Goal: Task Accomplishment & Management: Manage account settings

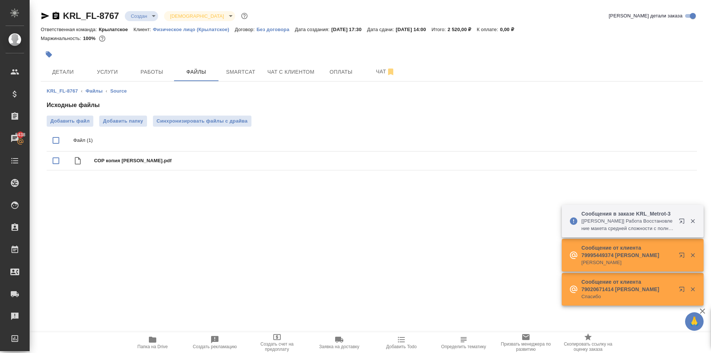
click at [257, 227] on div ".cls-1 fill:#fff; AWATERA [PERSON_NAME] Клиенты Спецификации Заказы 5438 Чаты T…" at bounding box center [355, 176] width 711 height 353
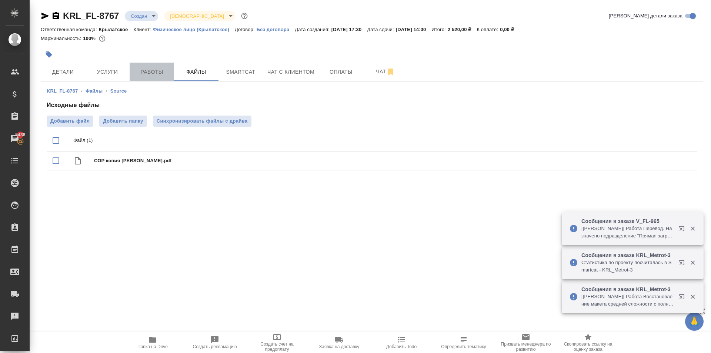
click at [150, 75] on span "Работы" at bounding box center [152, 71] width 36 height 9
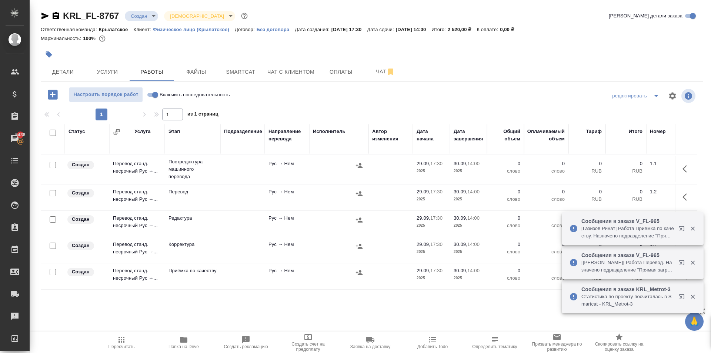
click at [150, 94] on input "Включить последовательность" at bounding box center [155, 94] width 27 height 9
checkbox input "true"
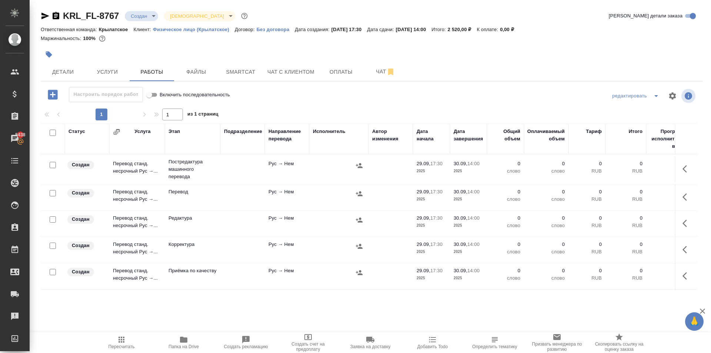
click at [54, 131] on input "checkbox" at bounding box center [53, 133] width 6 height 6
checkbox input "true"
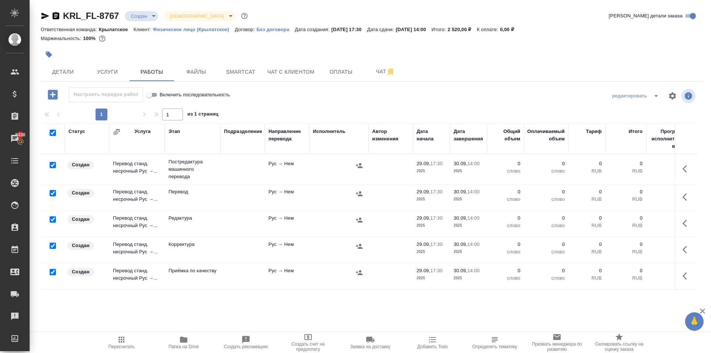
checkbox input "true"
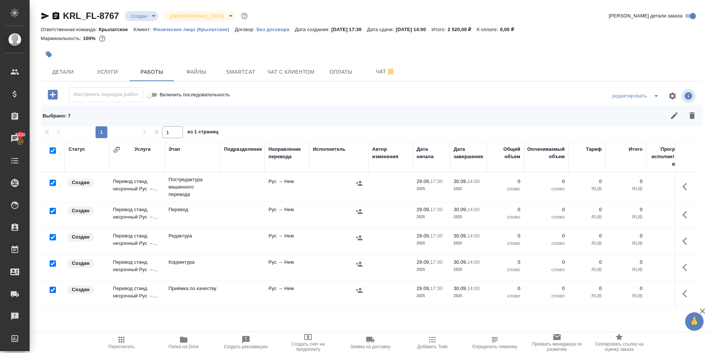
click at [53, 210] on input "checkbox" at bounding box center [53, 211] width 6 height 6
checkbox input "false"
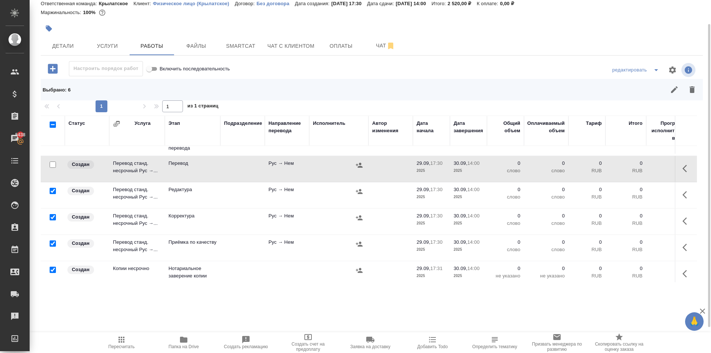
scroll to position [37, 0]
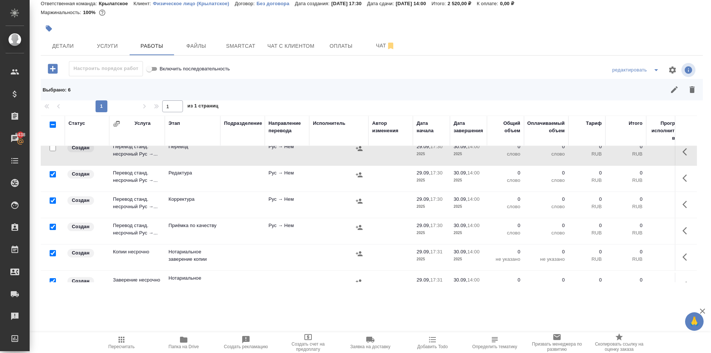
click at [52, 226] on input "checkbox" at bounding box center [53, 227] width 6 height 6
checkbox input "false"
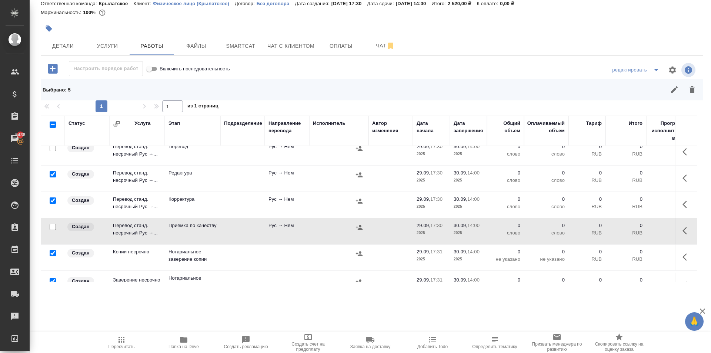
scroll to position [61, 0]
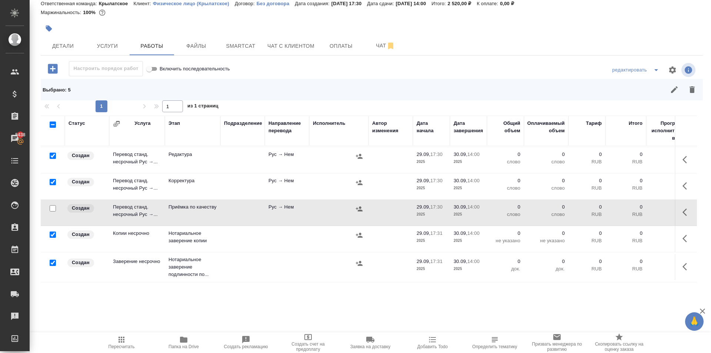
drag, startPoint x: 53, startPoint y: 229, endPoint x: 53, endPoint y: 237, distance: 8.2
click at [52, 231] on input "checkbox" at bounding box center [53, 234] width 6 height 6
checkbox input "false"
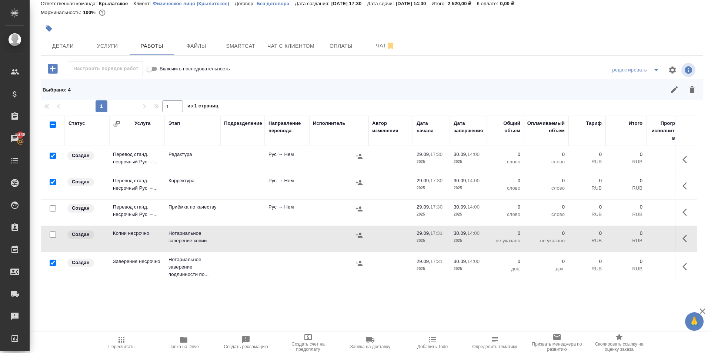
click at [53, 260] on input "checkbox" at bounding box center [53, 263] width 6 height 6
checkbox input "false"
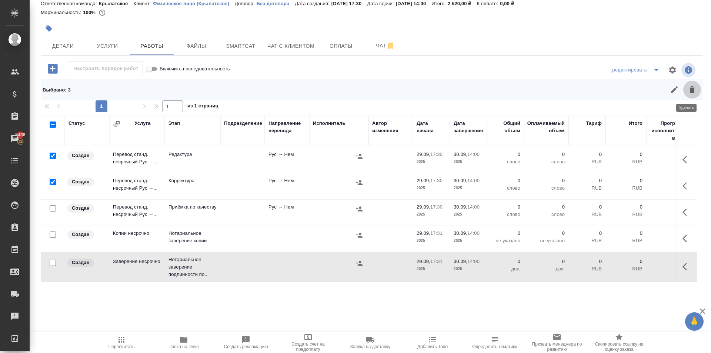
drag, startPoint x: 689, startPoint y: 93, endPoint x: 668, endPoint y: 114, distance: 29.8
click at [688, 93] on icon "button" at bounding box center [692, 89] width 9 height 9
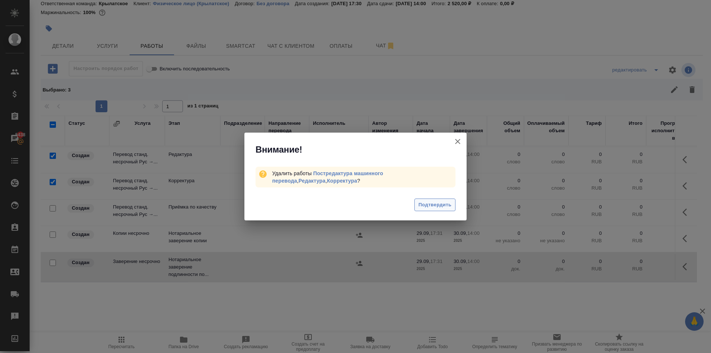
click at [446, 208] on span "Подтвердить" at bounding box center [434, 205] width 33 height 9
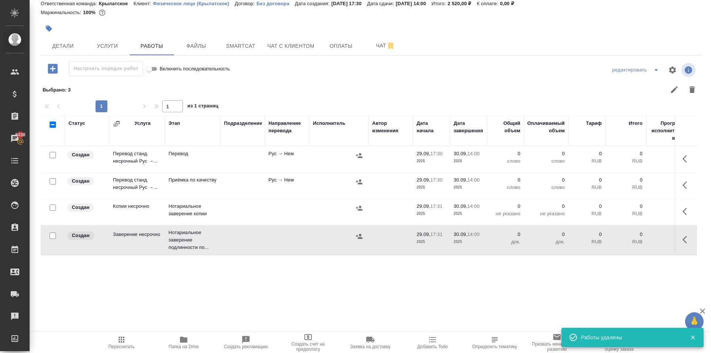
scroll to position [0, 0]
click at [678, 161] on button "button" at bounding box center [687, 159] width 18 height 18
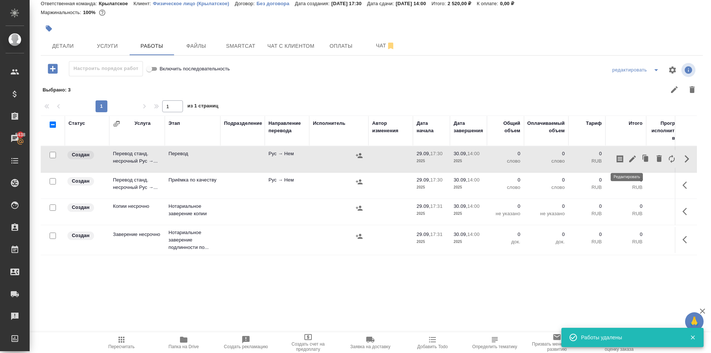
click at [628, 161] on icon "button" at bounding box center [632, 158] width 9 height 9
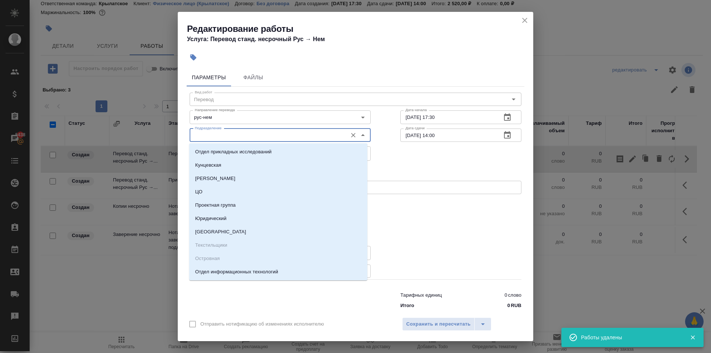
click at [261, 136] on input "Подразделение" at bounding box center [268, 135] width 152 height 9
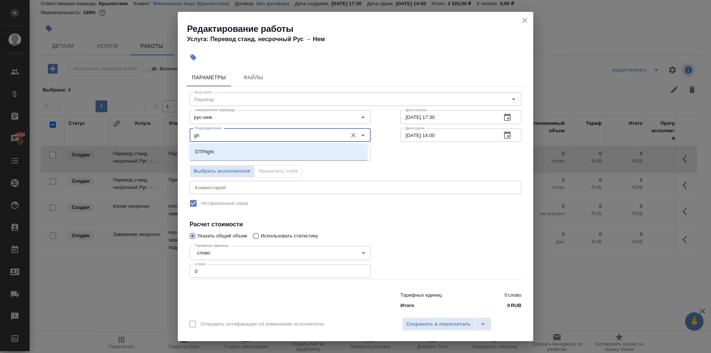
drag, startPoint x: 234, startPoint y: 131, endPoint x: 149, endPoint y: 138, distance: 85.1
click at [149, 138] on div "Редактирование работы Услуга: Перевод станд. несрочный Рус → Нем Параметры Файл…" at bounding box center [355, 176] width 711 height 353
click at [208, 151] on p "Прямая загрузка (шаблонные документы)" at bounding box center [242, 151] width 95 height 7
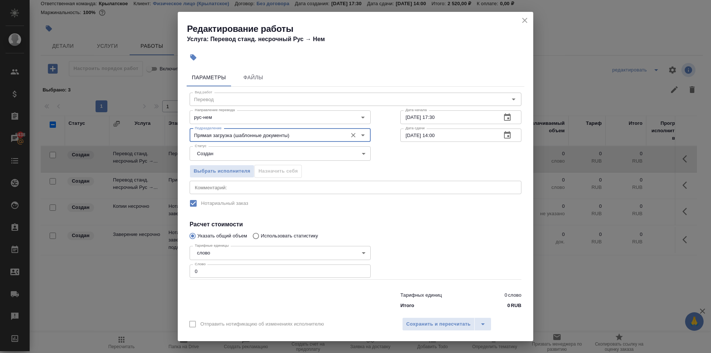
type input "Прямая загрузка (шаблонные документы)"
click at [524, 19] on icon "close" at bounding box center [524, 20] width 5 height 5
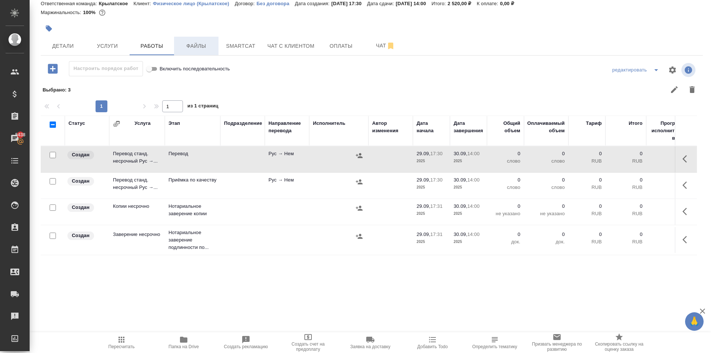
click at [191, 48] on span "Файлы" at bounding box center [196, 45] width 36 height 9
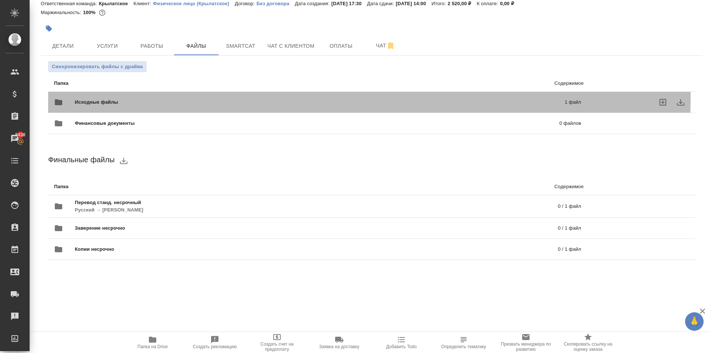
click at [137, 97] on div "Исходные файлы 1 файл" at bounding box center [317, 102] width 527 height 18
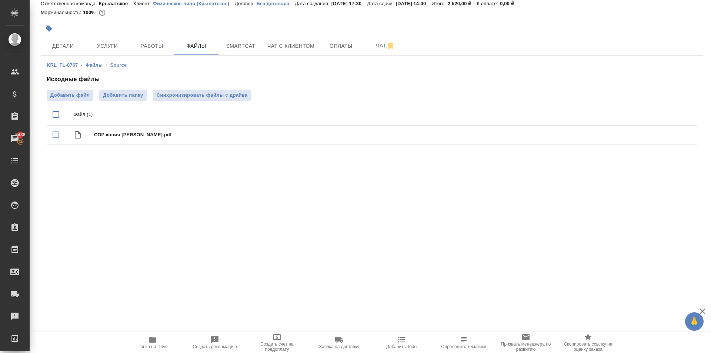
drag, startPoint x: 138, startPoint y: 177, endPoint x: 139, endPoint y: 170, distance: 6.8
click at [138, 177] on div "KRL_FL-8767 Создан new Святая троица holyTrinity Кратко детали заказа Ответстве…" at bounding box center [370, 96] width 681 height 192
click at [158, 36] on div at bounding box center [261, 28] width 441 height 16
click at [161, 40] on button "Работы" at bounding box center [152, 46] width 44 height 19
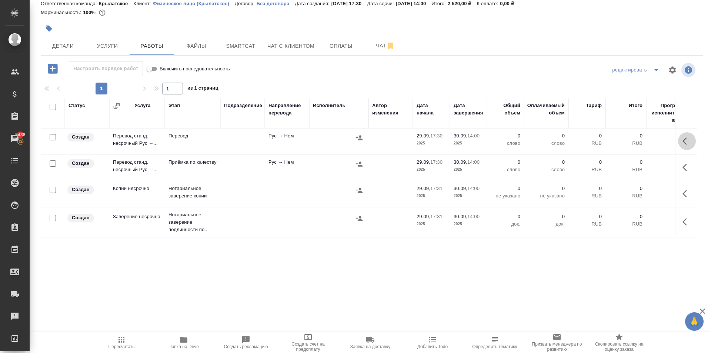
click at [682, 141] on icon "button" at bounding box center [686, 141] width 9 height 9
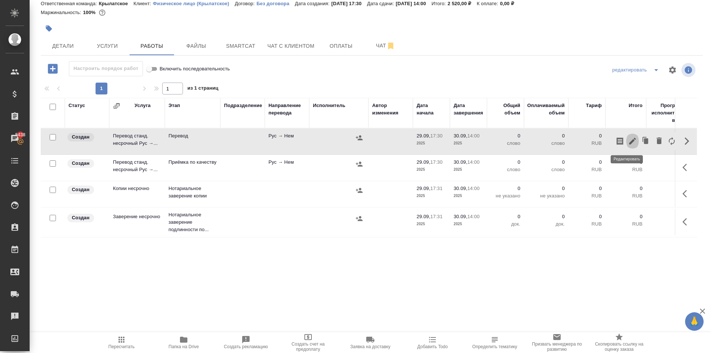
click at [628, 141] on icon "button" at bounding box center [632, 141] width 9 height 9
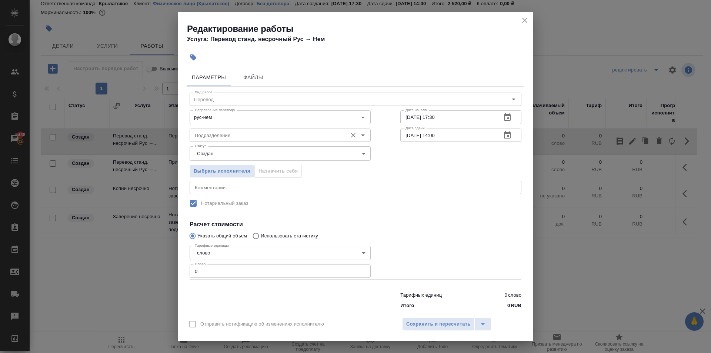
click at [232, 127] on div "Подразделение Подразделение" at bounding box center [280, 135] width 181 height 18
click at [235, 131] on div "Подразделение" at bounding box center [280, 134] width 181 height 13
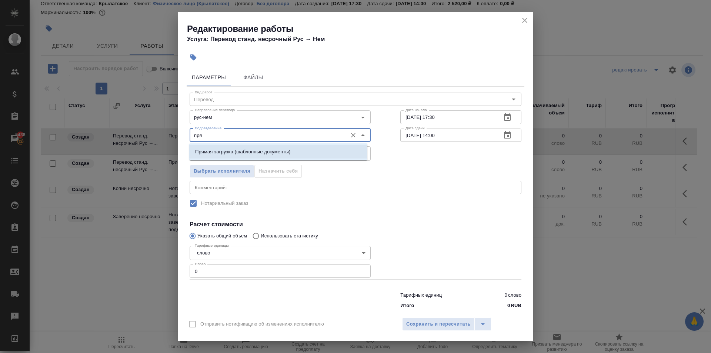
click at [248, 150] on p "Прямая загрузка (шаблонные документы)" at bounding box center [242, 151] width 95 height 7
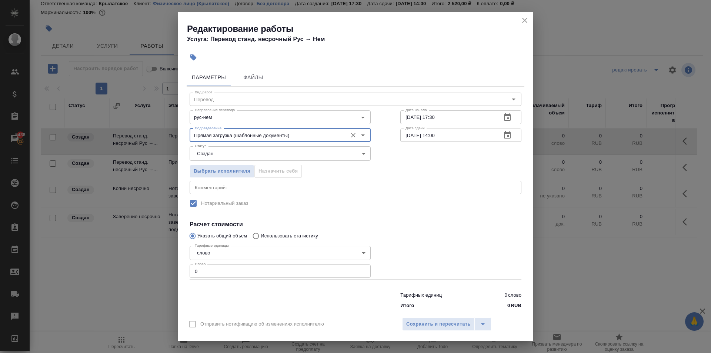
type input "Прямая загрузка (шаблонные документы)"
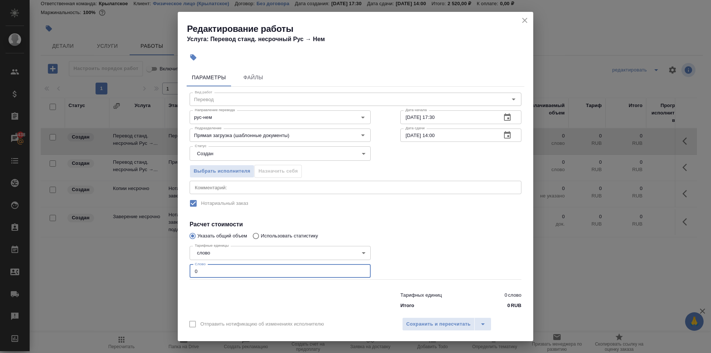
drag, startPoint x: 193, startPoint y: 268, endPoint x: 173, endPoint y: 270, distance: 20.5
click at [173, 270] on div "Редактирование работы Услуга: Перевод станд. несрочный Рус → Нем Параметры Файл…" at bounding box center [355, 176] width 711 height 353
type input "100"
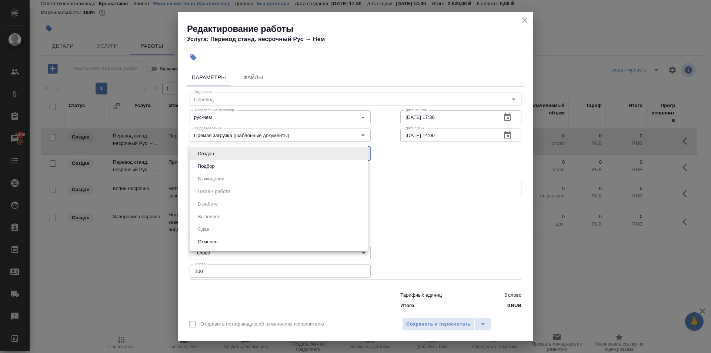
click at [205, 151] on body "🙏 .cls-1 fill:#fff; AWATERA Kasymov Timur Клиенты Спецификации Заказы 5438 Чаты…" at bounding box center [355, 176] width 711 height 353
click at [202, 168] on button "Подбор" at bounding box center [205, 166] width 21 height 8
type input "recruiting"
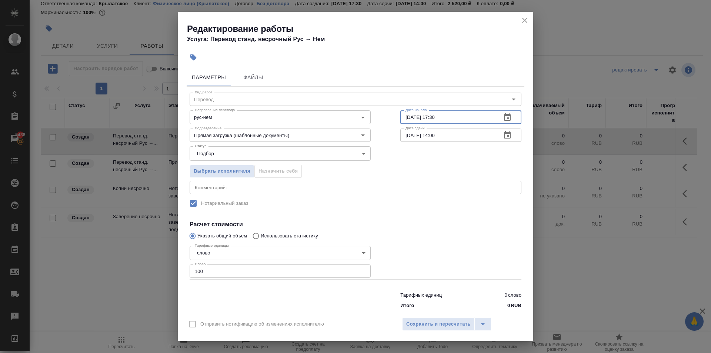
drag, startPoint x: 456, startPoint y: 120, endPoint x: 372, endPoint y: 118, distance: 83.3
click at [372, 118] on div "Вид работ Перевод Вид работ Направление перевода рус-нем Направление перевода Д…" at bounding box center [356, 199] width 338 height 225
type input "30.09.2025 09:00"
click at [422, 324] on span "Сохранить и пересчитать" at bounding box center [438, 324] width 64 height 9
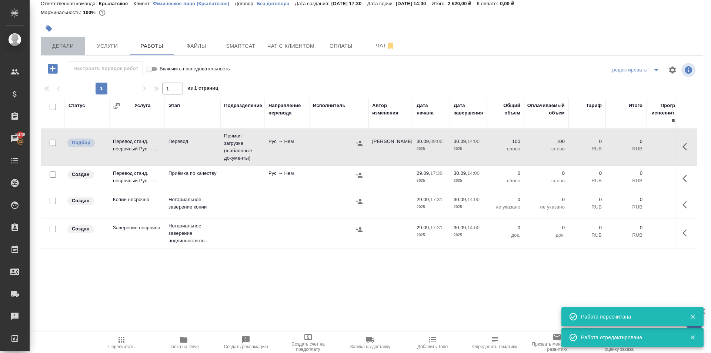
click at [79, 43] on span "Детали" at bounding box center [63, 45] width 36 height 9
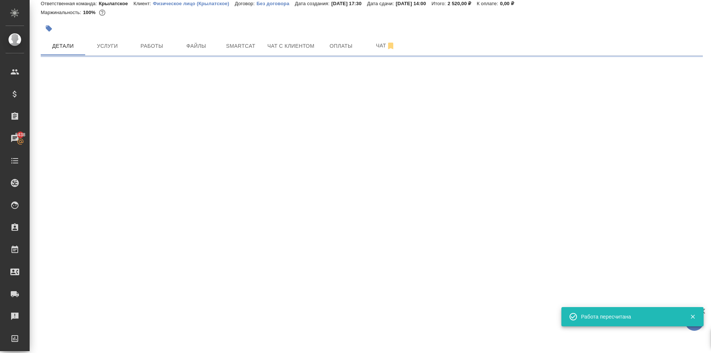
select select "RU"
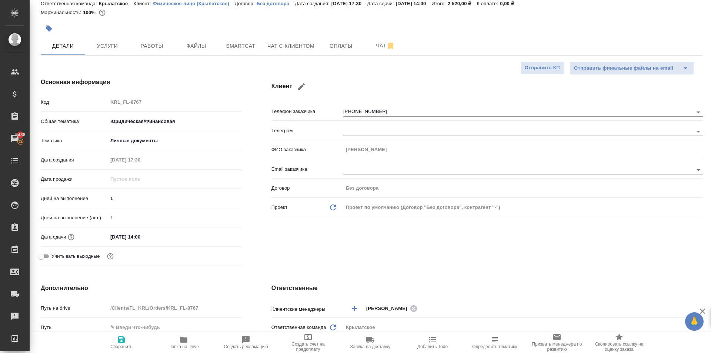
type textarea "x"
click at [162, 235] on input "30.09.2025 14:00" at bounding box center [140, 236] width 65 height 11
type input "30.09.2025 14:0_"
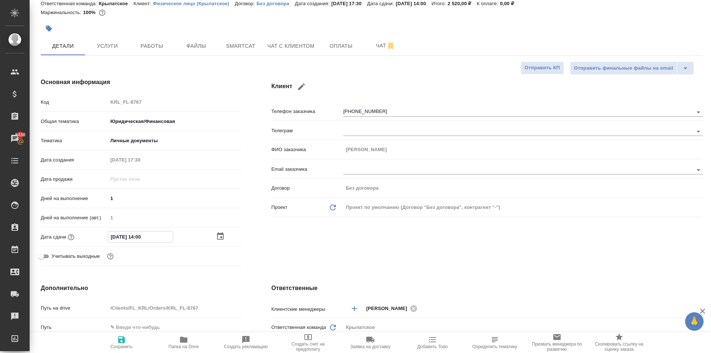
type textarea "x"
type input "30.09.2025 14:__"
type textarea "x"
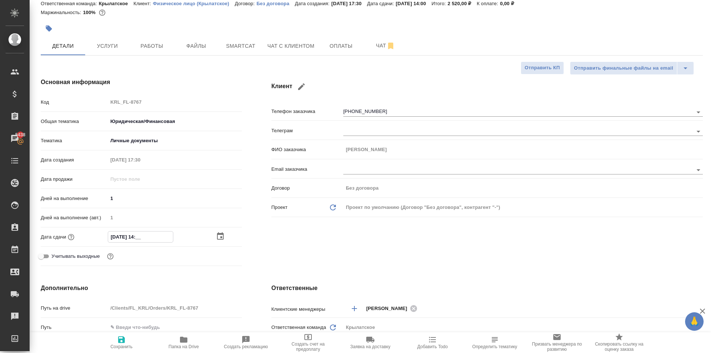
type textarea "x"
type input "30.09.2025 1_:__"
type textarea "x"
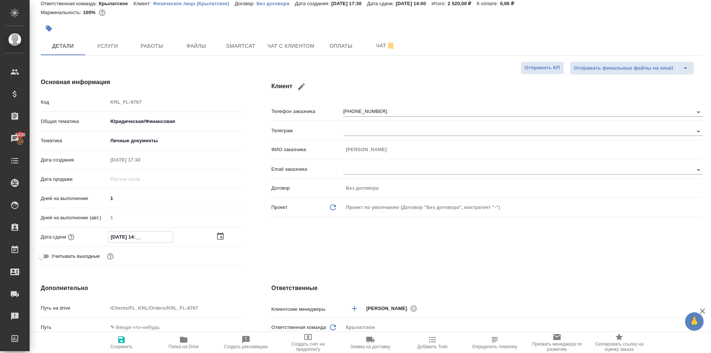
type textarea "x"
type input "30.09.2025 16:__"
type textarea "x"
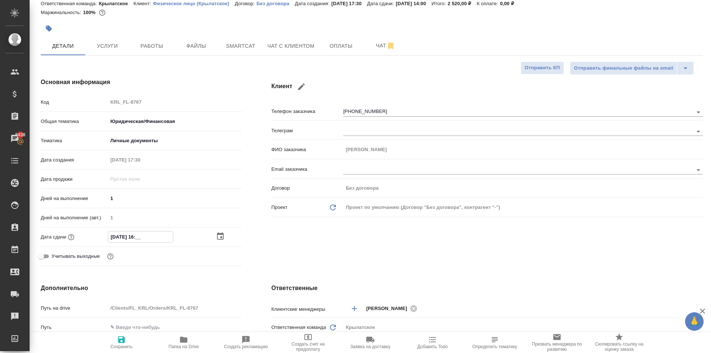
type input "30.09.2025 16:0_"
type textarea "x"
type input "30.09.2025 16:00"
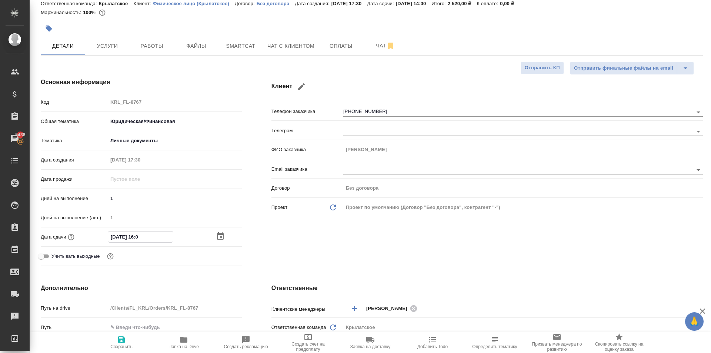
type textarea "x"
type input "30.09.2025 16:00"
type textarea "x"
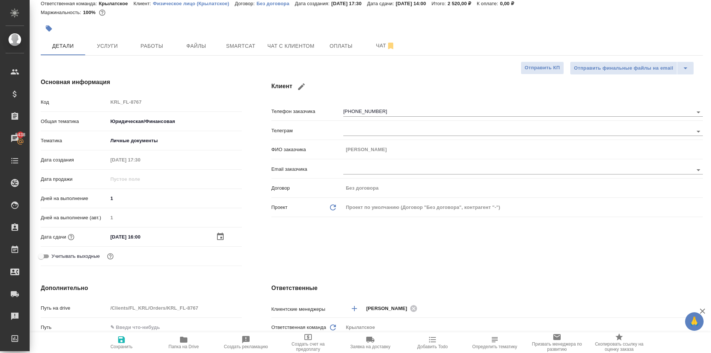
type textarea "x"
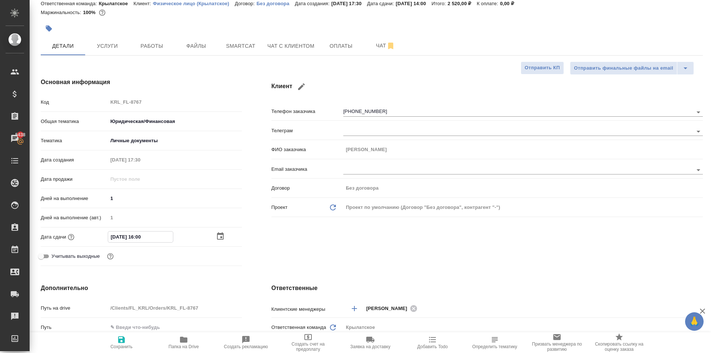
click at [116, 342] on span "Сохранить" at bounding box center [121, 342] width 53 height 14
type textarea "x"
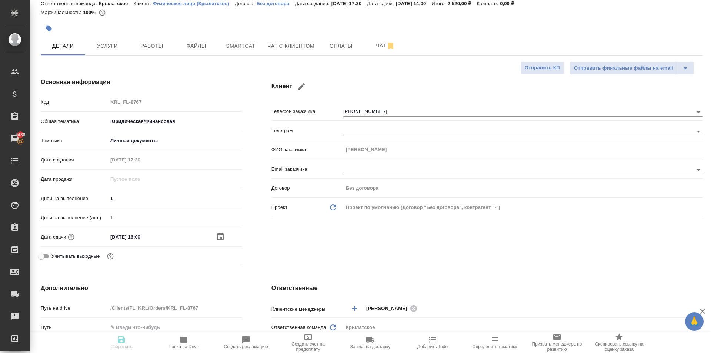
type textarea "x"
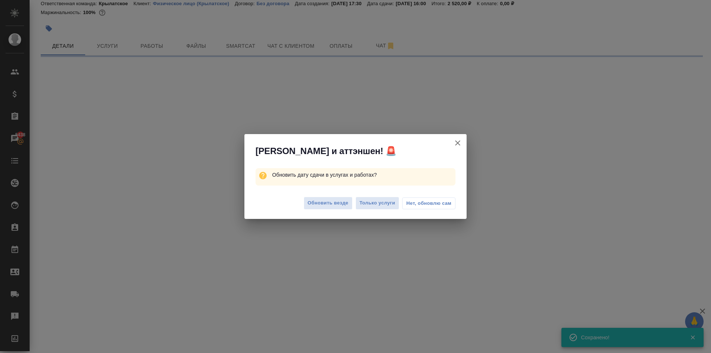
select select "RU"
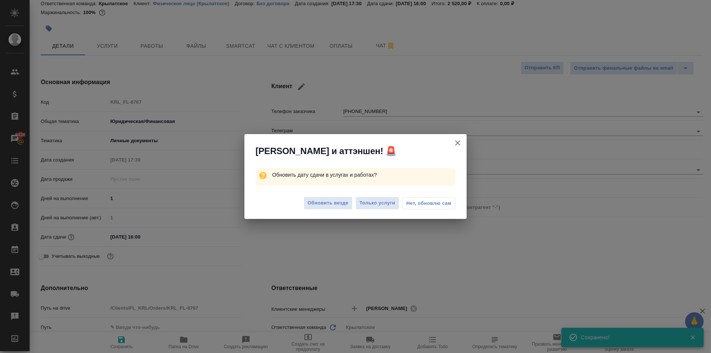
type textarea "x"
drag, startPoint x: 330, startPoint y: 190, endPoint x: 328, endPoint y: 206, distance: 16.8
click at [330, 191] on div "Обновить везде Только услуги Нет, обновлю сам" at bounding box center [355, 204] width 222 height 30
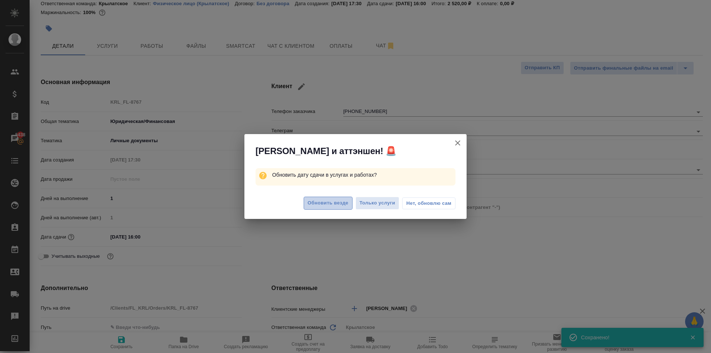
click at [328, 206] on span "Обновить везде" at bounding box center [328, 203] width 41 height 9
type textarea "x"
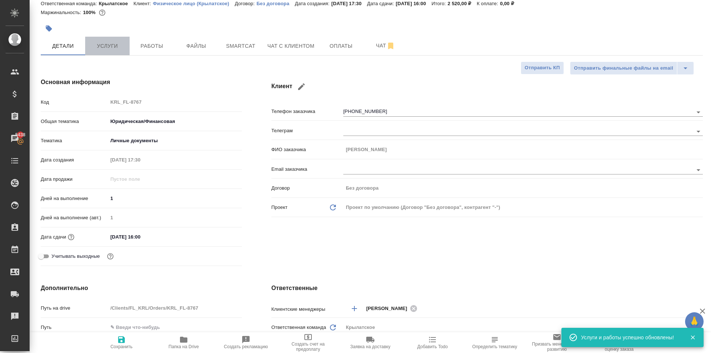
click at [117, 46] on span "Услуги" at bounding box center [108, 45] width 36 height 9
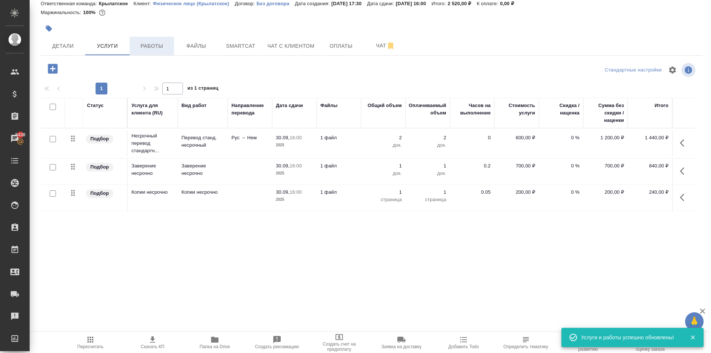
click at [154, 52] on button "Работы" at bounding box center [152, 46] width 44 height 19
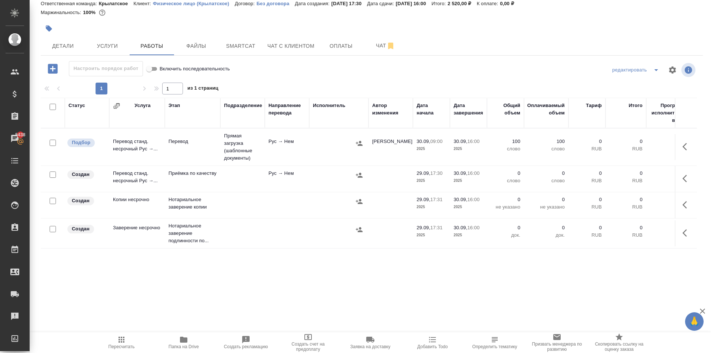
drag, startPoint x: 679, startPoint y: 146, endPoint x: 675, endPoint y: 146, distance: 4.4
click at [682, 146] on icon "button" at bounding box center [686, 146] width 9 height 9
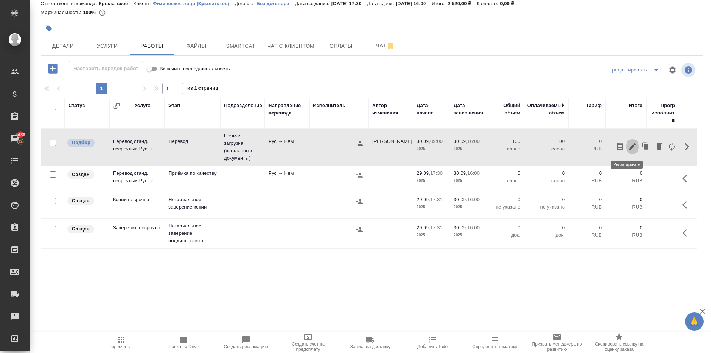
click at [629, 146] on icon "button" at bounding box center [632, 146] width 7 height 7
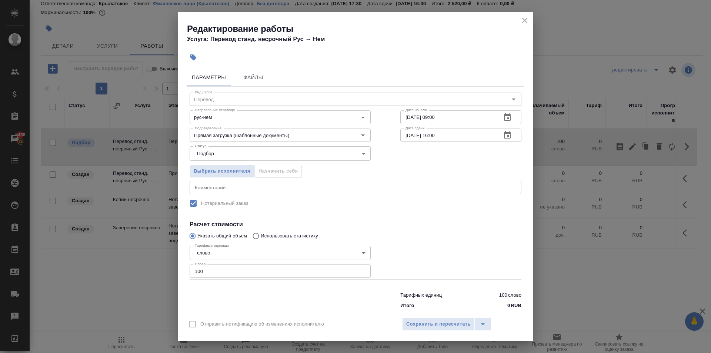
click at [458, 135] on input "30.09.2025 16:00" at bounding box center [447, 134] width 95 height 13
type input "30.09.2025 15:00"
click at [416, 332] on div "Отправить нотификацию об изменениях исполнителю Сохранить и пересчитать" at bounding box center [355, 326] width 355 height 29
click at [419, 324] on span "Сохранить и пересчитать" at bounding box center [438, 324] width 64 height 9
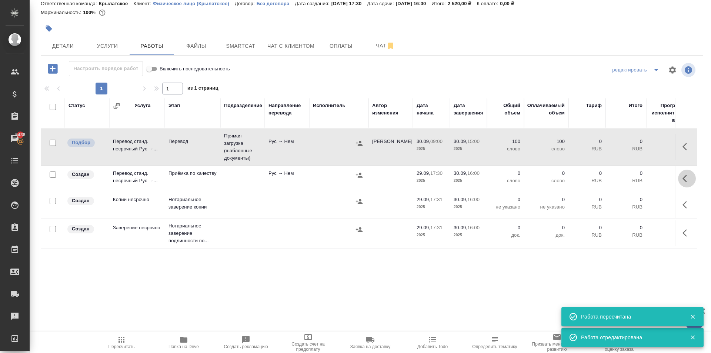
click at [682, 184] on button "button" at bounding box center [687, 179] width 18 height 18
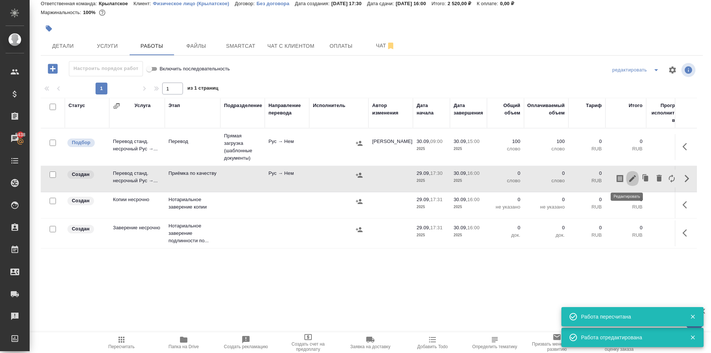
click at [629, 177] on icon "button" at bounding box center [632, 178] width 7 height 7
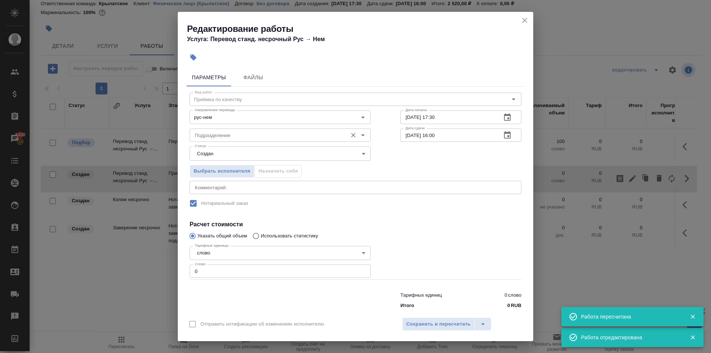
click at [247, 133] on input "Подразделение" at bounding box center [268, 135] width 152 height 9
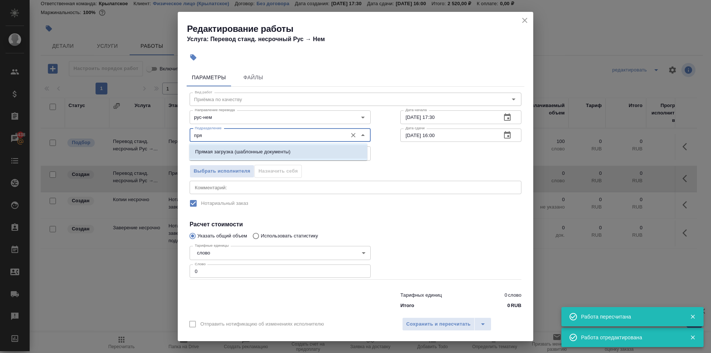
click at [251, 146] on li "Прямая загрузка (шаблонные документы)" at bounding box center [278, 151] width 178 height 13
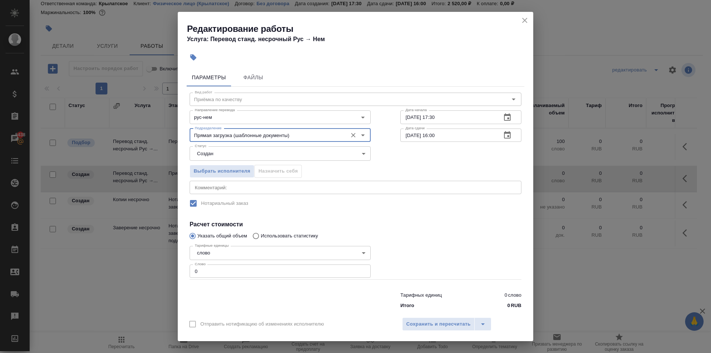
type input "Прямая загрузка (шаблонные документы)"
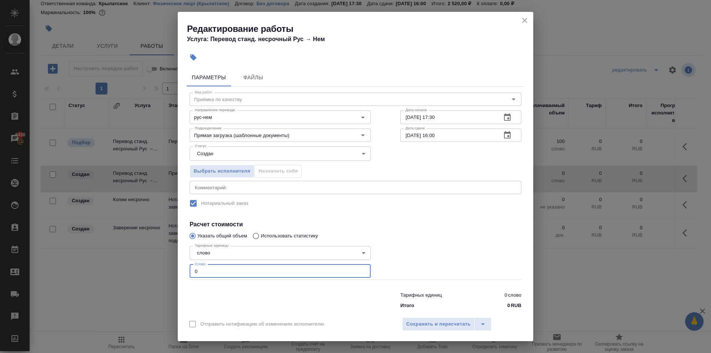
drag, startPoint x: 201, startPoint y: 274, endPoint x: 184, endPoint y: 277, distance: 17.4
click at [184, 277] on div "Параметры Файлы Вид работ Приёмка по качеству Вид работ Направление перевода ру…" at bounding box center [355, 189] width 355 height 247
type input "100"
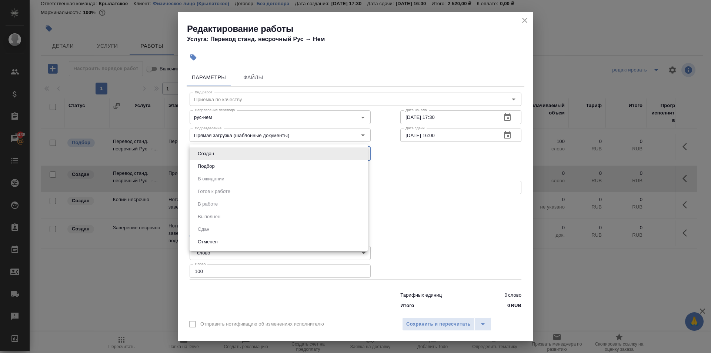
click at [211, 158] on body "🙏 .cls-1 fill:#fff; AWATERA Kasymov Timur Клиенты Спецификации Заказы 5438 Чаты…" at bounding box center [355, 176] width 711 height 353
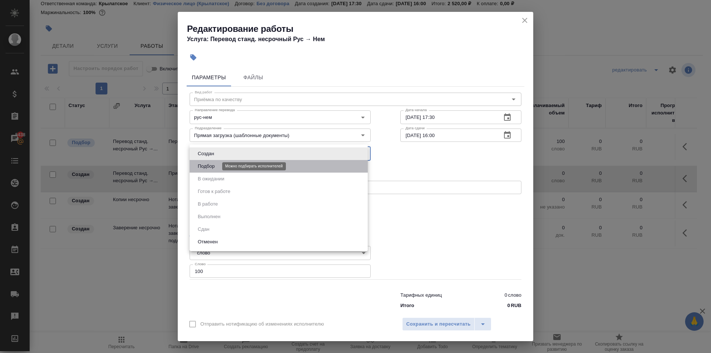
click at [208, 163] on button "Подбор" at bounding box center [205, 166] width 21 height 8
type input "recruiting"
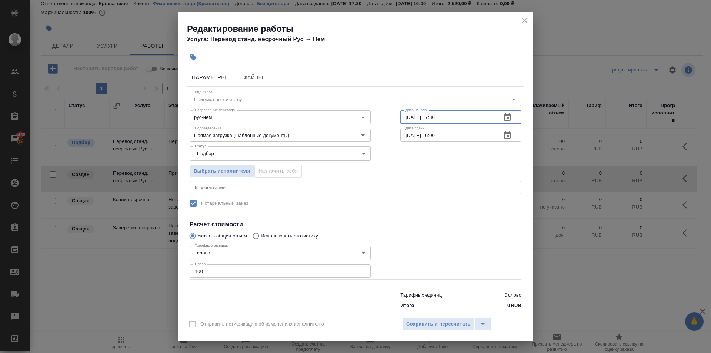
drag, startPoint x: 449, startPoint y: 117, endPoint x: 389, endPoint y: 110, distance: 60.4
click at [389, 112] on div "Вид работ Приёмка по качеству Вид работ Направление перевода рус-нем Направлени…" at bounding box center [356, 199] width 338 height 225
type input "30.09.2025 15:00"
click at [421, 327] on span "Сохранить и пересчитать" at bounding box center [438, 324] width 64 height 9
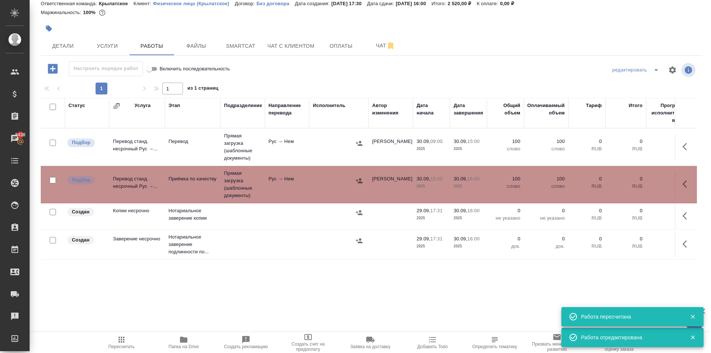
click at [682, 218] on icon "button" at bounding box center [686, 215] width 9 height 9
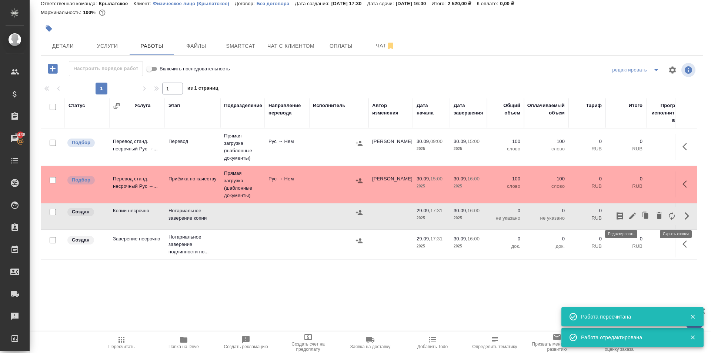
click at [629, 215] on icon "button" at bounding box center [632, 216] width 7 height 7
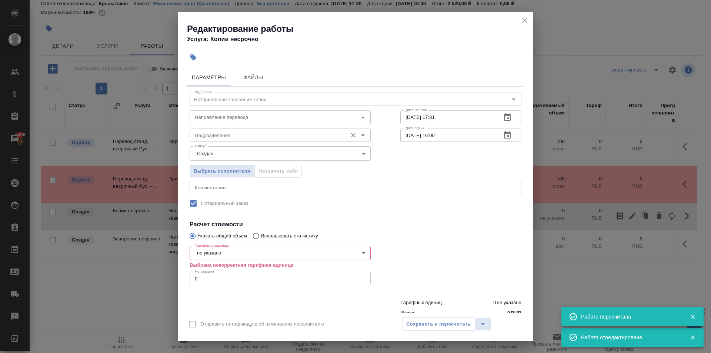
click at [273, 136] on input "Подразделение" at bounding box center [268, 135] width 152 height 9
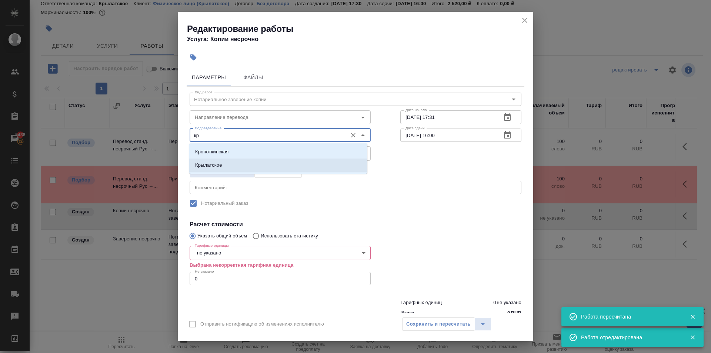
click at [253, 165] on li "Крылатское" at bounding box center [278, 164] width 178 height 13
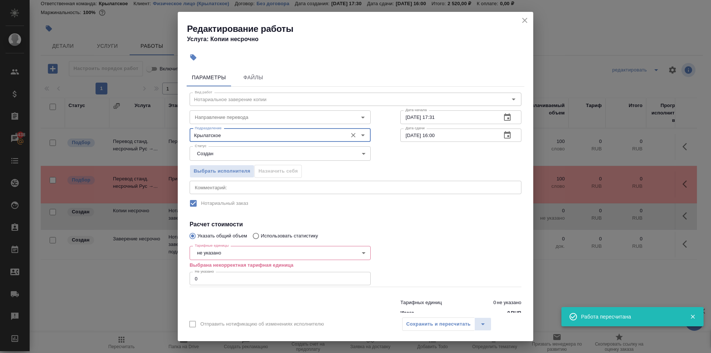
type input "Крылатское"
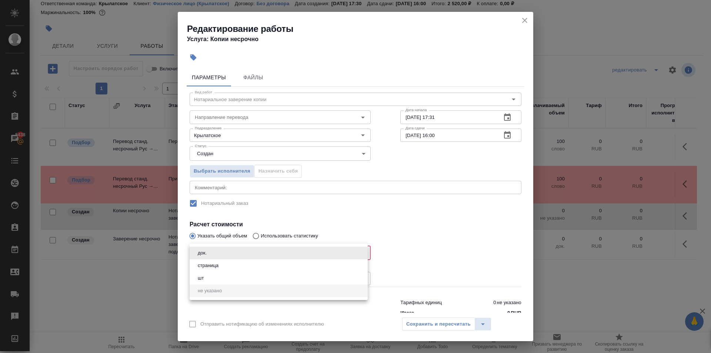
click at [215, 245] on body "🙏 .cls-1 fill:#fff; AWATERA Kasymov Timur Клиенты Спецификации Заказы 5438 Чаты…" at bounding box center [355, 176] width 711 height 353
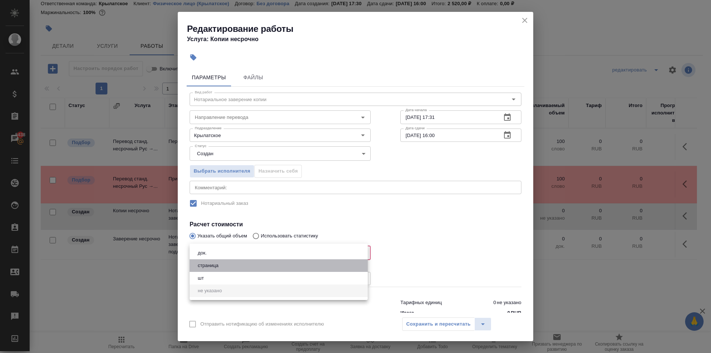
click at [210, 259] on li "страница" at bounding box center [279, 265] width 178 height 13
type input "5a8b1489cc6b4906c91bfdb2"
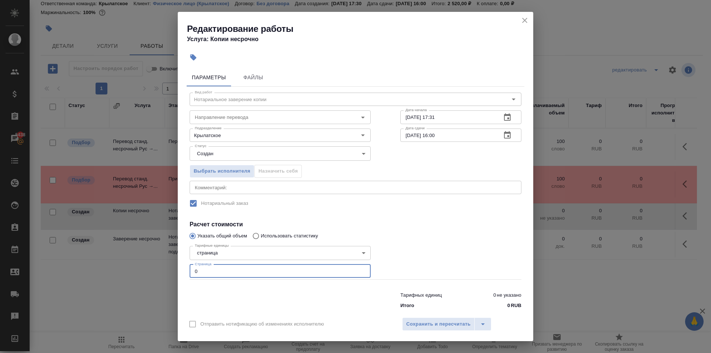
drag, startPoint x: 201, startPoint y: 270, endPoint x: 164, endPoint y: 271, distance: 36.7
click at [163, 272] on div "Редактирование работы Услуга: Копии несрочно Параметры Файлы Вид работ Нотариал…" at bounding box center [355, 176] width 711 height 353
type input "1"
click at [426, 322] on span "Сохранить и пересчитать" at bounding box center [438, 324] width 64 height 9
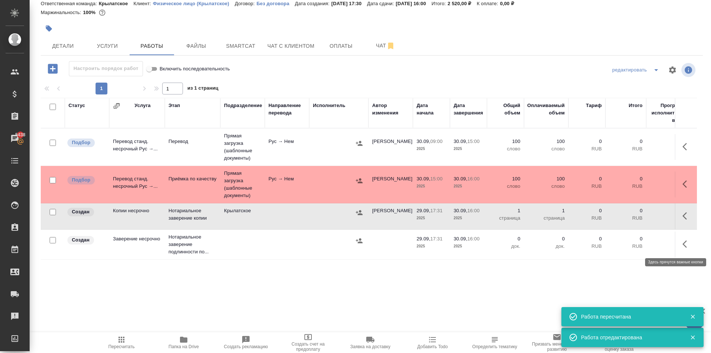
click at [678, 247] on button "button" at bounding box center [687, 244] width 18 height 18
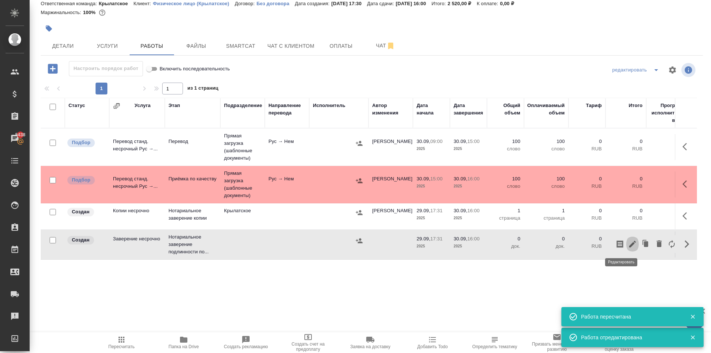
click at [628, 243] on icon "button" at bounding box center [632, 244] width 9 height 9
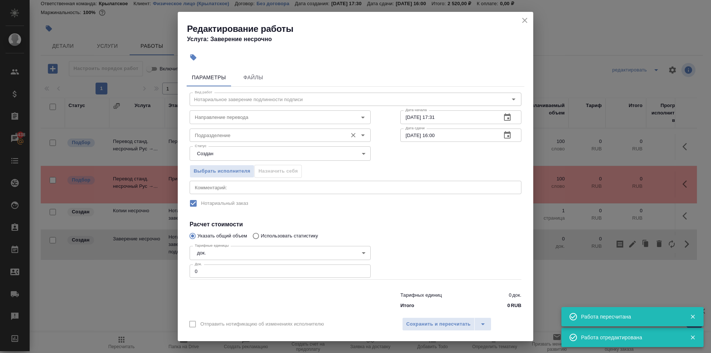
click at [248, 136] on input "Подразделение" at bounding box center [268, 135] width 152 height 9
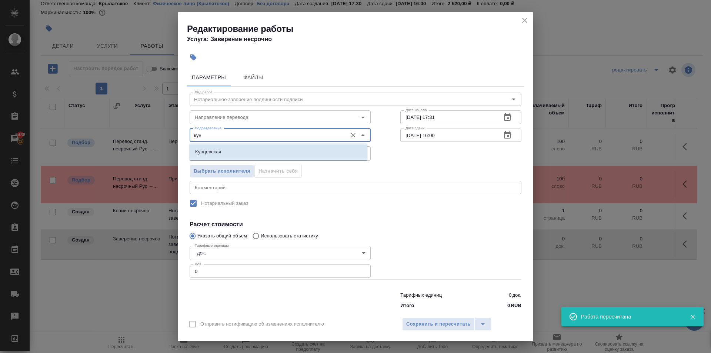
click at [239, 149] on li "Кунцевская" at bounding box center [278, 151] width 178 height 13
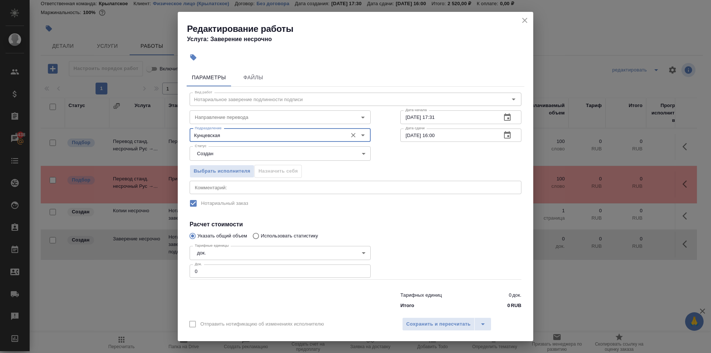
type input "Кунцевская"
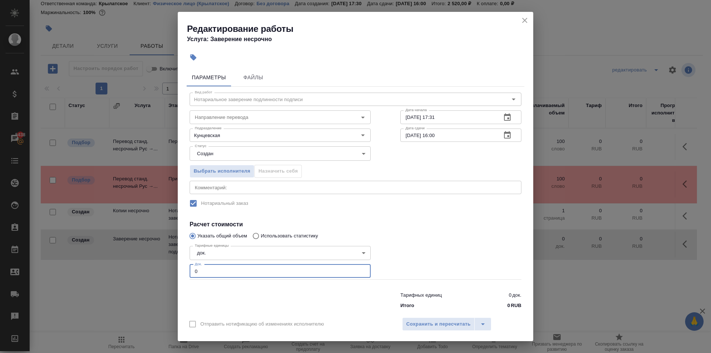
drag, startPoint x: 183, startPoint y: 272, endPoint x: 154, endPoint y: 272, distance: 28.9
click at [154, 272] on div "Редактирование работы Услуга: Заверение несрочно Параметры Файлы Вид работ Нота…" at bounding box center [355, 176] width 711 height 353
type input "1"
click at [437, 319] on button "Сохранить и пересчитать" at bounding box center [438, 323] width 73 height 13
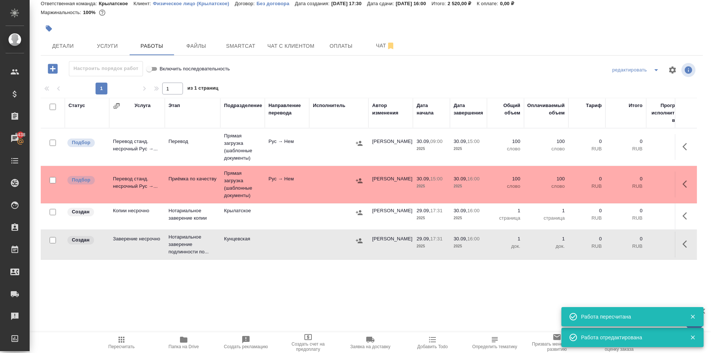
click at [357, 241] on icon "button" at bounding box center [359, 240] width 7 height 5
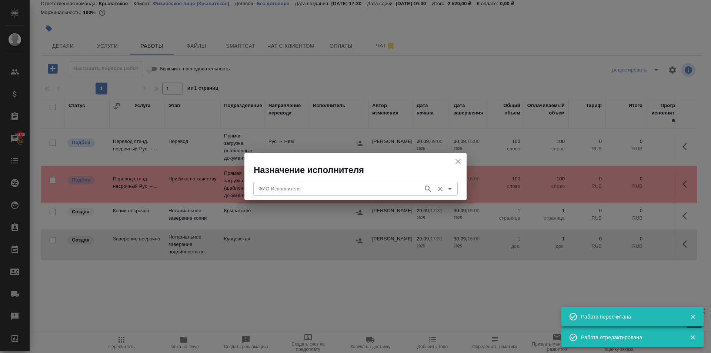
click at [287, 192] on input "ФИО Исполнителя" at bounding box center [337, 188] width 164 height 9
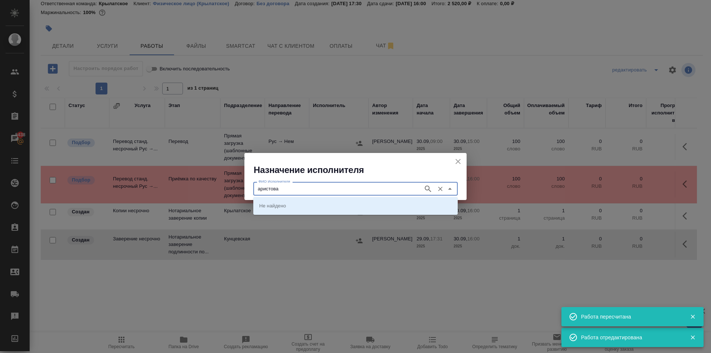
type input "аристова"
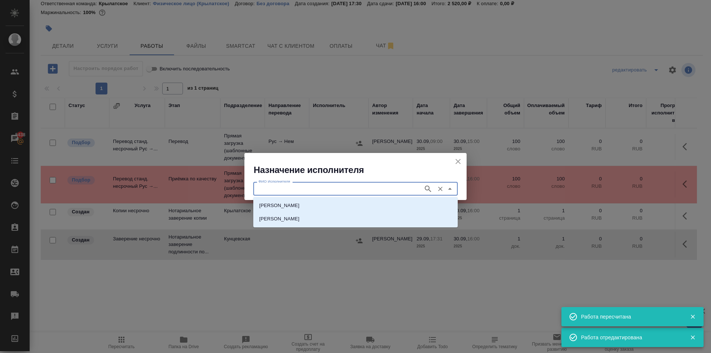
drag, startPoint x: 295, startPoint y: 198, endPoint x: 300, endPoint y: 201, distance: 5.5
click at [296, 198] on div "НОТАРИУС Аристова Анна Дмитриевна Аристова Елена Викторовна" at bounding box center [355, 212] width 204 height 30
click at [301, 201] on li "НОТАРИУС Аристова Анна Дмитриевна" at bounding box center [355, 205] width 204 height 13
type input "НОТАРИУС Аристова Анна Дмитриевна"
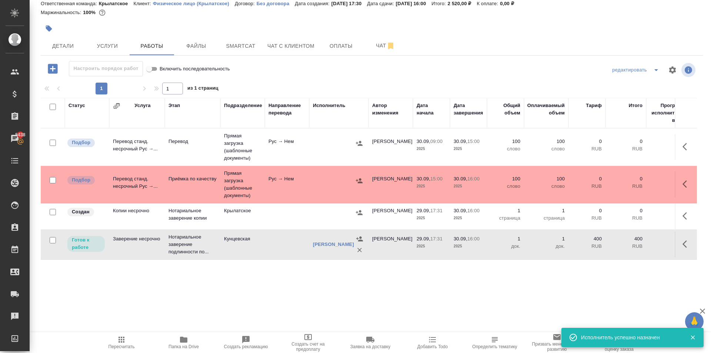
click at [678, 218] on button "button" at bounding box center [687, 216] width 18 height 18
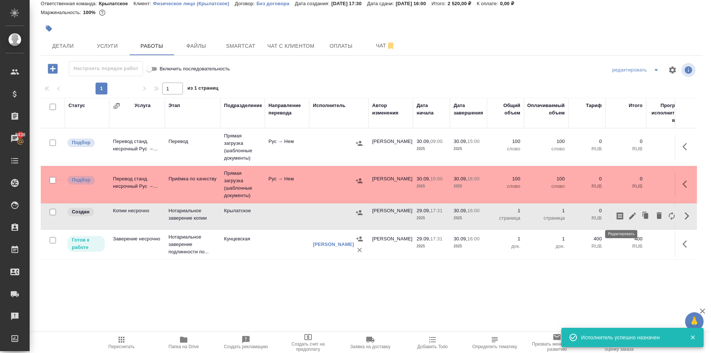
click at [628, 212] on icon "button" at bounding box center [632, 215] width 9 height 9
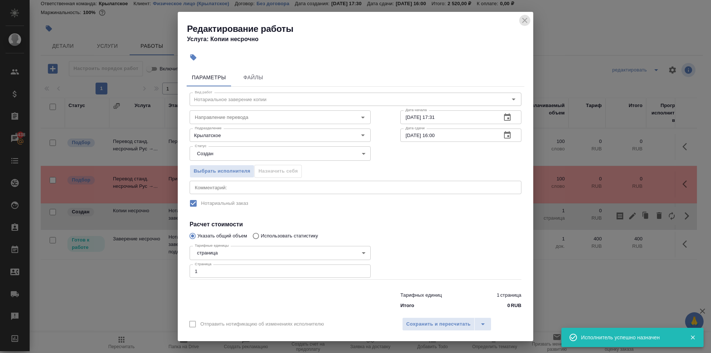
click at [526, 23] on icon "close" at bounding box center [524, 20] width 9 height 9
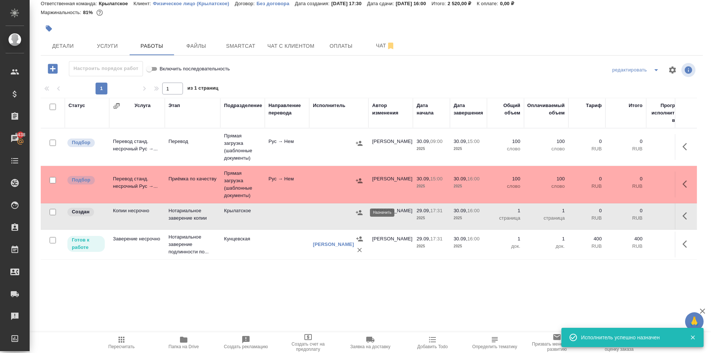
click at [358, 213] on icon "button" at bounding box center [358, 212] width 7 height 7
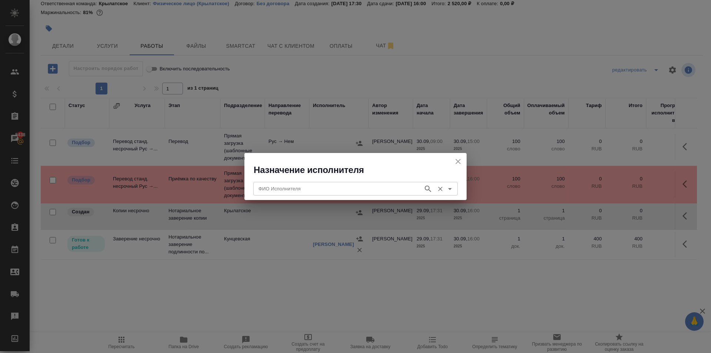
click at [278, 190] on input "ФИО Исполнителя" at bounding box center [337, 188] width 164 height 9
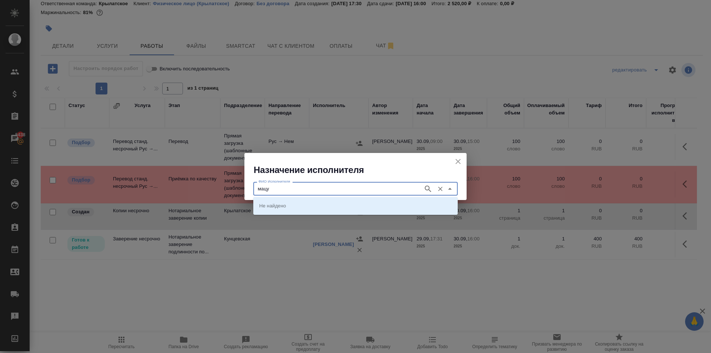
type input "мацу"
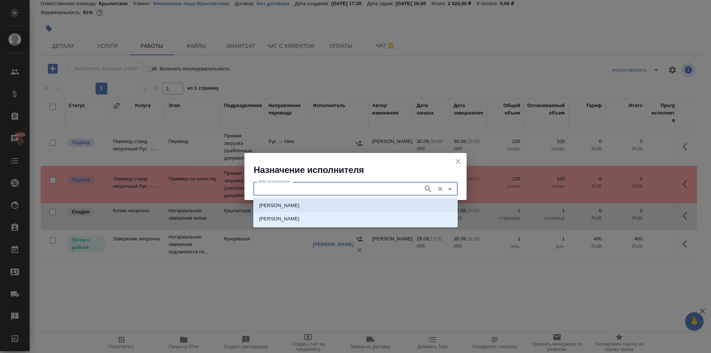
click at [286, 201] on li "НОТАРИУС Мацуленко Юлия Юрьевна" at bounding box center [355, 205] width 204 height 13
type input "НОТАРИУС Мацуленко Юлия Юрьевна"
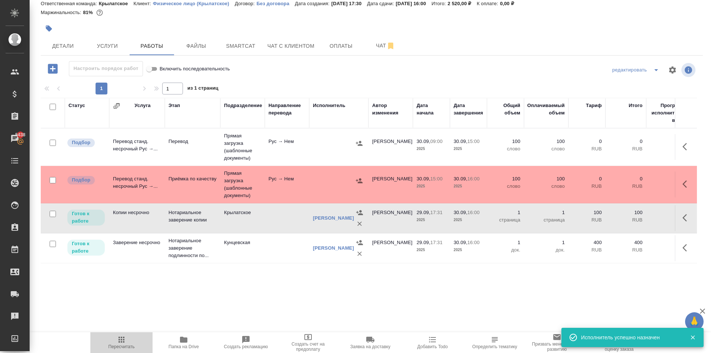
click at [108, 343] on span "Пересчитать" at bounding box center [121, 342] width 53 height 14
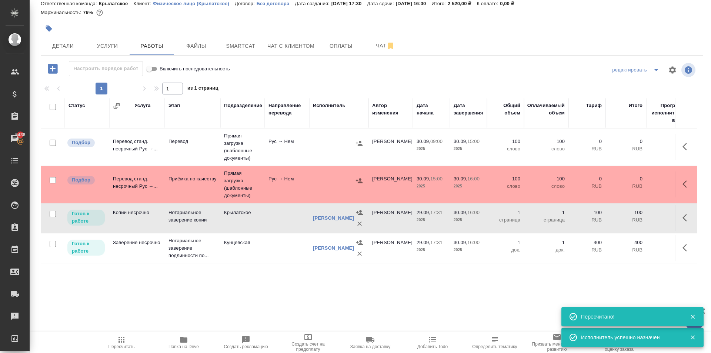
click at [678, 222] on button "button" at bounding box center [687, 218] width 18 height 18
click at [629, 218] on icon "button" at bounding box center [632, 217] width 7 height 7
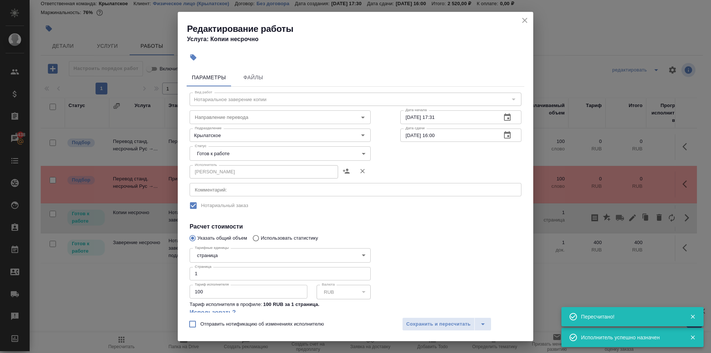
click at [240, 155] on body "🙏 .cls-1 fill:#fff; AWATERA Kasymov Timur Клиенты Спецификации Заказы 5438 Чаты…" at bounding box center [355, 176] width 711 height 353
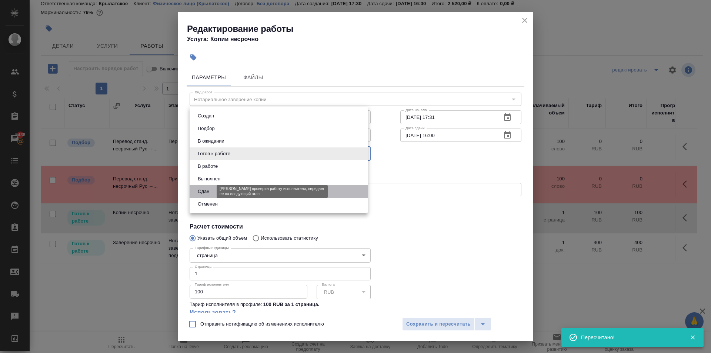
click at [208, 193] on button "Сдан" at bounding box center [203, 191] width 16 height 8
type input "closed"
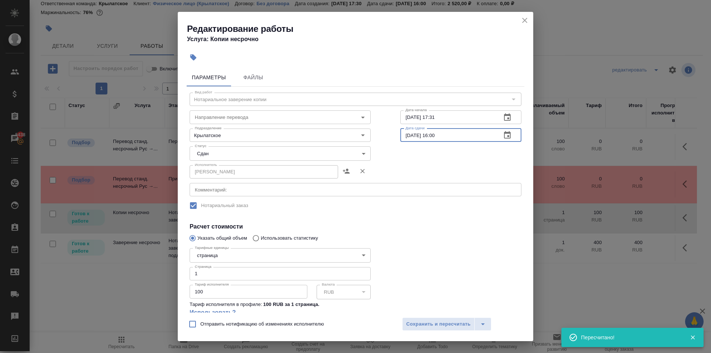
drag, startPoint x: 454, startPoint y: 132, endPoint x: 391, endPoint y: 137, distance: 63.2
click at [391, 137] on div "Вид работ Нотариальное заверение копии Вид работ Направление перевода Направлен…" at bounding box center [356, 223] width 338 height 272
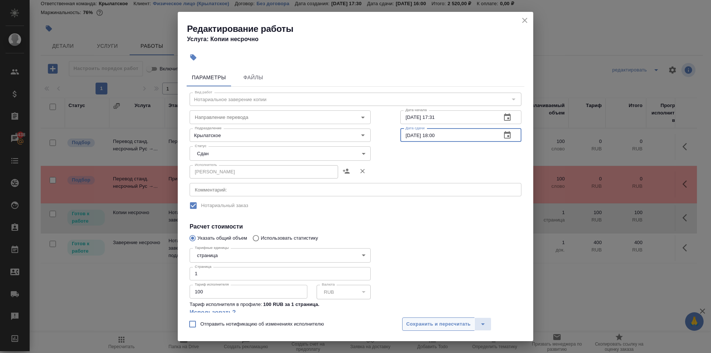
type input "29.09.2025 18:00"
click at [445, 324] on span "Сохранить и пересчитать" at bounding box center [438, 324] width 64 height 9
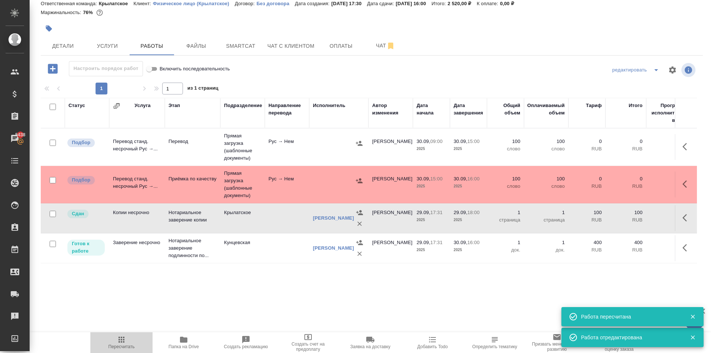
click at [121, 341] on icon "button" at bounding box center [121, 340] width 6 height 6
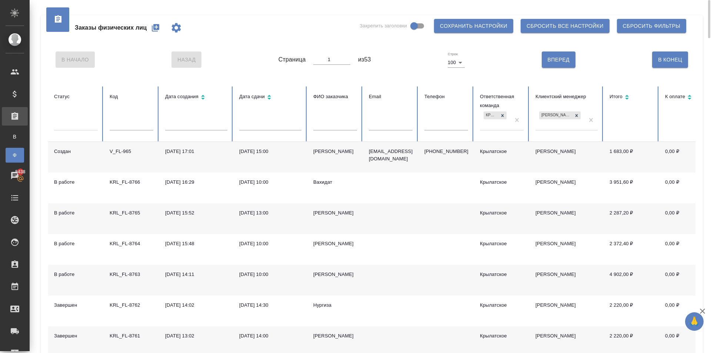
click at [136, 126] on input "text" at bounding box center [132, 125] width 44 height 10
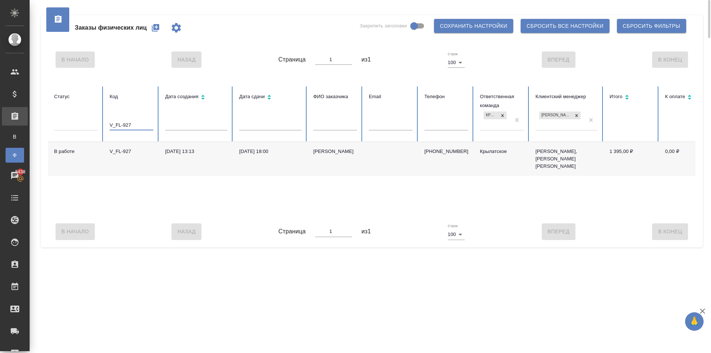
type input "V_FL-927"
click at [320, 155] on div "Имамходжаева Василахон" at bounding box center [335, 151] width 44 height 7
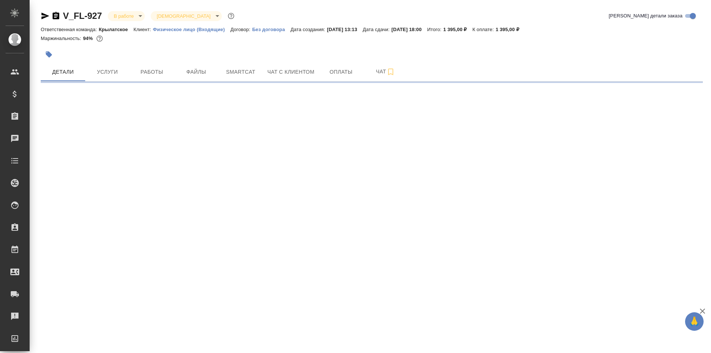
select select "RU"
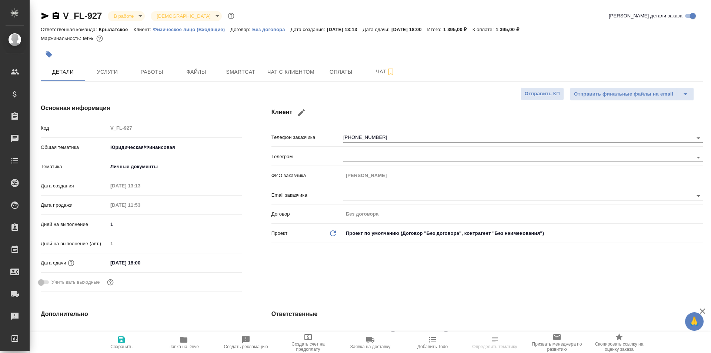
type textarea "x"
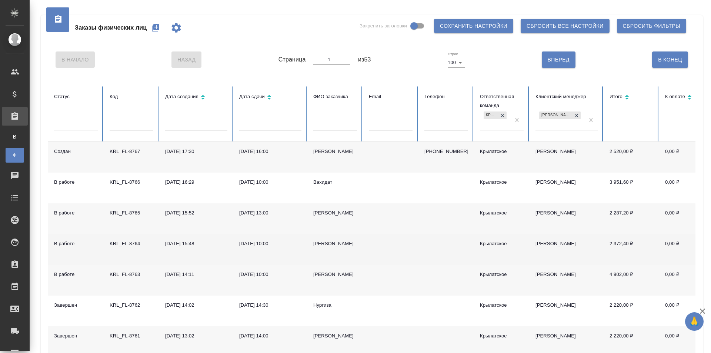
click at [324, 242] on div "[PERSON_NAME]" at bounding box center [335, 243] width 44 height 7
click at [324, 242] on div "Ксения" at bounding box center [335, 243] width 44 height 7
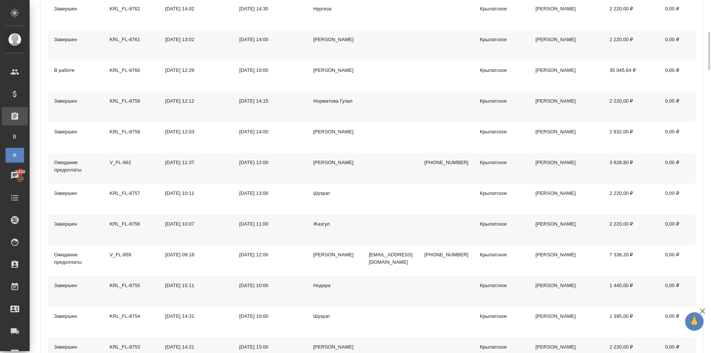
scroll to position [259, 0]
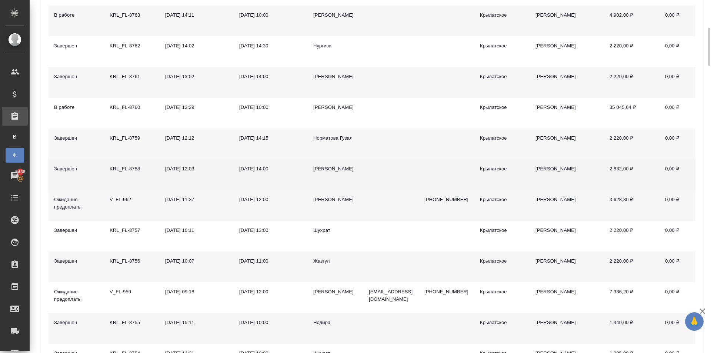
click at [334, 170] on div "Мамешов Жанат" at bounding box center [335, 168] width 44 height 7
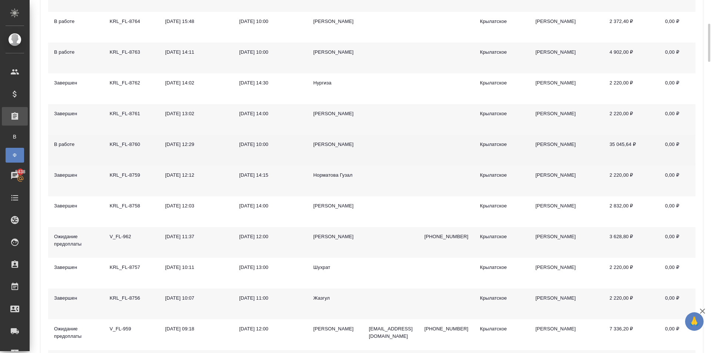
click at [350, 143] on div "[PERSON_NAME]" at bounding box center [335, 144] width 44 height 7
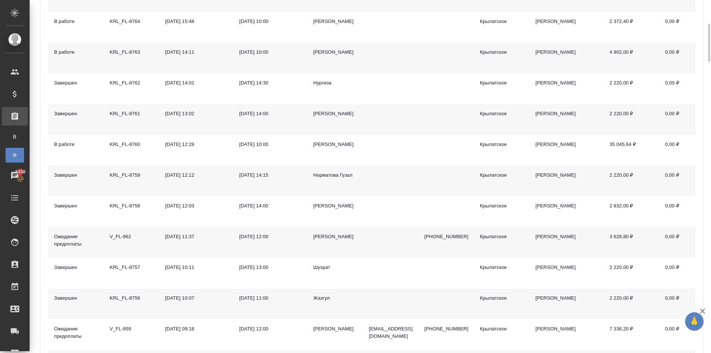
scroll to position [0, 0]
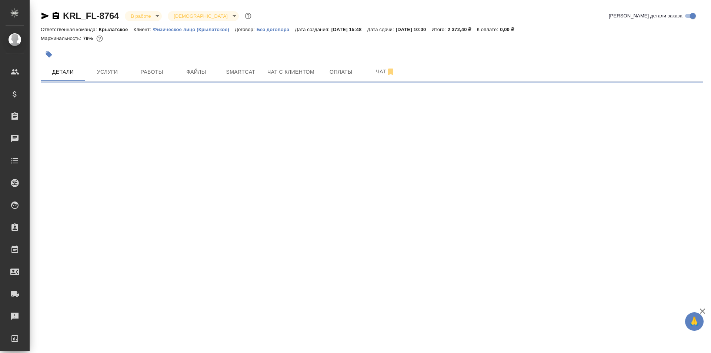
select select "RU"
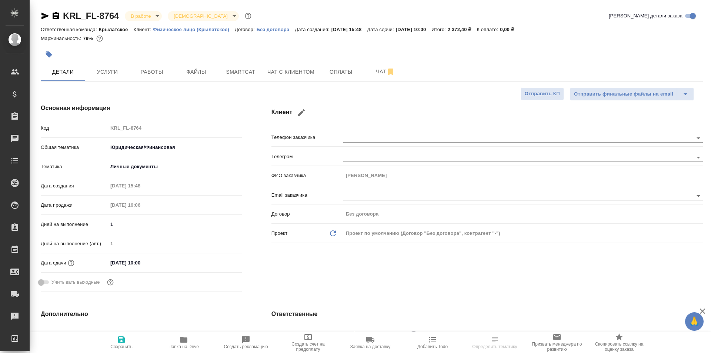
type textarea "x"
click at [155, 71] on span "Работы" at bounding box center [152, 71] width 36 height 9
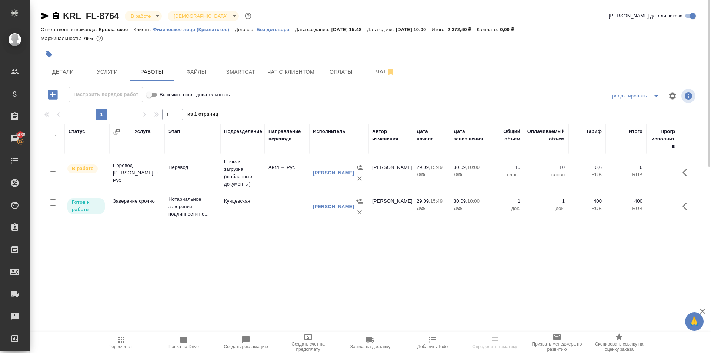
click at [130, 340] on span "Пересчитать" at bounding box center [121, 342] width 53 height 14
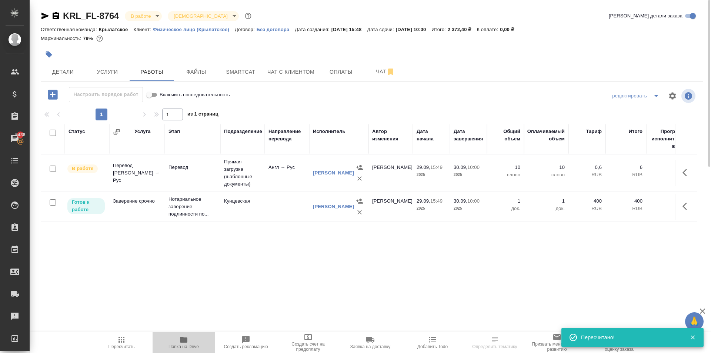
click at [157, 339] on span "Папка на Drive" at bounding box center [183, 342] width 53 height 14
click at [103, 335] on span "Пересчитать" at bounding box center [121, 342] width 53 height 14
click at [688, 173] on icon "button" at bounding box center [686, 172] width 9 height 9
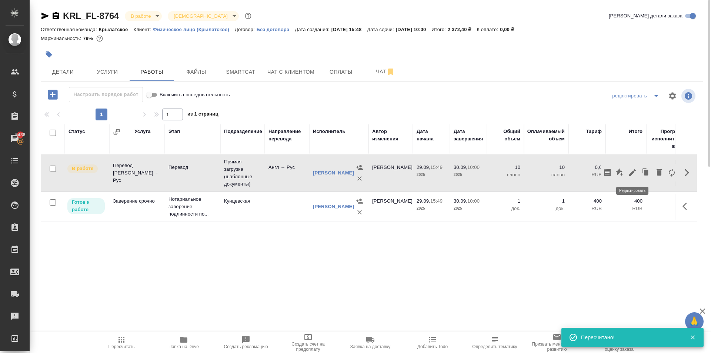
click at [632, 175] on icon "button" at bounding box center [632, 172] width 9 height 9
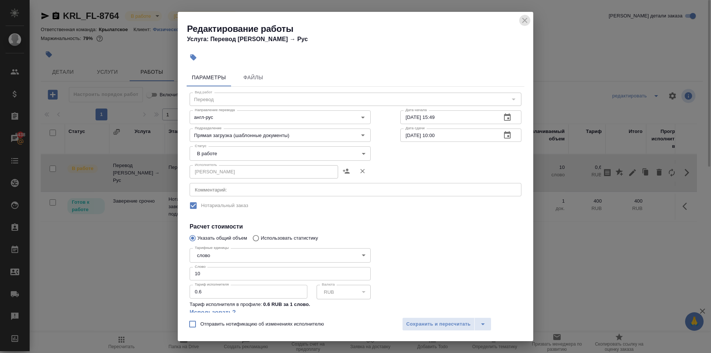
click at [522, 17] on icon "close" at bounding box center [524, 20] width 9 height 9
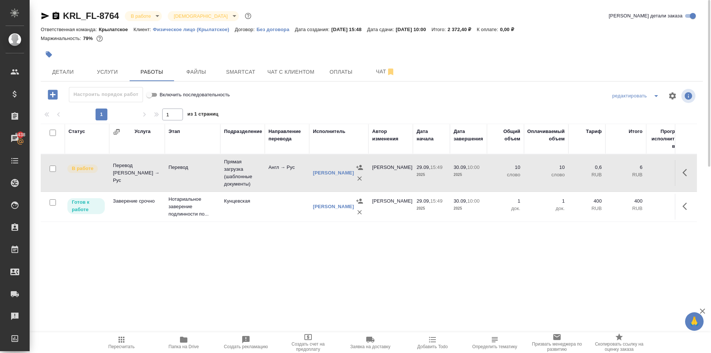
click at [148, 9] on div "KRL_FL-8764 В работе inProgress Святая троица holyTrinity Кратко детали заказа …" at bounding box center [372, 154] width 670 height 309
click at [151, 13] on body "🙏 .cls-1 fill:#fff; AWATERA Kasymov Timur Клиенты Спецификации Заказы 5438 Чаты…" at bounding box center [355, 176] width 711 height 353
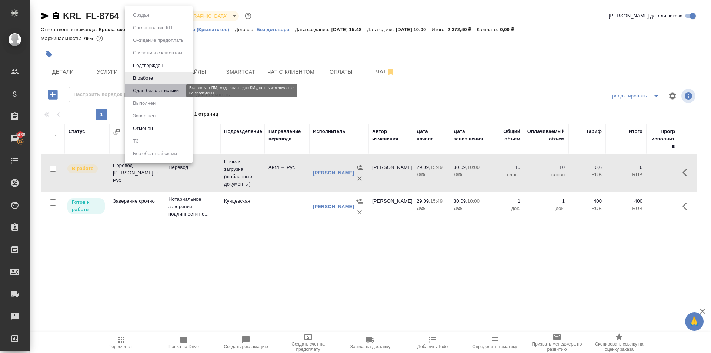
click at [143, 90] on button "Сдан без статистики" at bounding box center [156, 91] width 50 height 8
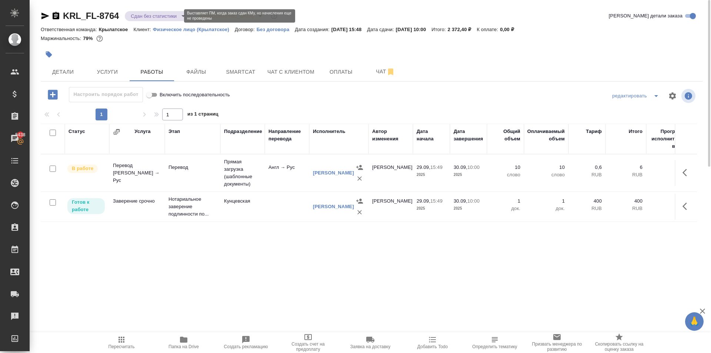
click at [157, 15] on body "🙏 .cls-1 fill:#fff; AWATERA Kasymov Timur Клиенты Спецификации Заказы 5438 Чаты…" at bounding box center [355, 176] width 711 height 353
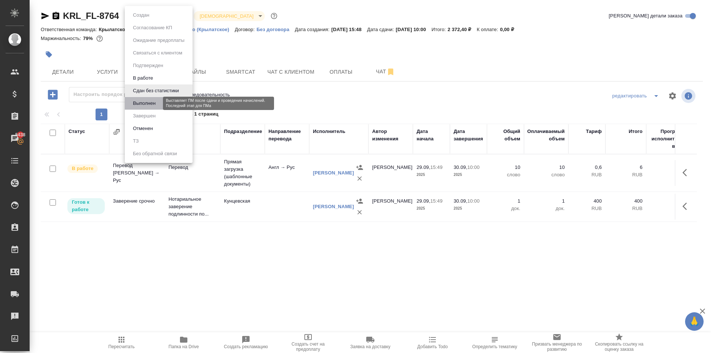
click at [154, 102] on button "Выполнен" at bounding box center [144, 103] width 27 height 8
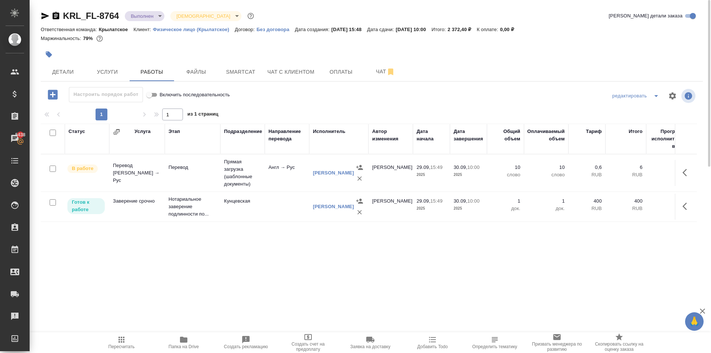
click at [126, 335] on icon "button" at bounding box center [121, 339] width 9 height 9
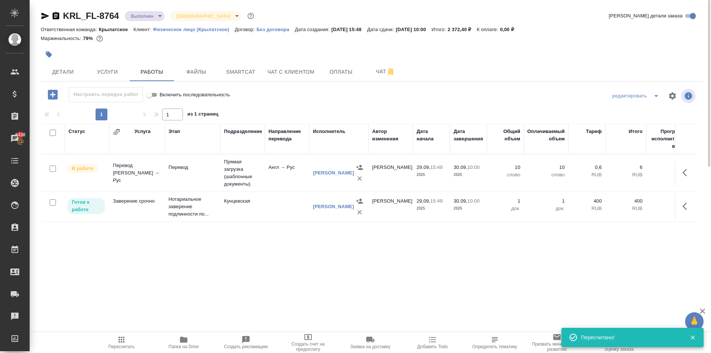
click at [153, 15] on body "🙏 .cls-1 fill:#fff; AWATERA Kasymov Timur Клиенты Спецификации Заказы 5438 Чаты…" at bounding box center [355, 176] width 711 height 353
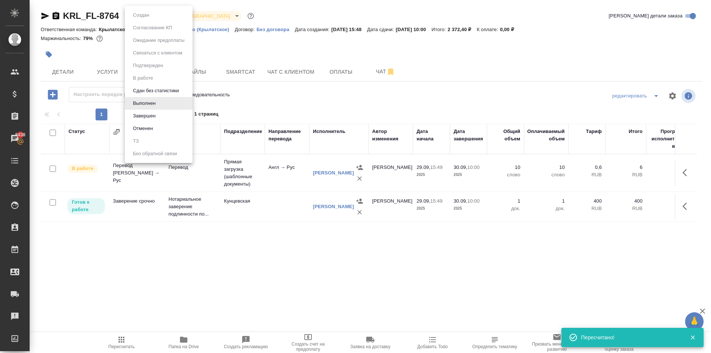
click at [151, 98] on li "Выполнен" at bounding box center [159, 103] width 68 height 13
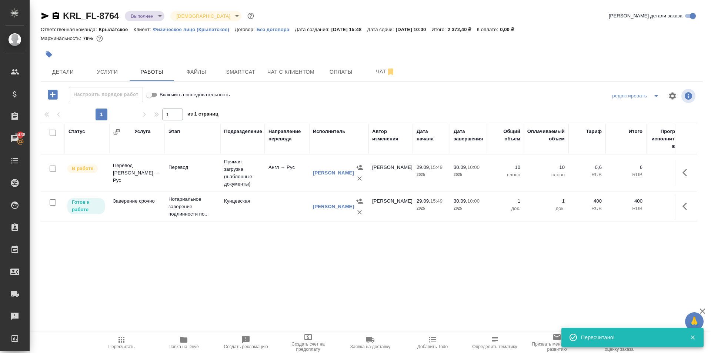
click at [150, 93] on ul "Создан Согласование КП Ожидание предоплаты Связаться с клиентом Подтвержден В р…" at bounding box center [150, 54] width 51 height 88
click at [148, 13] on body "🙏 .cls-1 fill:#fff; AWATERA Kasymov Timur Клиенты Спецификации Заказы 5438 Чаты…" at bounding box center [355, 176] width 711 height 353
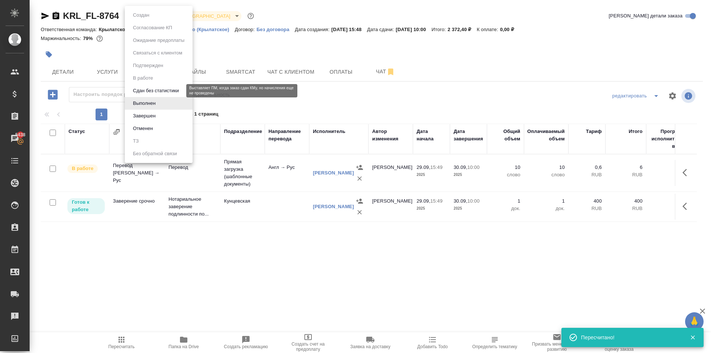
click at [146, 87] on button "Сдан без статистики" at bounding box center [156, 91] width 50 height 8
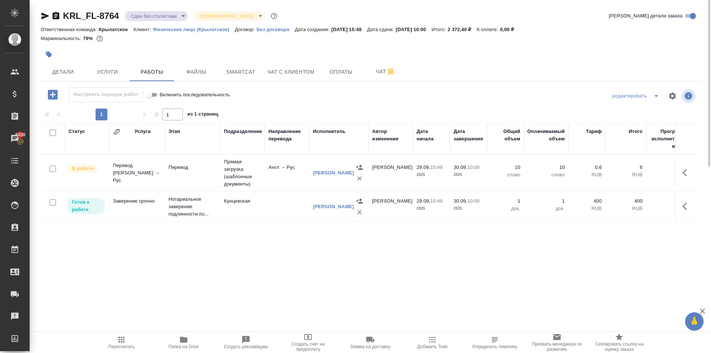
click at [99, 344] on span "Пересчитать" at bounding box center [121, 342] width 53 height 14
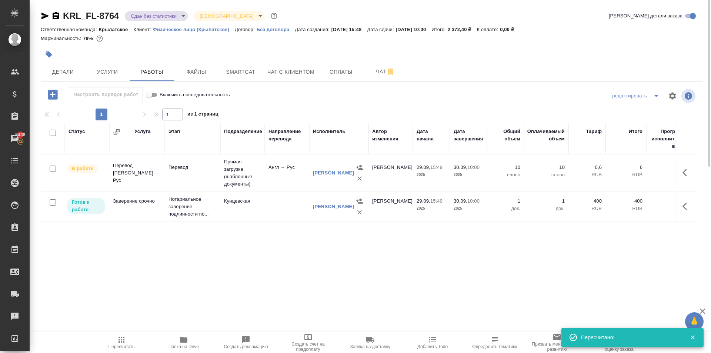
click at [44, 17] on icon "button" at bounding box center [45, 16] width 8 height 7
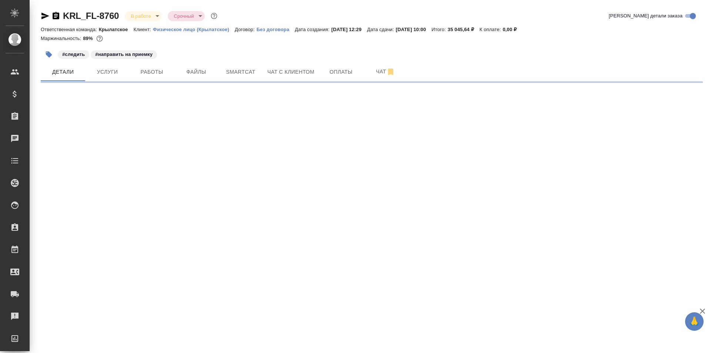
select select "RU"
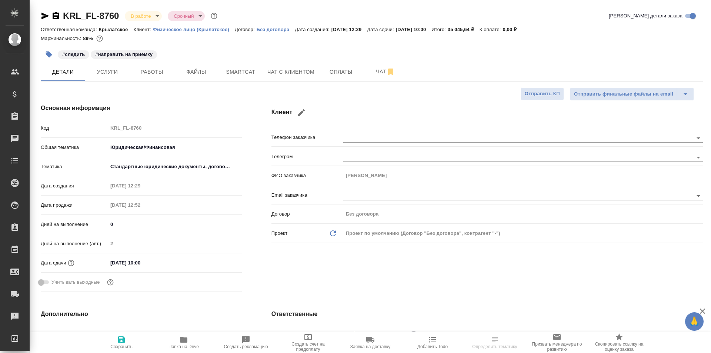
type textarea "x"
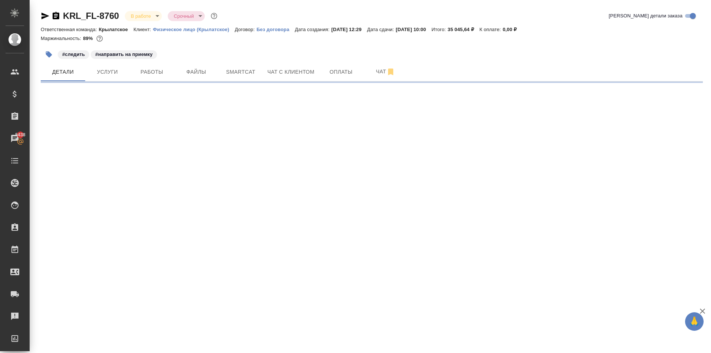
select select "RU"
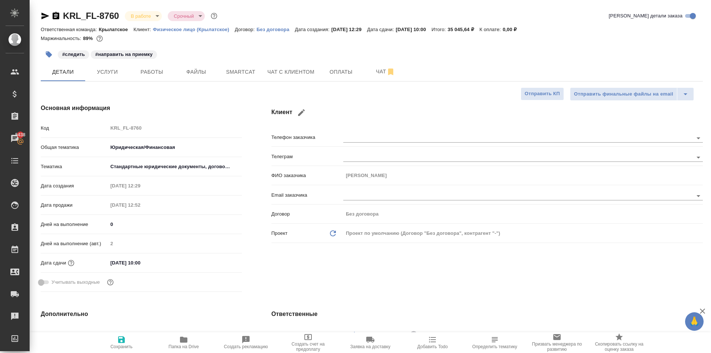
type textarea "x"
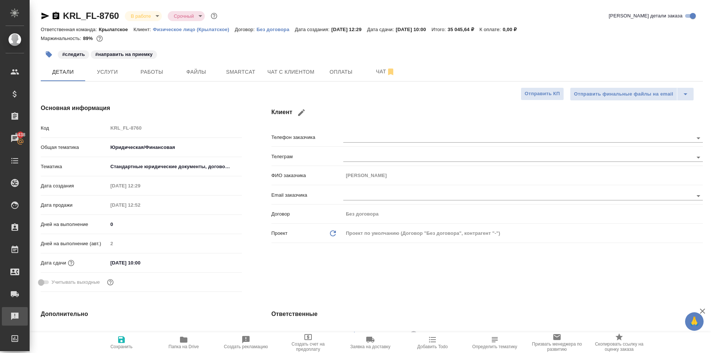
type textarea "x"
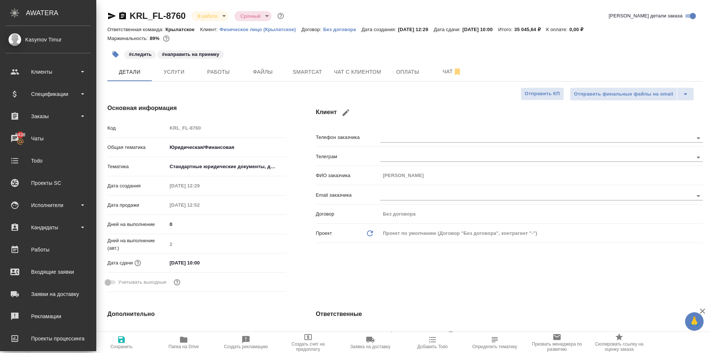
type textarea "x"
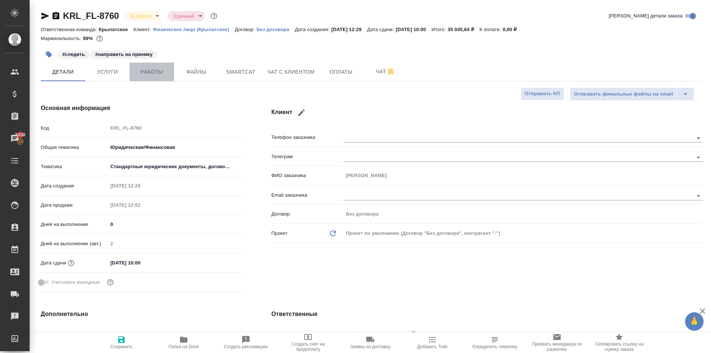
click at [150, 73] on span "Работы" at bounding box center [152, 71] width 36 height 9
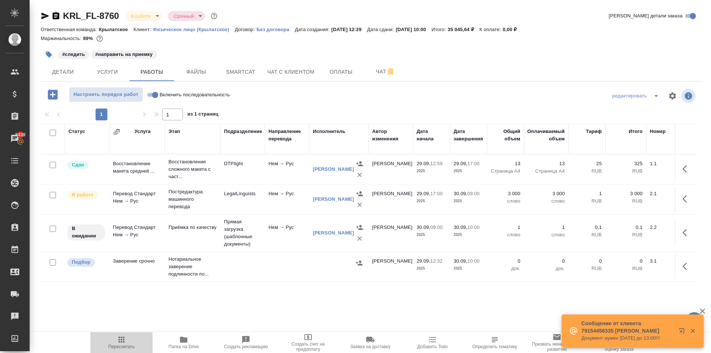
click at [133, 338] on span "Пересчитать" at bounding box center [121, 342] width 53 height 14
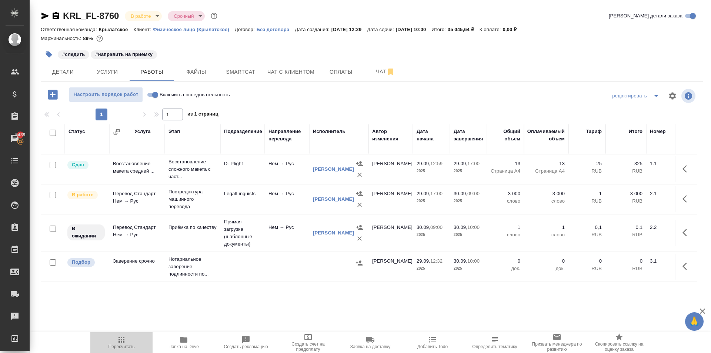
click at [120, 341] on icon "button" at bounding box center [121, 339] width 9 height 9
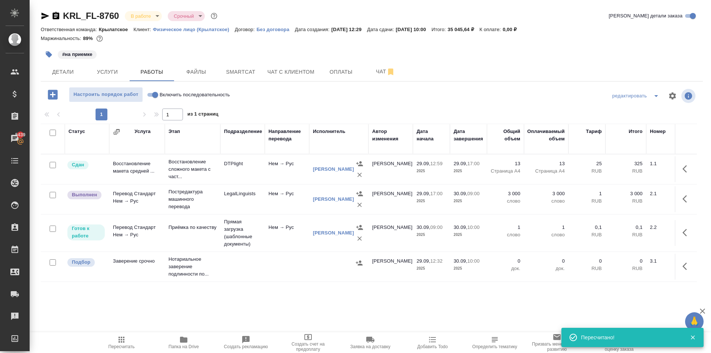
click at [124, 333] on button "Пересчитать" at bounding box center [121, 342] width 62 height 21
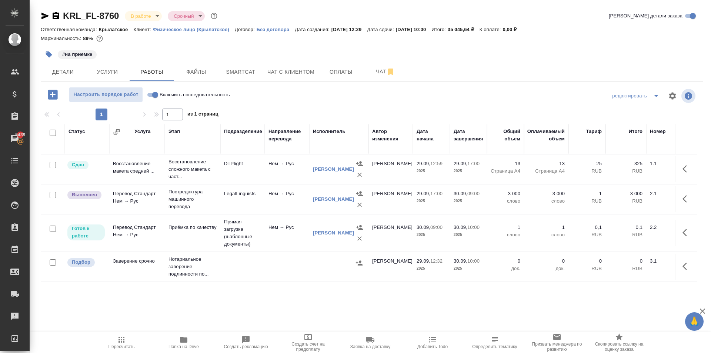
scroll to position [4, 0]
click at [388, 98] on div at bounding box center [371, 96] width 221 height 18
click at [126, 338] on span "Пересчитать" at bounding box center [121, 342] width 53 height 14
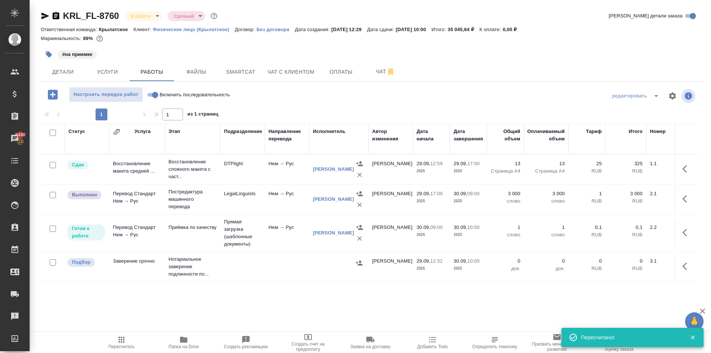
click at [682, 195] on icon "button" at bounding box center [686, 198] width 9 height 9
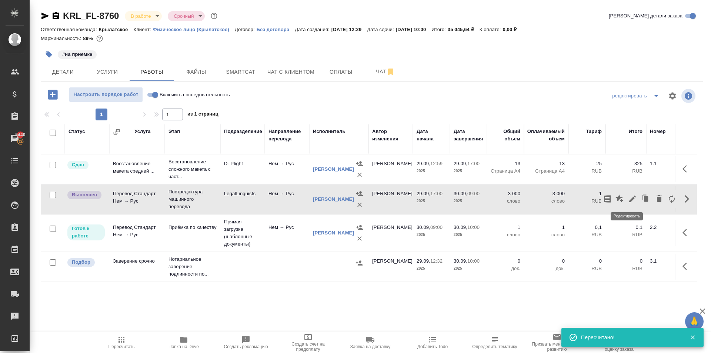
click at [628, 197] on icon "button" at bounding box center [632, 198] width 9 height 9
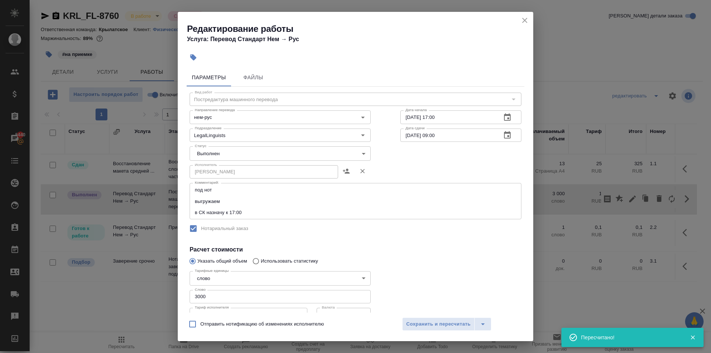
click at [572, 78] on div "Редактирование работы Услуга: Перевод Стандарт Нем → Рус Параметры Файлы Вид ра…" at bounding box center [355, 176] width 711 height 353
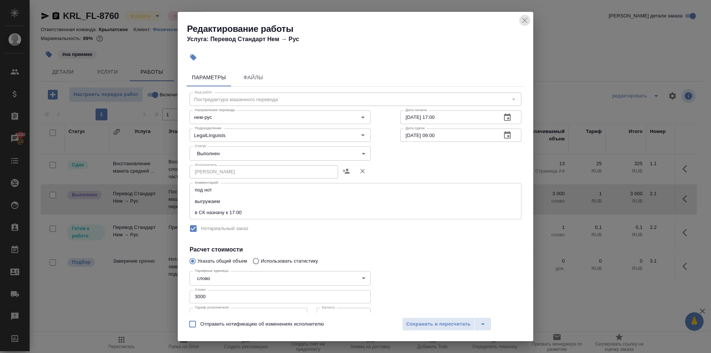
click at [524, 22] on icon "close" at bounding box center [524, 20] width 5 height 5
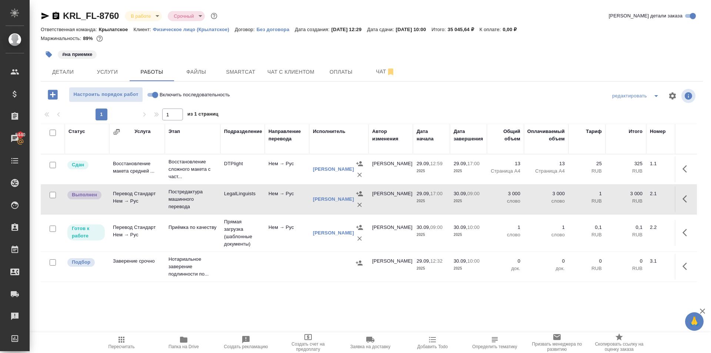
click at [115, 61] on div "#на приемке" at bounding box center [261, 54] width 441 height 16
click at [116, 74] on span "Услуги" at bounding box center [108, 71] width 36 height 9
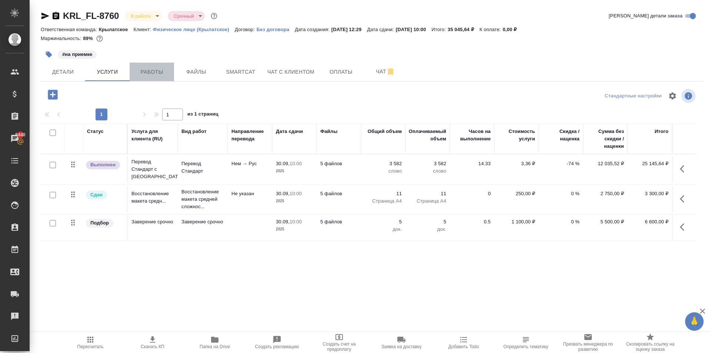
click at [144, 78] on button "Работы" at bounding box center [152, 72] width 44 height 19
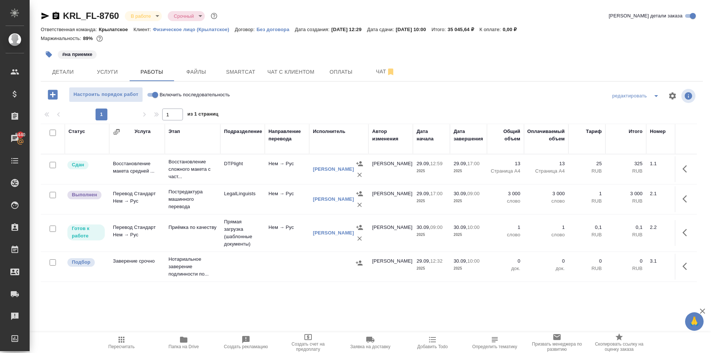
scroll to position [4, 0]
click at [682, 270] on icon "button" at bounding box center [684, 266] width 4 height 7
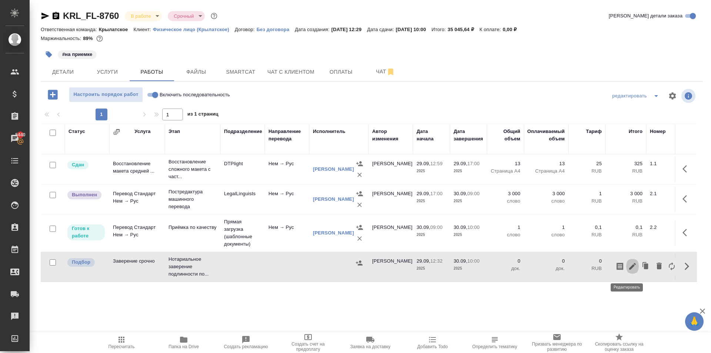
click at [628, 271] on icon "button" at bounding box center [632, 266] width 9 height 9
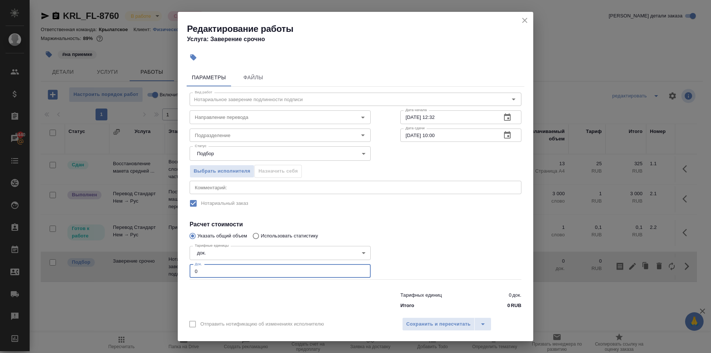
drag, startPoint x: 198, startPoint y: 272, endPoint x: 172, endPoint y: 268, distance: 26.2
click at [172, 268] on div "Редактирование работы Услуга: Заверение срочно Параметры Файлы Вид работ Нотари…" at bounding box center [355, 176] width 711 height 353
type input "5"
drag, startPoint x: 231, startPoint y: 144, endPoint x: 233, endPoint y: 133, distance: 11.3
click at [231, 143] on div "Статус Подбор recruiting Статус" at bounding box center [280, 152] width 211 height 48
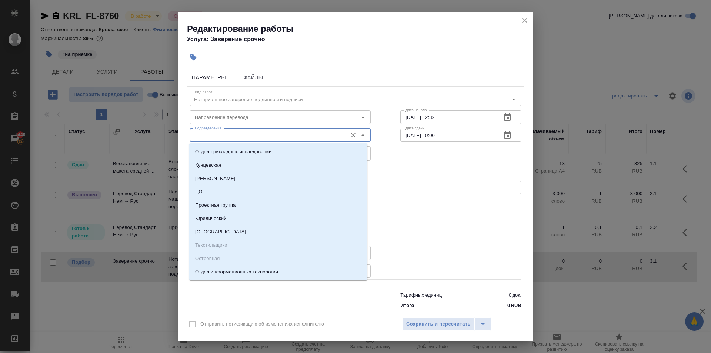
click at [233, 133] on input "Подразделение" at bounding box center [268, 135] width 152 height 9
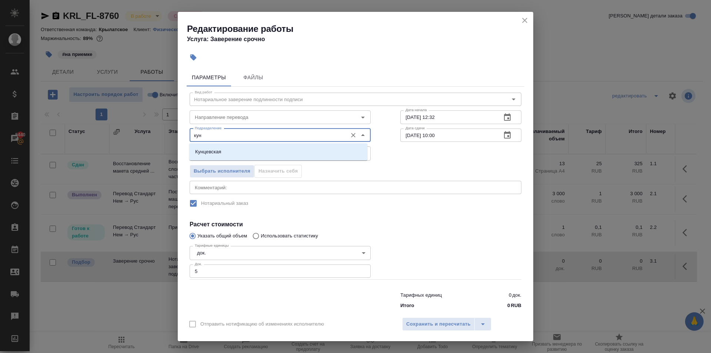
click at [244, 153] on li "Кунцевская" at bounding box center [278, 151] width 178 height 13
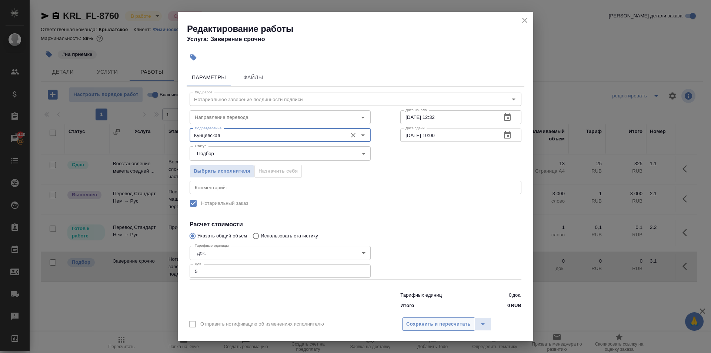
type input "Кунцевская"
click at [438, 323] on span "Сохранить и пересчитать" at bounding box center [438, 324] width 64 height 9
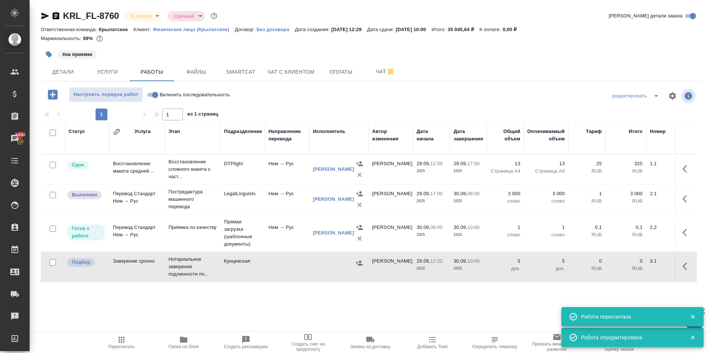
click at [356, 268] on div at bounding box center [359, 262] width 11 height 11
click at [358, 265] on icon "button" at bounding box center [359, 262] width 7 height 5
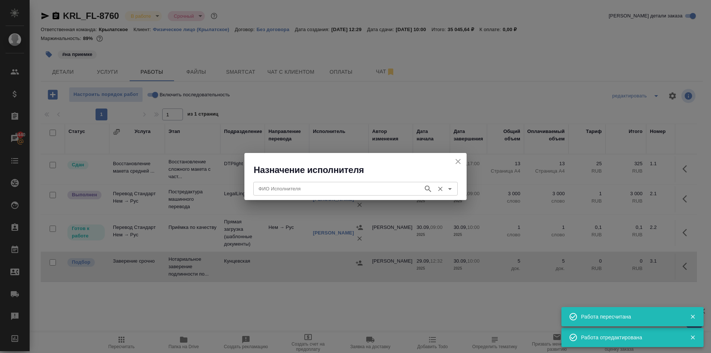
click at [281, 193] on div "ФИО Исполнителя" at bounding box center [355, 188] width 204 height 13
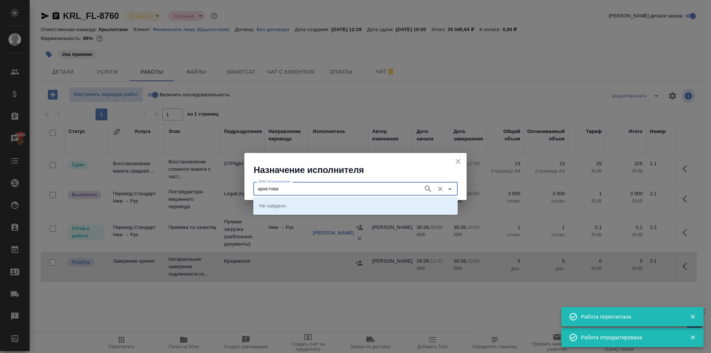
type input "аристова"
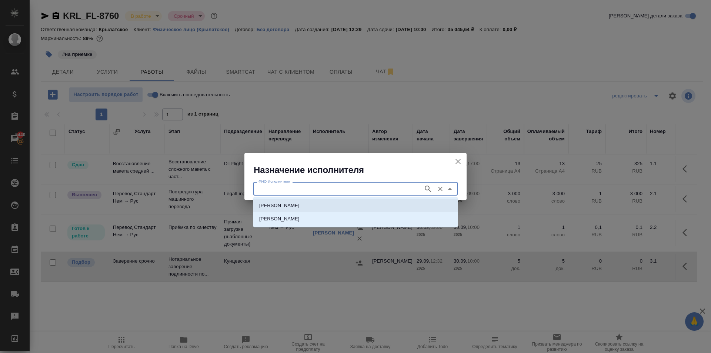
click at [311, 197] on div "НОТАРИУС Аристова Анна Дмитриевна Аристова Елена Викторовна" at bounding box center [355, 212] width 204 height 30
click at [300, 204] on p "НОТАРИУС Аристова Анна Дмитриевна" at bounding box center [279, 205] width 40 height 7
type input "НОТАРИУС Аристова Анна Дмитриевна"
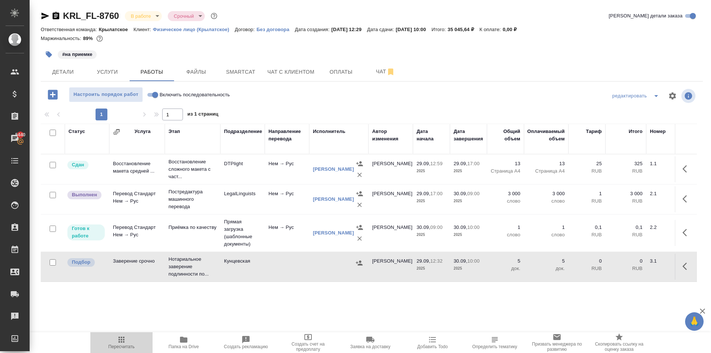
click at [122, 342] on icon "button" at bounding box center [121, 340] width 6 height 6
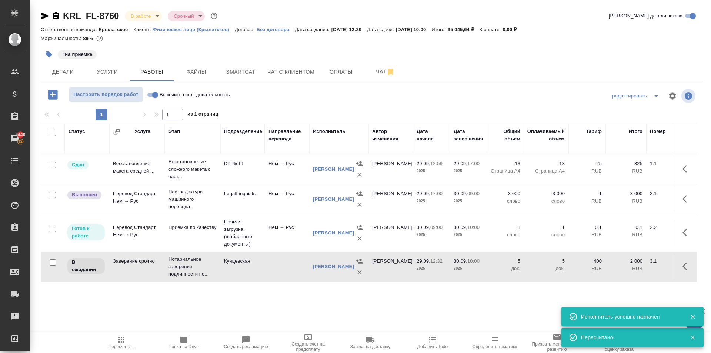
click at [137, 345] on span "Пересчитать" at bounding box center [121, 342] width 53 height 14
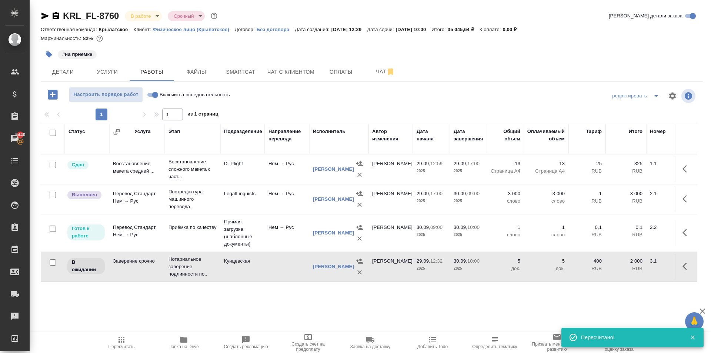
click at [121, 341] on icon "button" at bounding box center [121, 340] width 6 height 6
click at [126, 95] on span "Настроить порядок работ" at bounding box center [106, 94] width 66 height 9
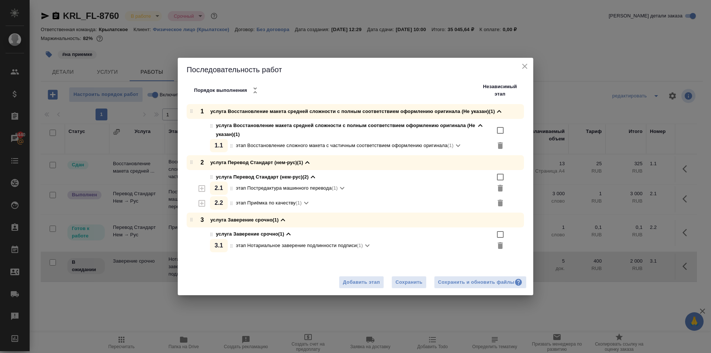
click at [505, 234] on li "услуга Заверение срочно (1)" at bounding box center [374, 232] width 317 height 11
click at [501, 233] on input "checkbox" at bounding box center [500, 234] width 9 height 9
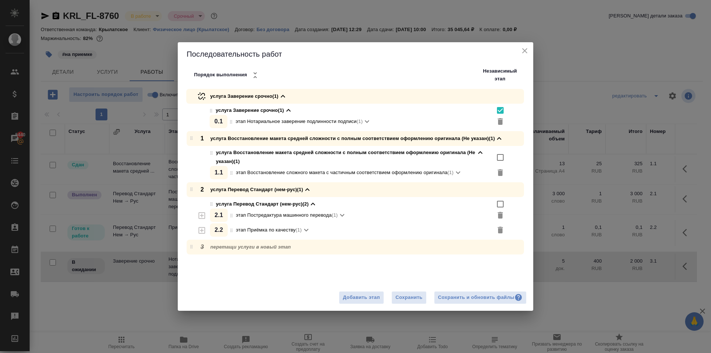
click at [495, 291] on div "Добавить этап Сохранить Сохранить и обновить файлы" at bounding box center [355, 297] width 355 height 26
click at [498, 292] on button "Сохранить и обновить файлы" at bounding box center [480, 297] width 93 height 13
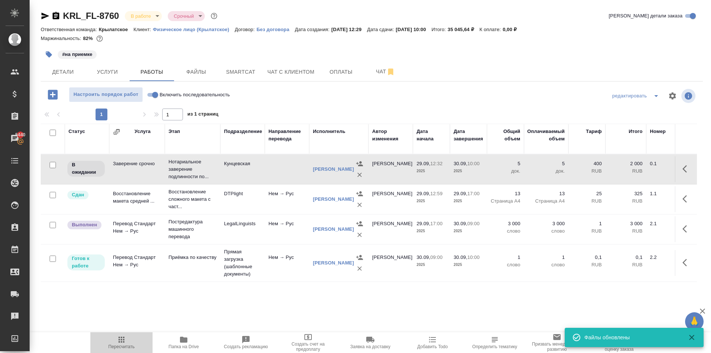
click at [126, 337] on icon "button" at bounding box center [121, 339] width 9 height 9
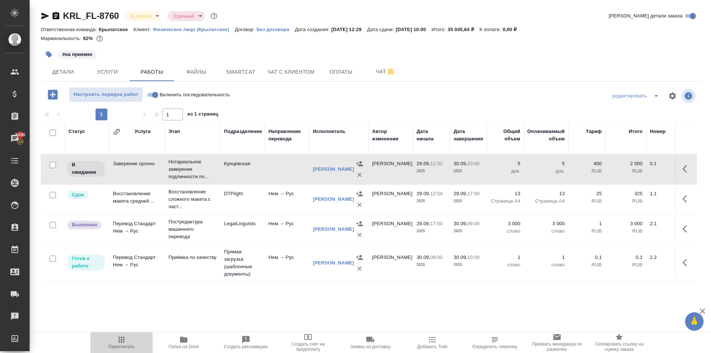
click at [127, 341] on span "Пересчитать" at bounding box center [121, 342] width 53 height 14
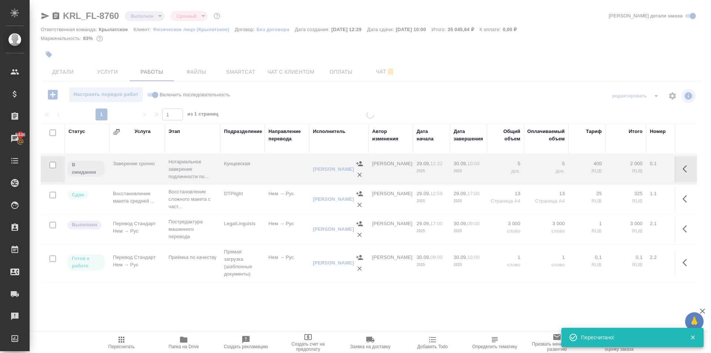
type input "completed"
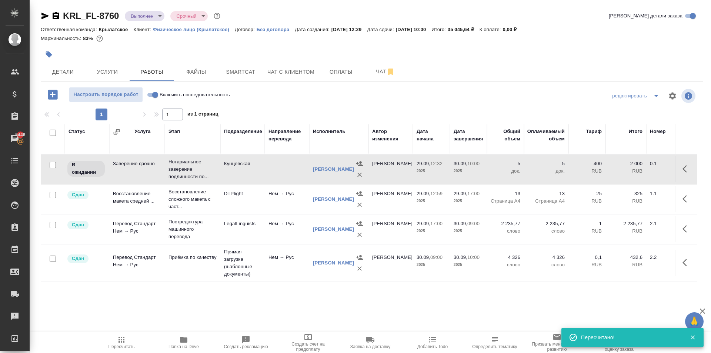
scroll to position [4, 0]
click at [191, 347] on span "Папка на Drive" at bounding box center [183, 346] width 30 height 5
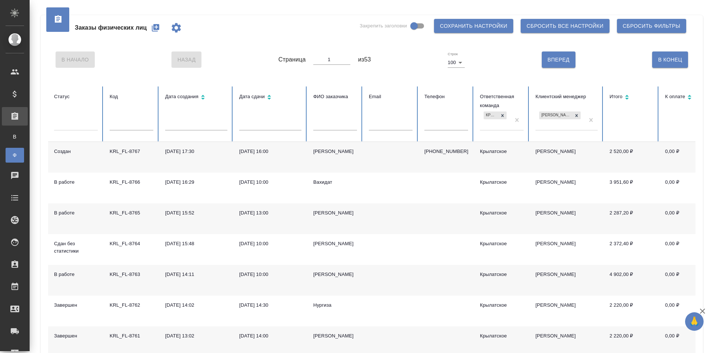
click at [151, 26] on icon "button" at bounding box center [155, 27] width 9 height 9
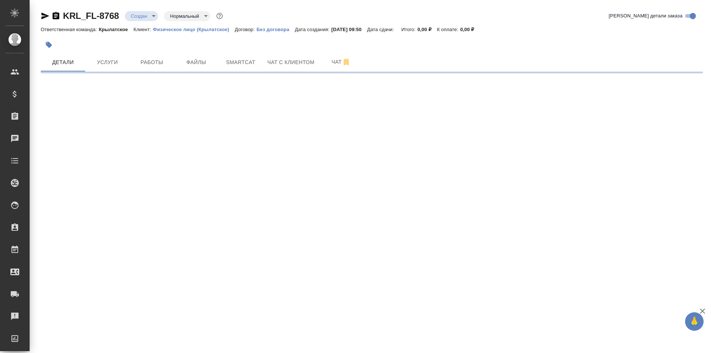
select select "RU"
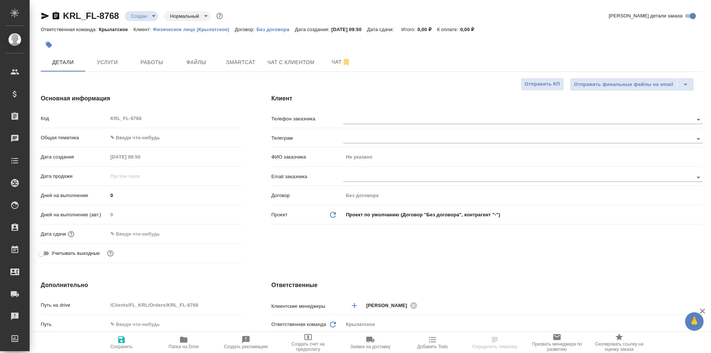
type textarea "x"
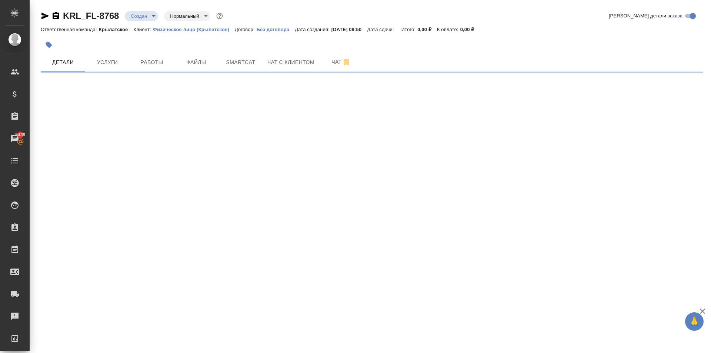
select select "RU"
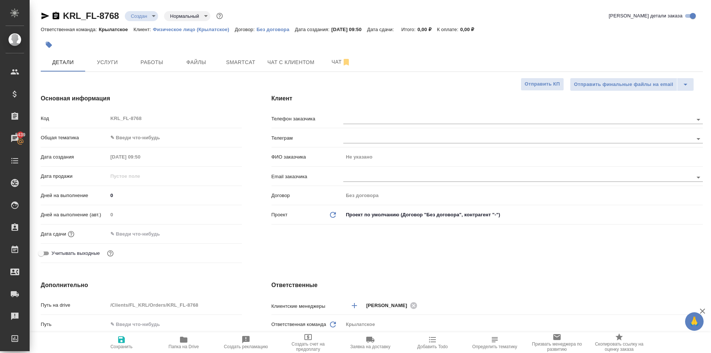
type textarea "x"
click at [674, 352] on div "Сохранить Папка на Drive Создать рекламацию Создать счет на предоплату Заявка н…" at bounding box center [370, 342] width 681 height 21
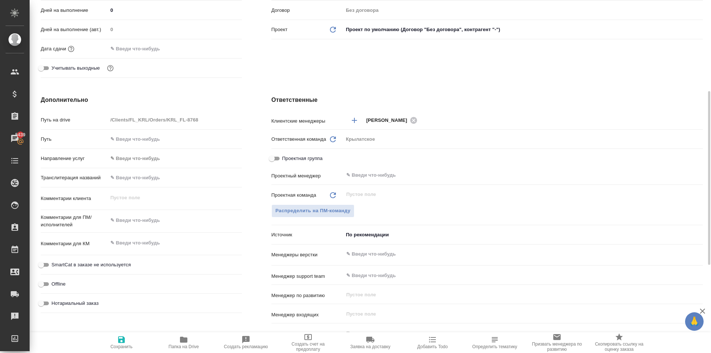
click at [158, 183] on input "text" at bounding box center [175, 177] width 134 height 11
type input "У"
type textarea "x"
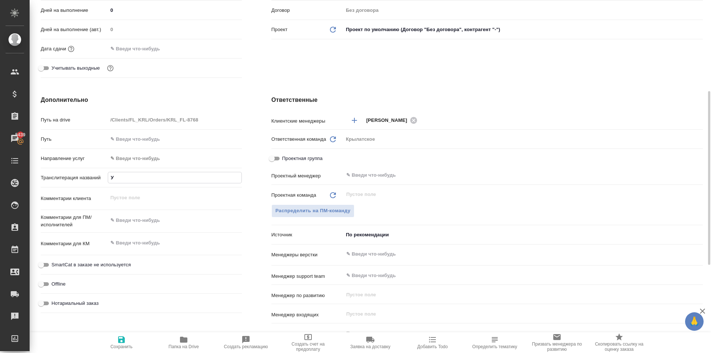
type input "УЗ"
type textarea "x"
type input "УЗА"
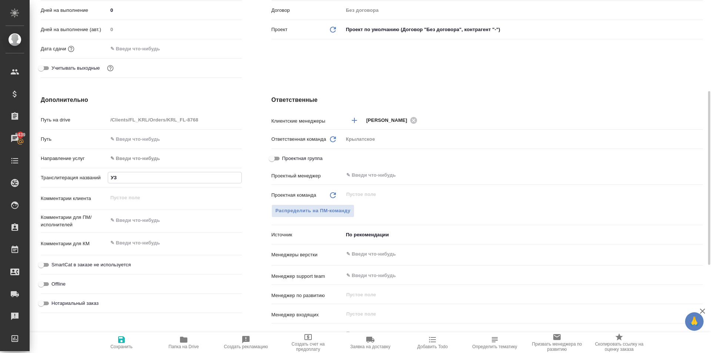
type textarea "x"
type input "УЗАК"
type textarea "x"
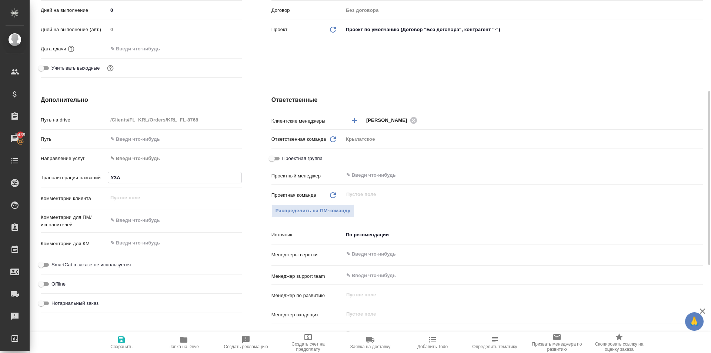
type textarea "x"
type input "УЗАКО"
type textarea "x"
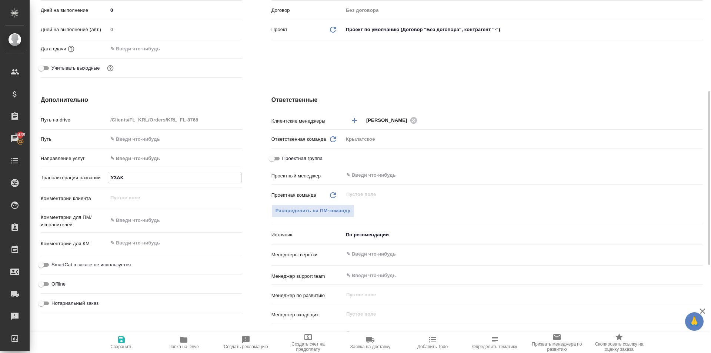
type textarea "x"
type input "УЗАКОВ"
type textarea "x"
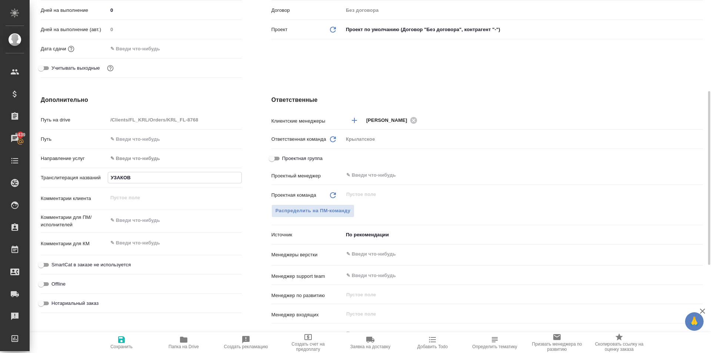
type input "УЗАКОВА"
type textarea "x"
type input "УЗАКОВА"
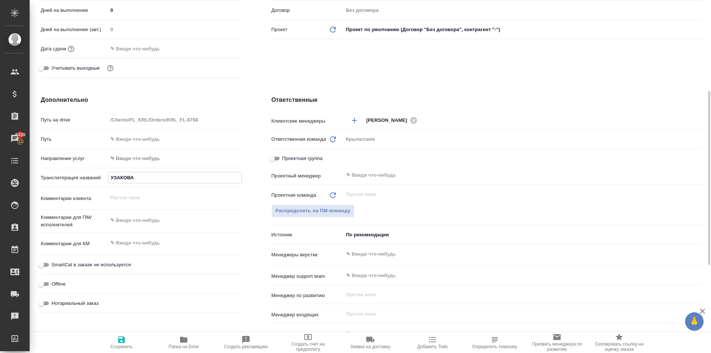
type textarea "x"
type input "УЗАКОВА М"
type textarea "x"
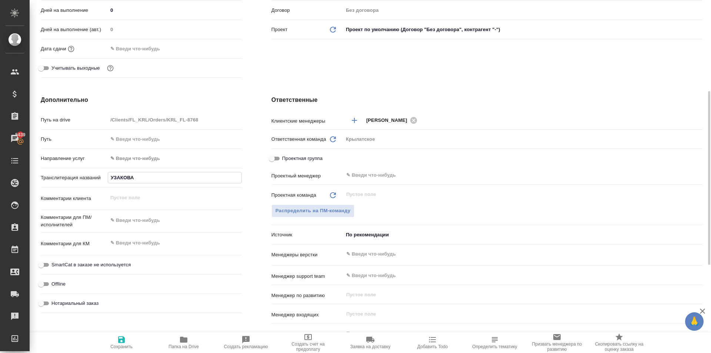
type textarea "x"
type input "УЗАКОВА МА"
type textarea "x"
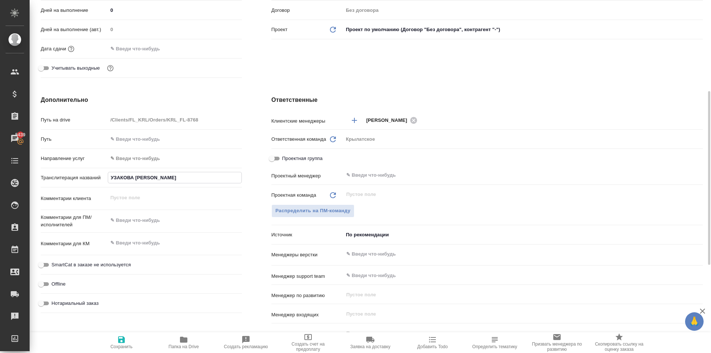
type textarea "x"
type input "УЗАКОВА МАЛ"
type textarea "x"
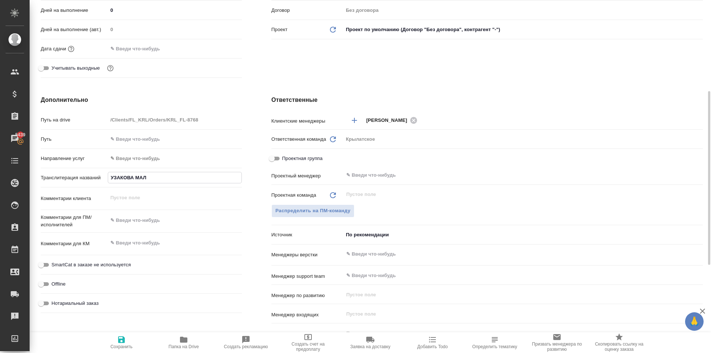
type input "УЗАКОВА МАЛО"
type textarea "x"
type input "УЗАКОВА МАЛОХ"
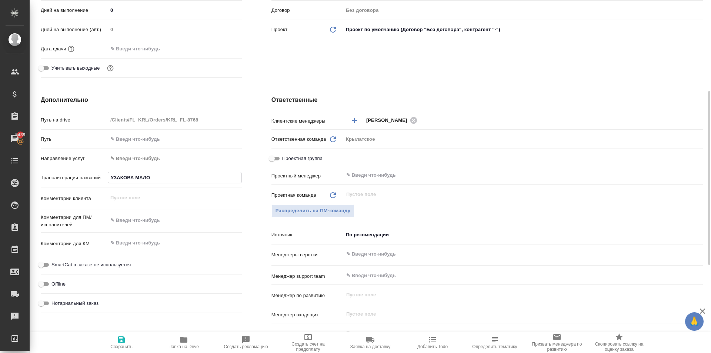
type textarea "x"
type input "УЗАКОВА МАЛОХА"
type textarea "x"
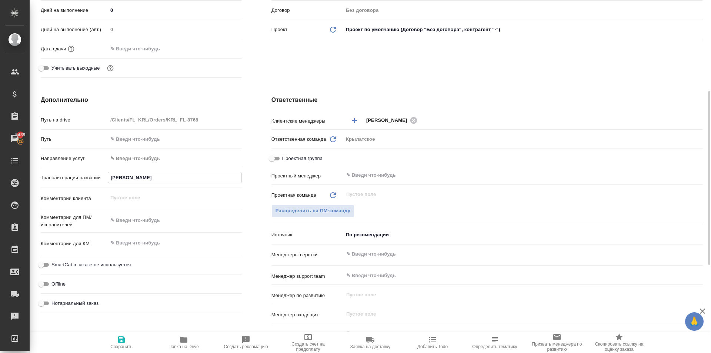
type textarea "x"
type input "УЗАКОВА МАЛОХАТ"
type textarea "x"
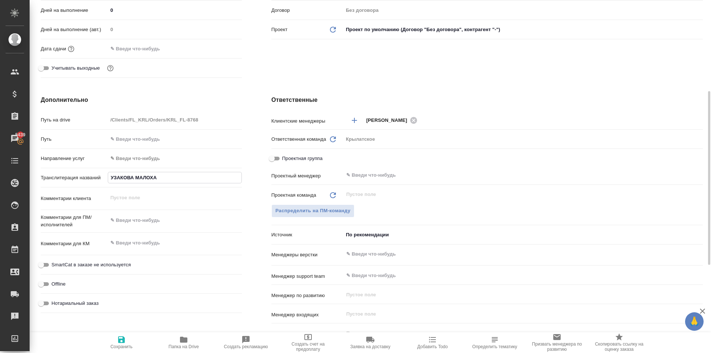
type textarea "x"
type input "УЗАКОВА МАЛОХАТ"
type textarea "x"
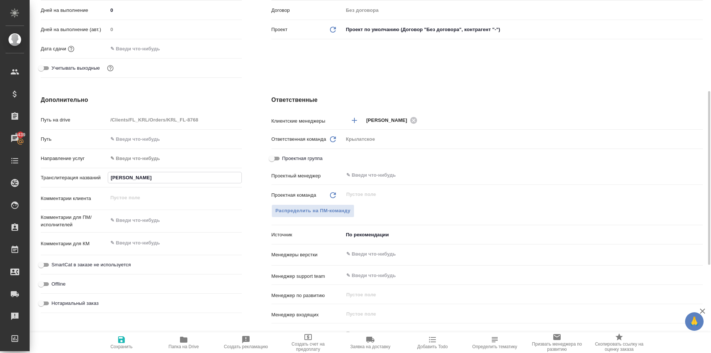
type input "УЗАКОВА МАЛОХАТ Т"
type textarea "x"
type input "УЗАКОВА МАЛОХАТ ТА"
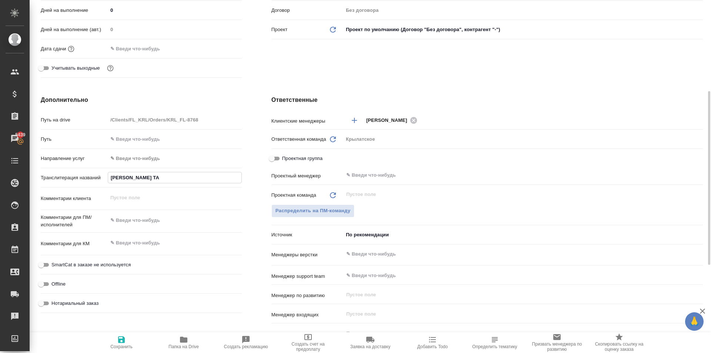
type textarea "x"
type input "УЗАКОВА МАЛОХАТ ТАИ"
type textarea "x"
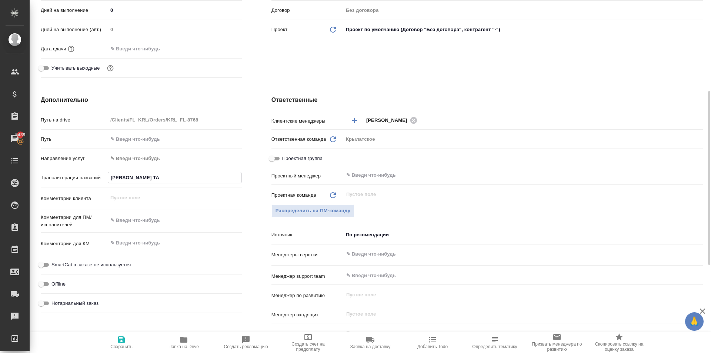
type textarea "x"
type input "УЗАКОВА МАЛОХАТ ТАИР"
type textarea "x"
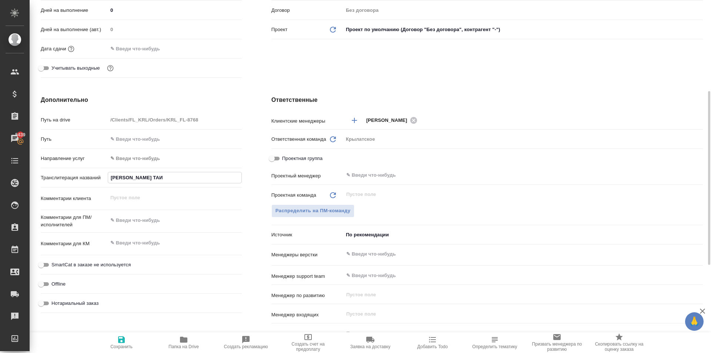
type textarea "x"
type input "УЗАКОВА МАЛОХАТ ТАИРО"
type textarea "x"
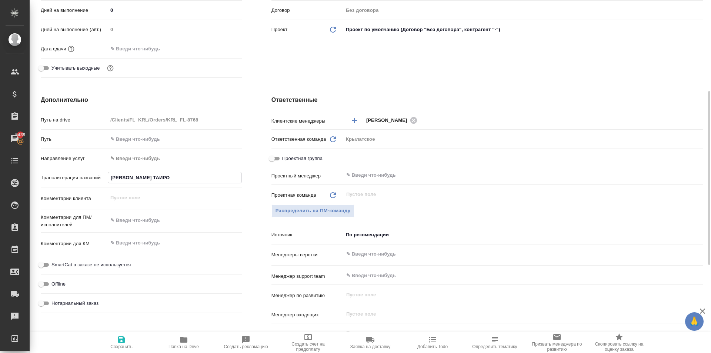
type input "УЗАКОВА МАЛОХАТ ТАИРОВ"
type textarea "x"
type input "УЗАКОВА МАЛОХАТ ТАИРОВН"
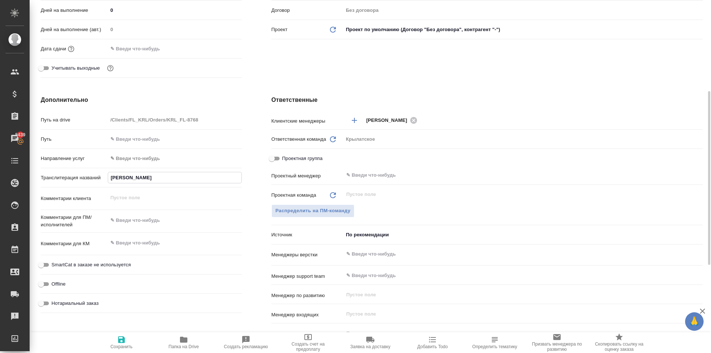
type textarea "x"
type input "УЗАКОВА МАЛОХАТ ТАИРОВНА"
type textarea "x"
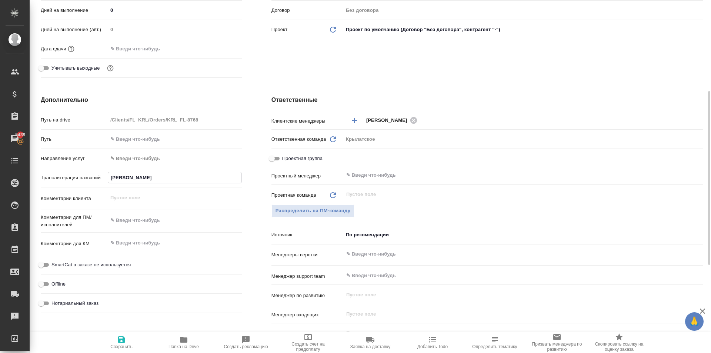
type textarea "x"
type input "УЗАКОВА МАЛОХАТ ТАИРОВНА"
type textarea "x"
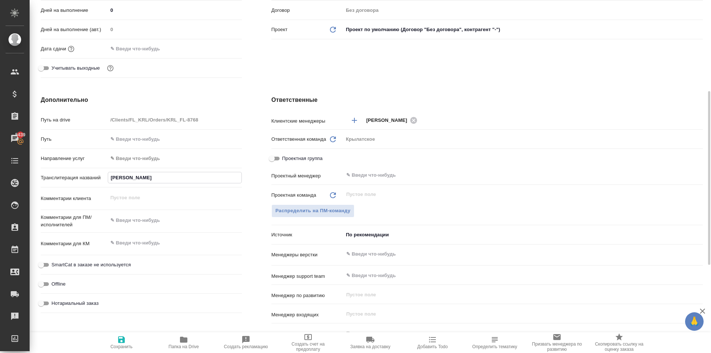
type textarea "x"
type input "УЗАКОВА МАЛОХАТ ТАИРОВНА"
click at [127, 345] on span "Сохранить" at bounding box center [121, 346] width 22 height 5
type textarea "x"
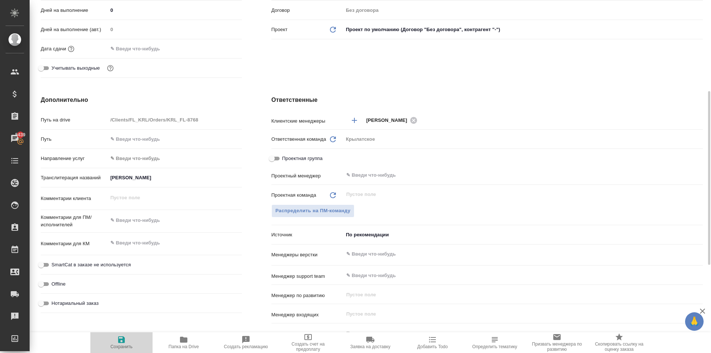
type textarea "x"
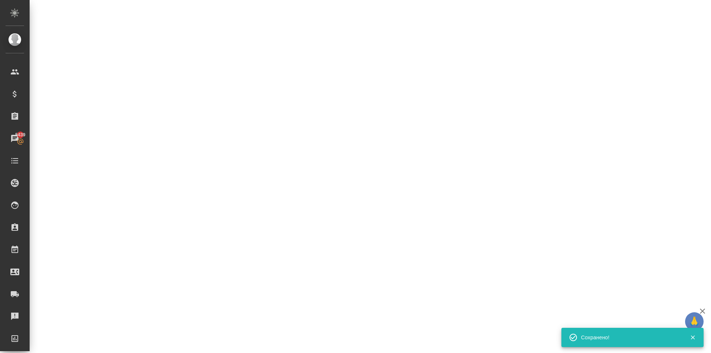
select select "RU"
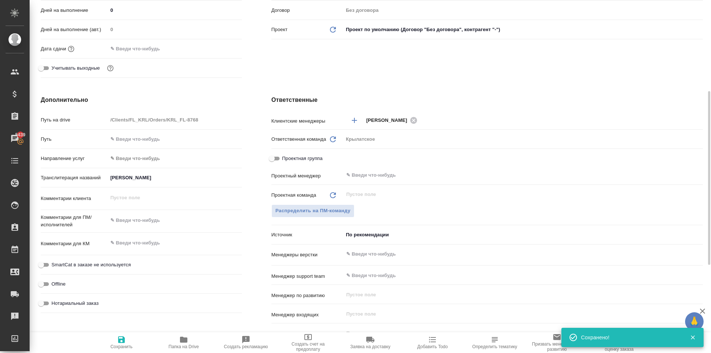
type textarea "x"
click at [130, 344] on span "Сохранить" at bounding box center [121, 346] width 22 height 5
type textarea "x"
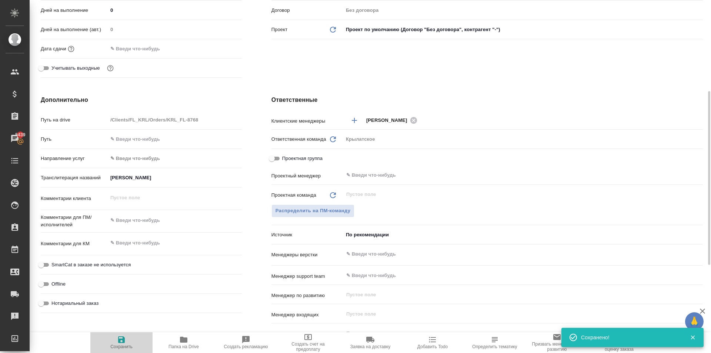
type textarea "x"
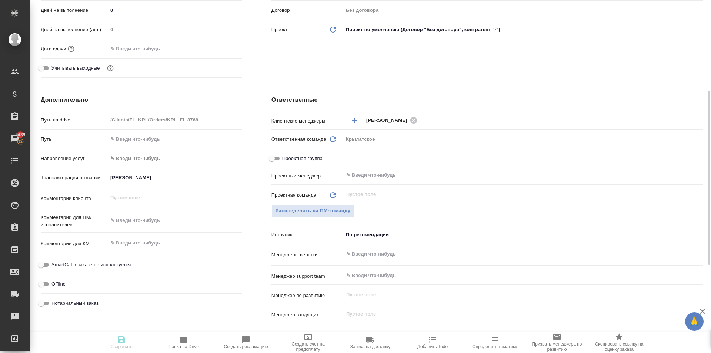
type textarea "x"
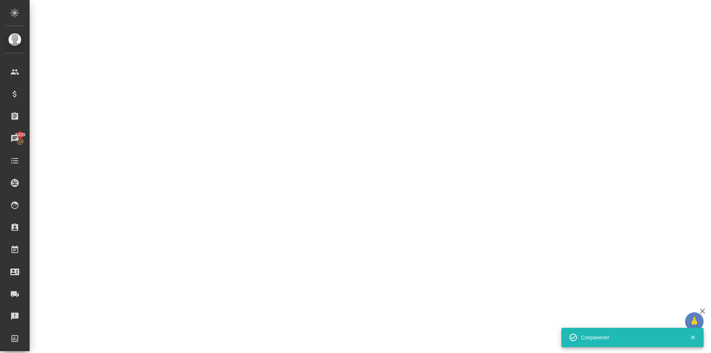
select select "RU"
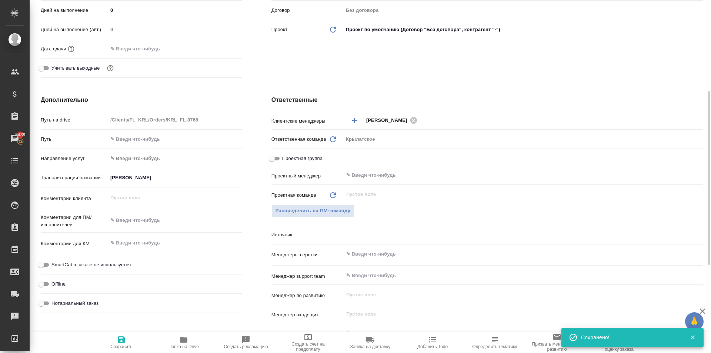
type textarea "x"
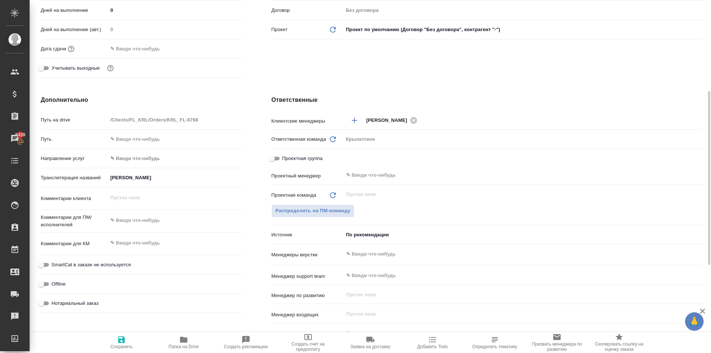
click at [115, 264] on span "SmartCat в заказе не используется" at bounding box center [90, 264] width 79 height 7
click at [54, 264] on input "SmartCat в заказе не используется" at bounding box center [41, 264] width 27 height 9
checkbox input "true"
type textarea "x"
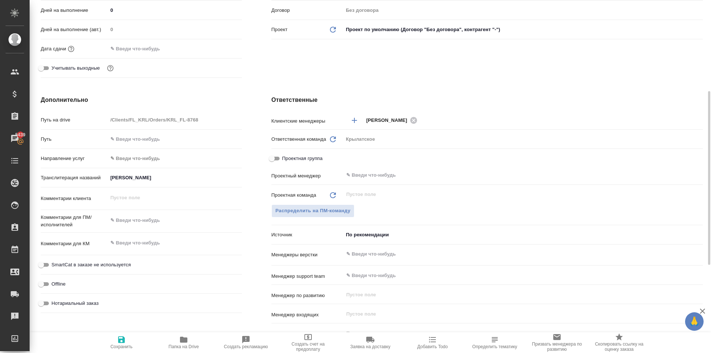
type textarea "x"
click at [90, 300] on span "Нотариальный заказ" at bounding box center [74, 303] width 47 height 7
click at [54, 300] on input "Нотариальный заказ" at bounding box center [41, 303] width 27 height 9
checkbox input "true"
type textarea "x"
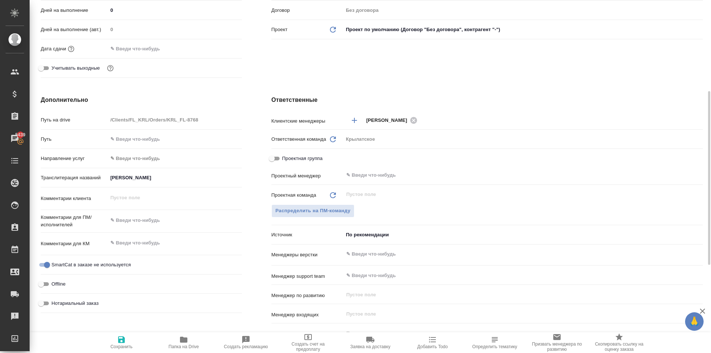
type textarea "x"
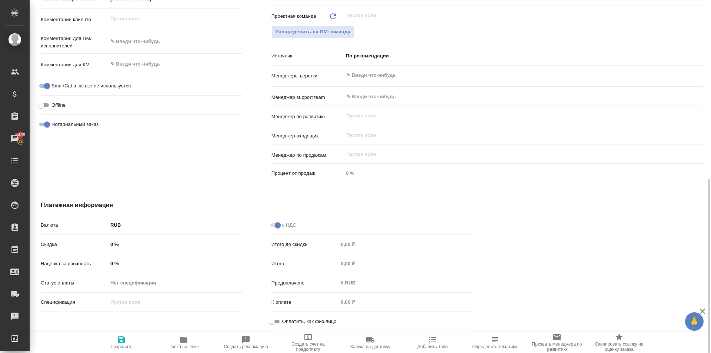
click at [279, 324] on input "Оплатить, как физ.лицо" at bounding box center [271, 321] width 27 height 9
checkbox input "true"
type textarea "x"
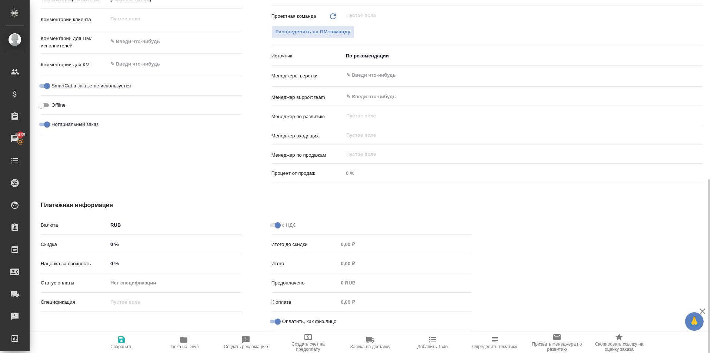
scroll to position [216, 0]
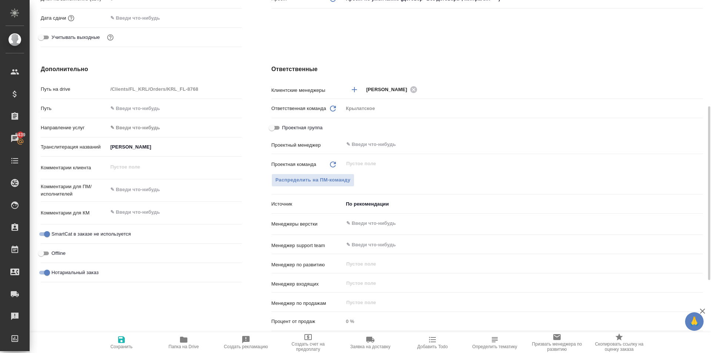
click at [126, 131] on body "🙏 .cls-1 fill:#fff; AWATERA Kasymov Timur Клиенты Спецификации Заказы 5439 Чаты…" at bounding box center [355, 176] width 711 height 353
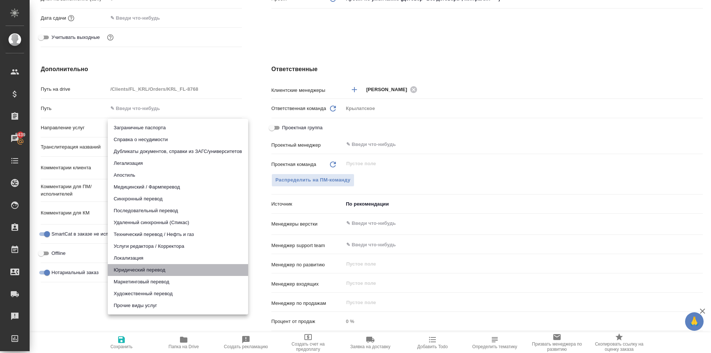
click at [136, 272] on li "Юридический перевод" at bounding box center [178, 270] width 140 height 12
type input "legalTranslation"
type textarea "x"
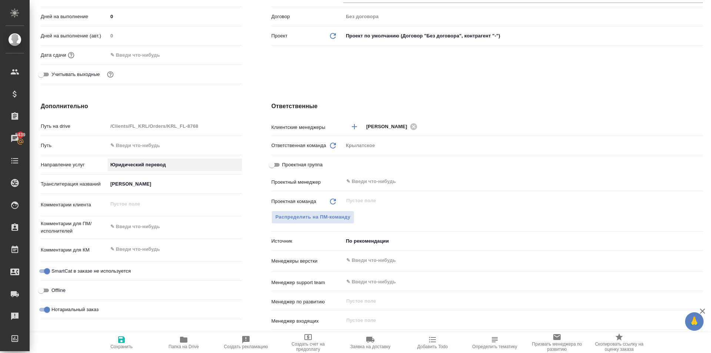
scroll to position [0, 0]
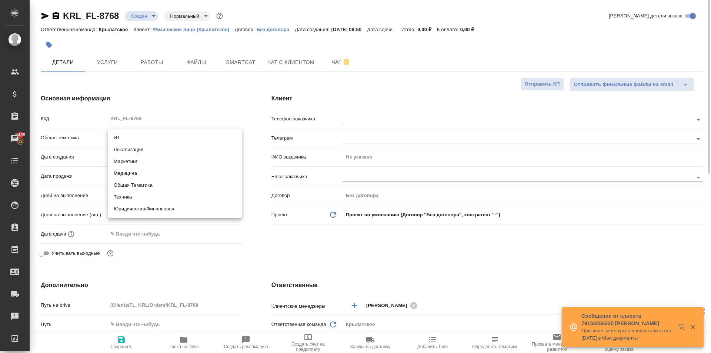
click at [160, 136] on body "🙏 .cls-1 fill:#fff; AWATERA Kasymov Timur Клиенты Спецификации Заказы 5439 Чаты…" at bounding box center [355, 176] width 711 height 353
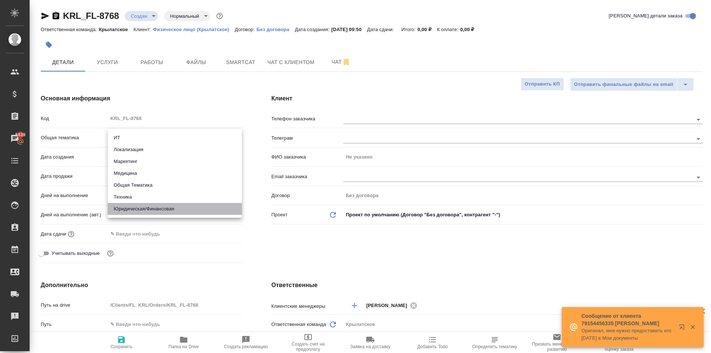
click at [153, 211] on li "Юридическая/Финансовая" at bounding box center [175, 209] width 134 height 12
type input "yr-fn"
type textarea "x"
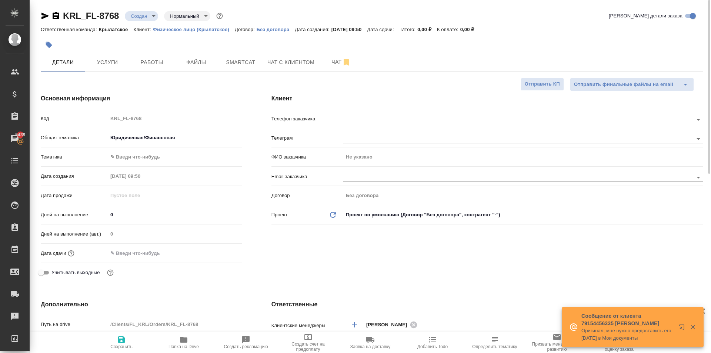
click at [133, 158] on body "🙏 .cls-1 fill:#fff; AWATERA Kasymov Timur Клиенты Спецификации Заказы 5439 Чаты…" at bounding box center [355, 176] width 711 height 353
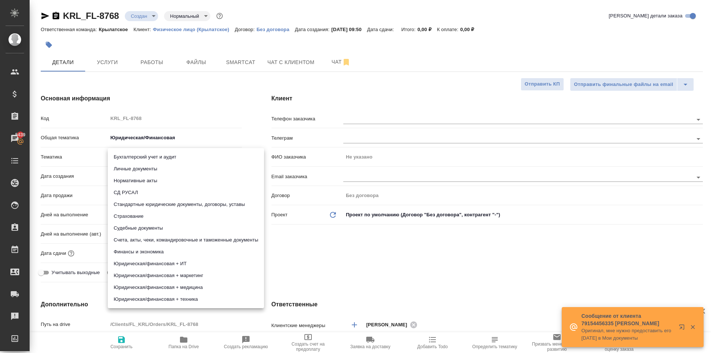
click at [133, 170] on li "Личные документы" at bounding box center [186, 169] width 156 height 12
type textarea "x"
type input "5a8b8b956a9677013d343cfe"
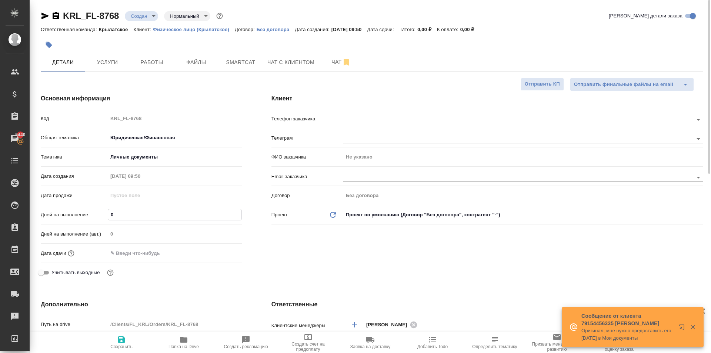
drag, startPoint x: 117, startPoint y: 216, endPoint x: 94, endPoint y: 216, distance: 22.6
click at [94, 216] on div "Дней на выполнение 0" at bounding box center [141, 214] width 201 height 13
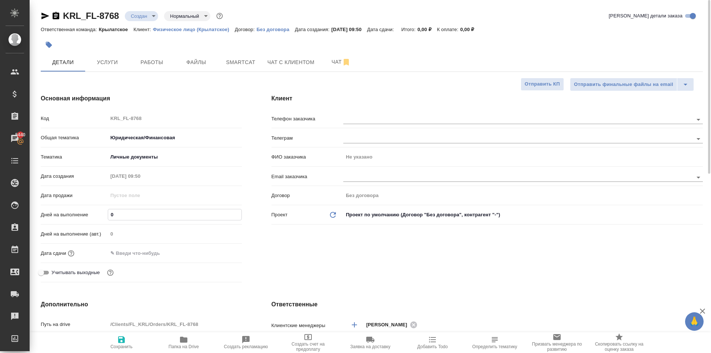
type input "1"
type textarea "x"
type input "1"
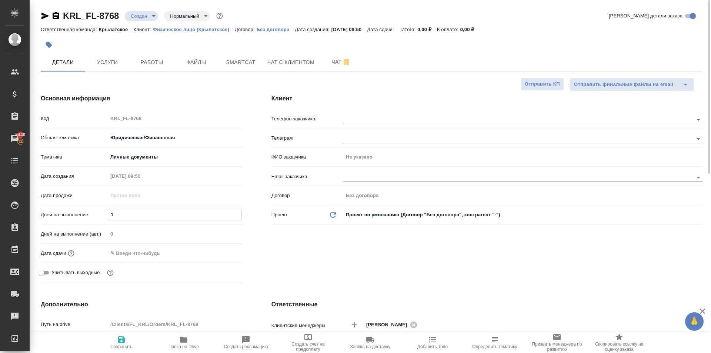
drag, startPoint x: 114, startPoint y: 253, endPoint x: 137, endPoint y: 250, distance: 22.7
click at [115, 253] on input "text" at bounding box center [140, 253] width 65 height 11
click at [221, 250] on icon "button" at bounding box center [220, 252] width 7 height 7
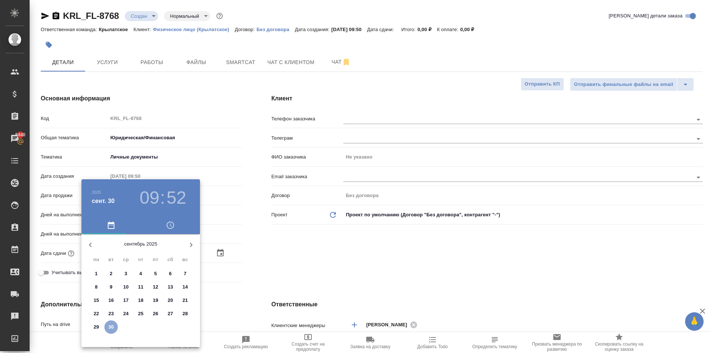
click at [110, 324] on p "30" at bounding box center [111, 326] width 6 height 7
type input "30.09.2025 09:52"
type textarea "x"
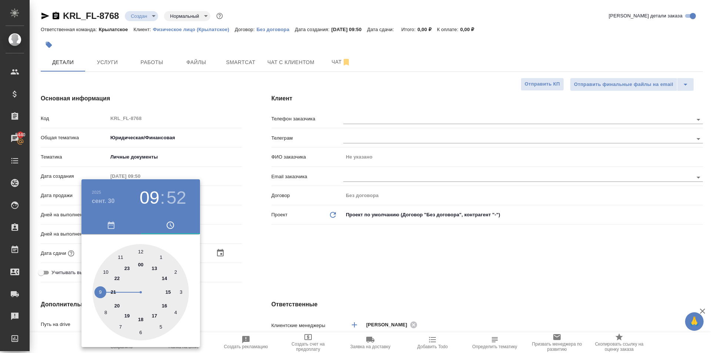
click at [120, 256] on div at bounding box center [141, 292] width 96 height 96
type input "30.09.2025 11:52"
type textarea "x"
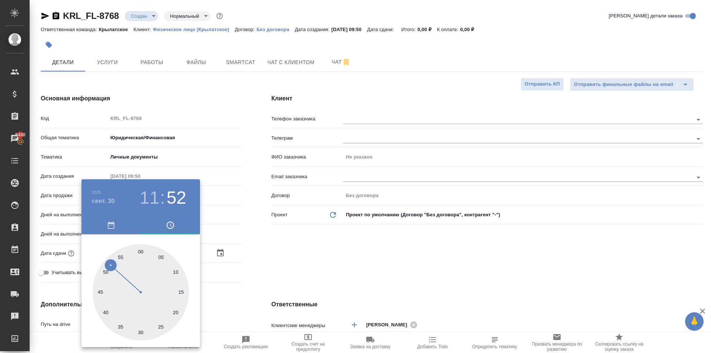
type input "30.09.2025 11:00"
type textarea "x"
click at [140, 248] on div at bounding box center [141, 292] width 96 height 96
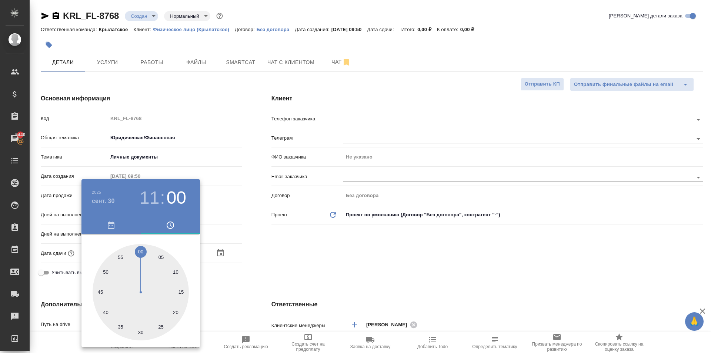
type textarea "x"
click at [323, 262] on div at bounding box center [355, 176] width 711 height 353
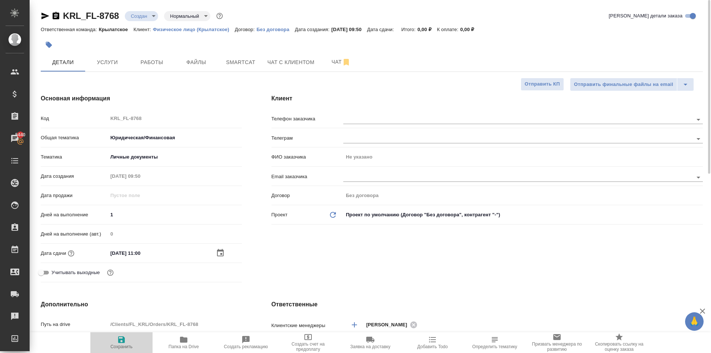
click at [132, 334] on button "Сохранить" at bounding box center [121, 342] width 62 height 21
type textarea "x"
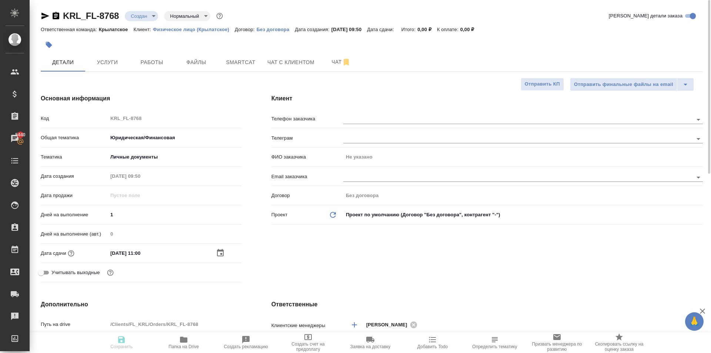
type textarea "x"
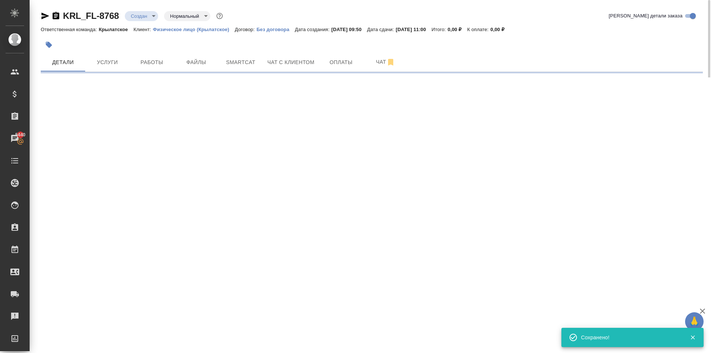
select select "RU"
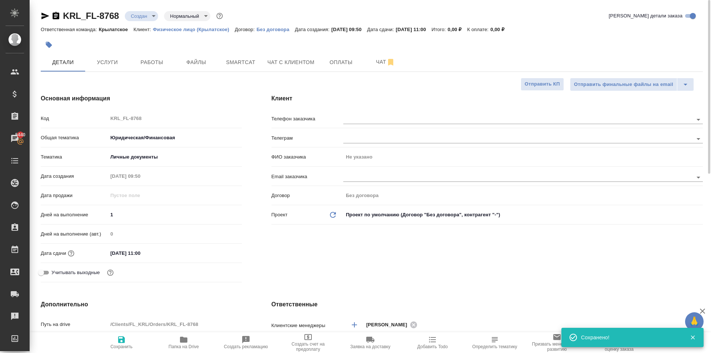
type textarea "x"
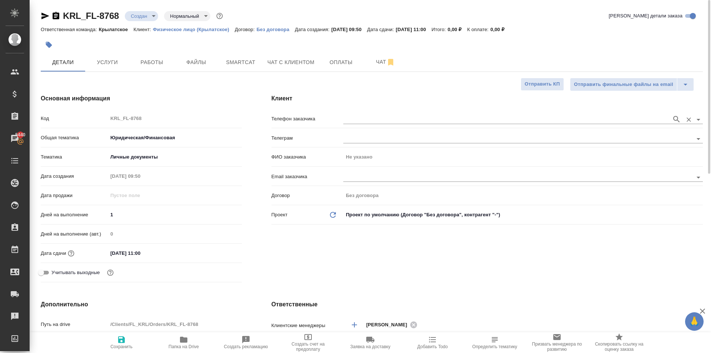
click at [458, 121] on input "text" at bounding box center [505, 119] width 325 height 9
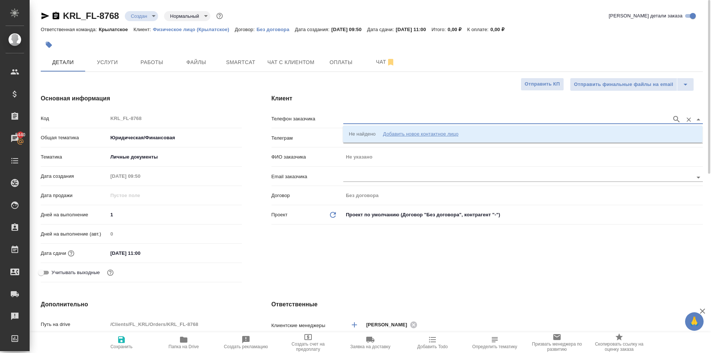
click at [454, 145] on div "Телеграм" at bounding box center [486, 140] width 431 height 19
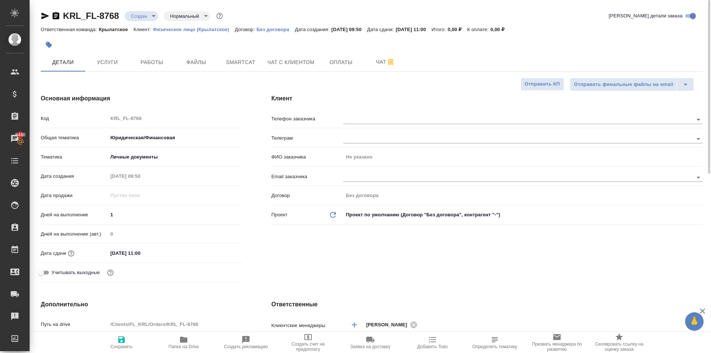
click at [450, 127] on div "Телефон заказчика" at bounding box center [486, 121] width 431 height 19
click at [452, 113] on div at bounding box center [523, 119] width 360 height 14
click at [455, 120] on input "text" at bounding box center [505, 119] width 325 height 9
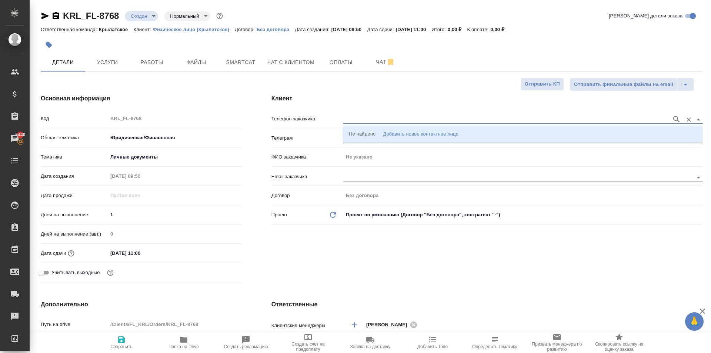
click at [461, 133] on li "Не найдено Добавить новое контактное лицо" at bounding box center [523, 133] width 360 height 13
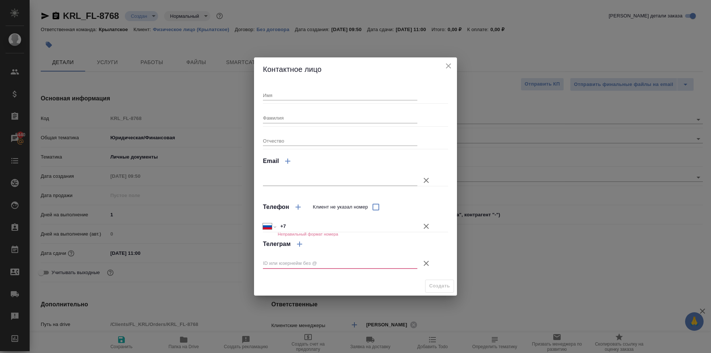
click at [309, 92] on input "Имя" at bounding box center [340, 95] width 154 height 10
type input "С"
type input "Малохат"
click at [425, 228] on icon "button" at bounding box center [426, 226] width 9 height 9
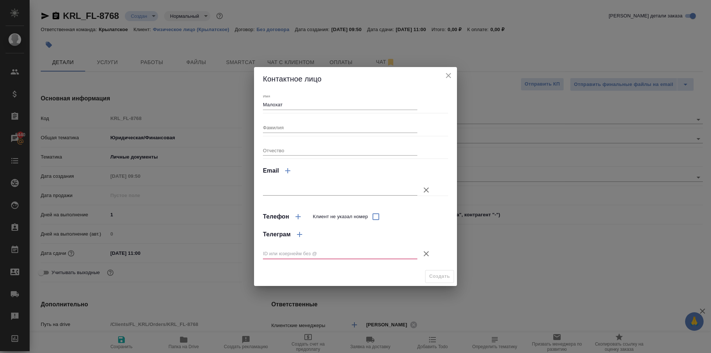
click at [430, 256] on icon "button" at bounding box center [426, 253] width 9 height 9
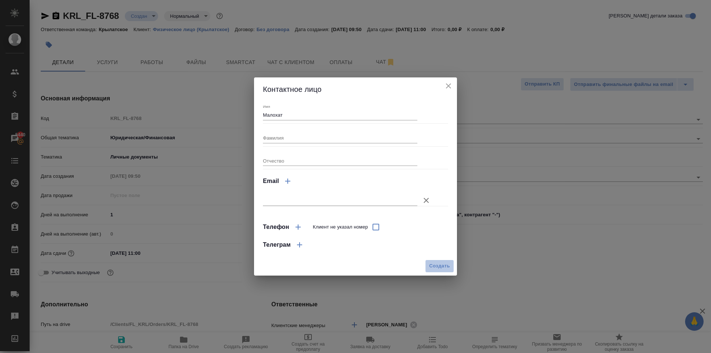
drag, startPoint x: 435, startPoint y: 261, endPoint x: 419, endPoint y: 265, distance: 16.8
click at [435, 262] on button "Создать" at bounding box center [439, 266] width 29 height 13
type input "Малохат"
type textarea "x"
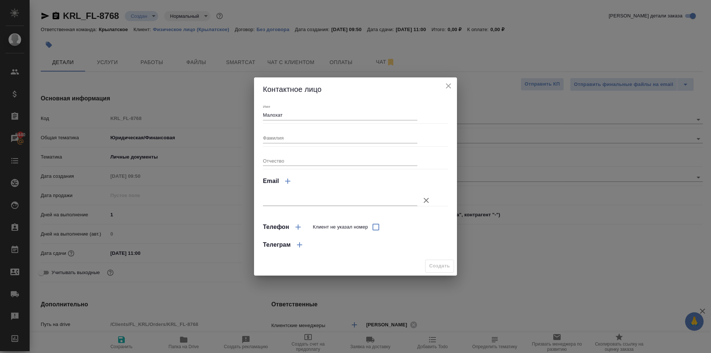
type textarea "x"
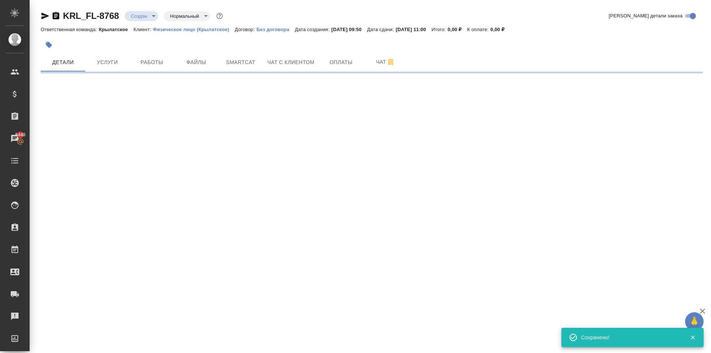
type input "holyTrinity"
select select "RU"
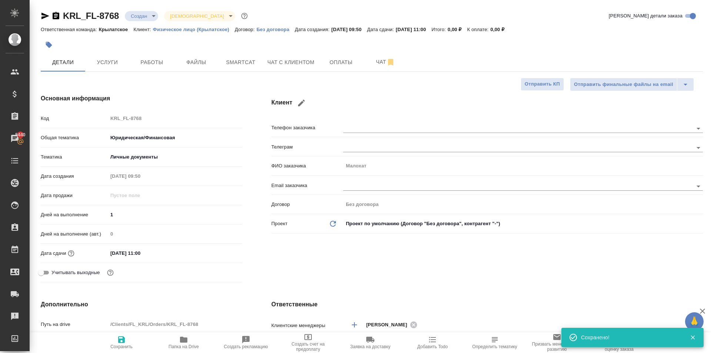
type textarea "x"
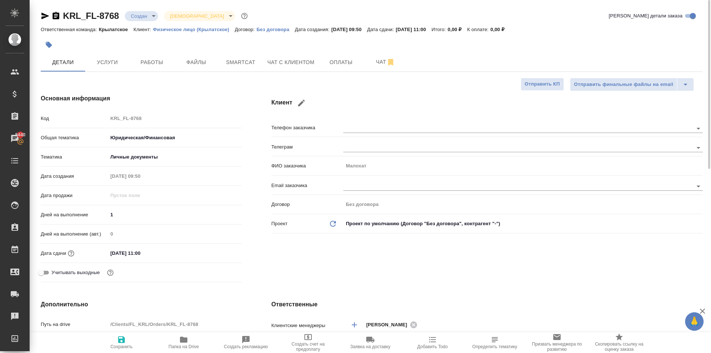
scroll to position [222, 0]
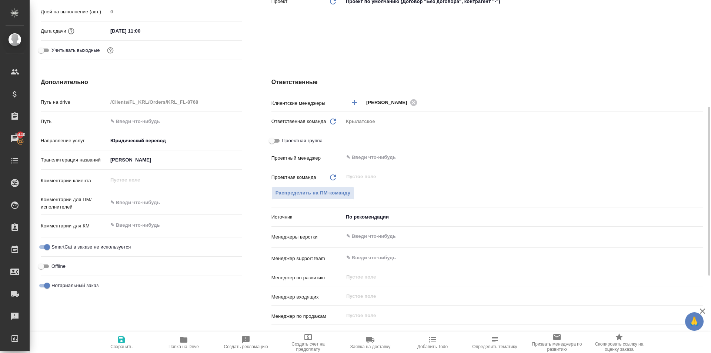
click at [154, 160] on input "УЗАКОВА МАЛОХАТ ТАИРОВНА" at bounding box center [175, 159] width 134 height 11
click at [154, 160] on input "УЗАКОВА МАЛОХАТ ТАИРОВНА" at bounding box center [174, 159] width 133 height 11
type textarea "x"
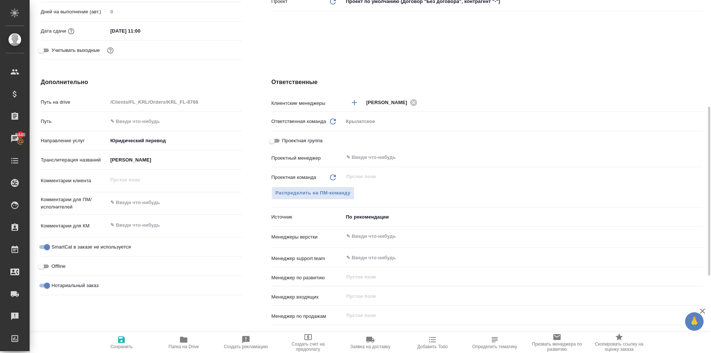
type textarea "x"
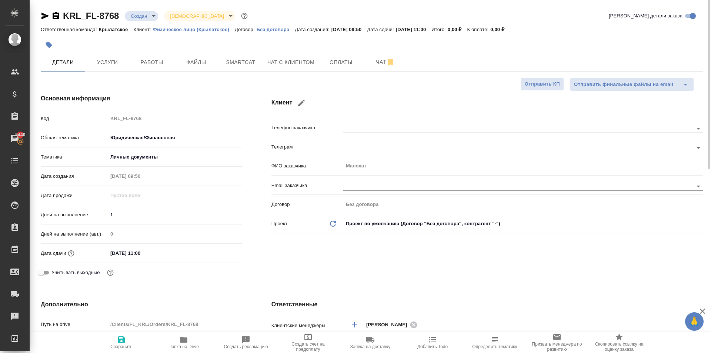
click at [219, 100] on h4 "Основная информация" at bounding box center [141, 98] width 201 height 9
click at [200, 62] on span "Файлы" at bounding box center [196, 62] width 36 height 9
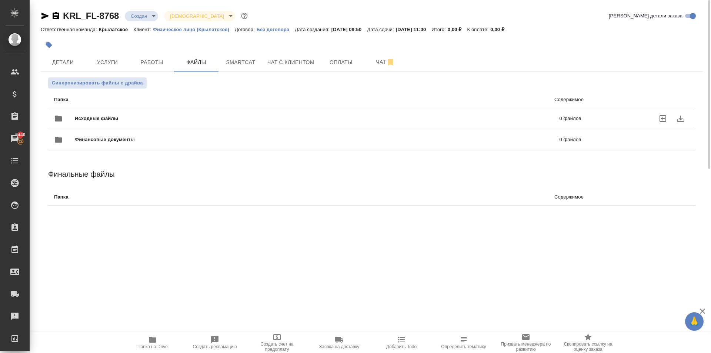
click at [94, 115] on span "Исходные файлы" at bounding box center [207, 118] width 264 height 7
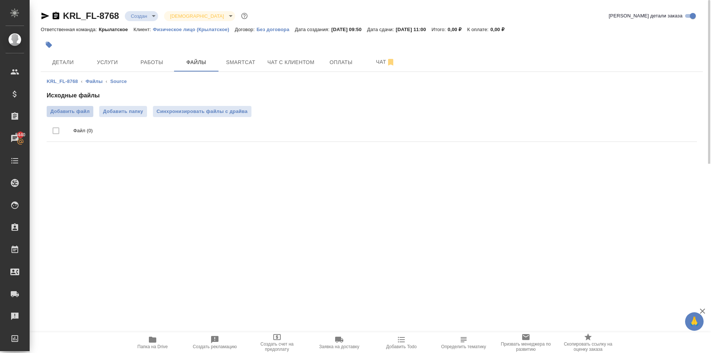
click at [90, 112] on span "Добавить файл" at bounding box center [69, 111] width 39 height 7
click at [0, 0] on input "Добавить файл" at bounding box center [0, 0] width 0 height 0
click at [126, 67] on button "Услуги" at bounding box center [107, 62] width 44 height 19
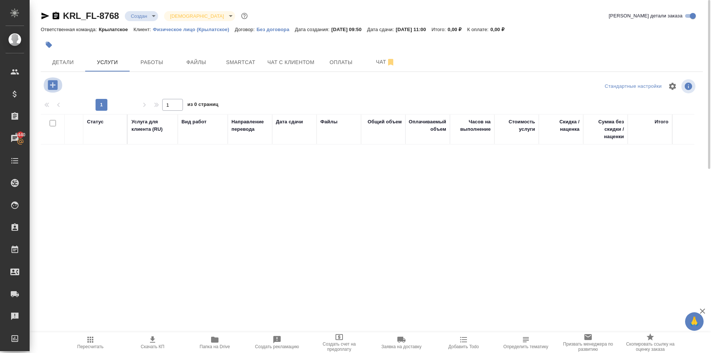
click at [54, 84] on icon "button" at bounding box center [53, 85] width 10 height 10
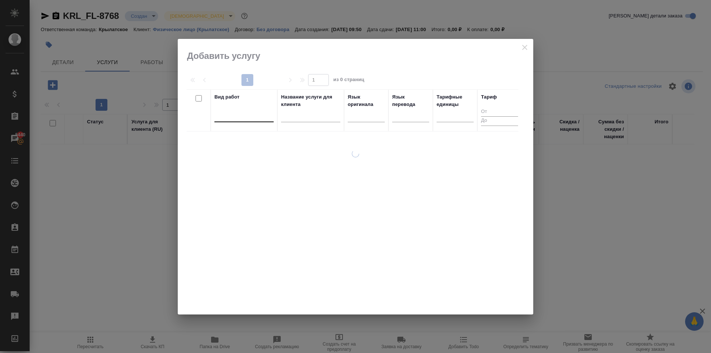
click at [224, 117] on div at bounding box center [243, 114] width 59 height 11
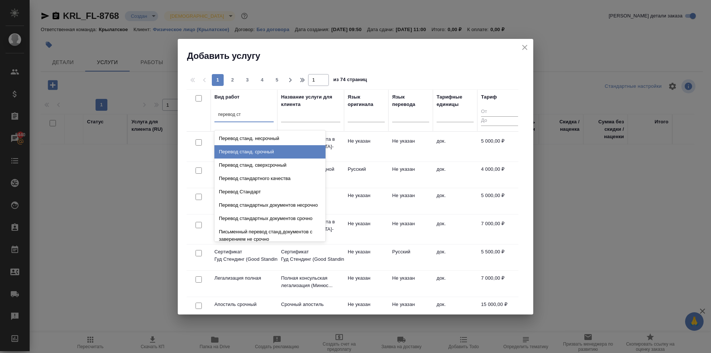
click at [298, 148] on div "Перевод станд. срочный" at bounding box center [269, 151] width 111 height 13
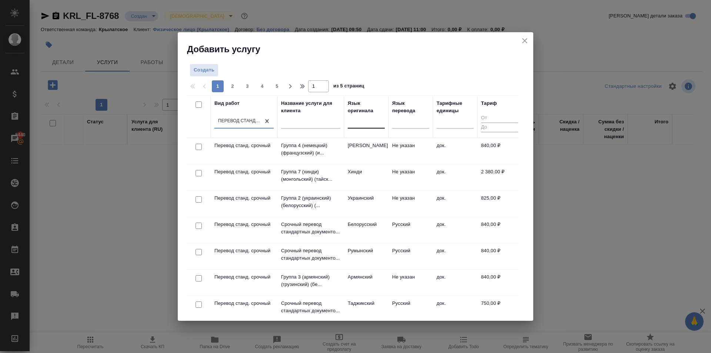
click at [356, 127] on div at bounding box center [366, 121] width 37 height 14
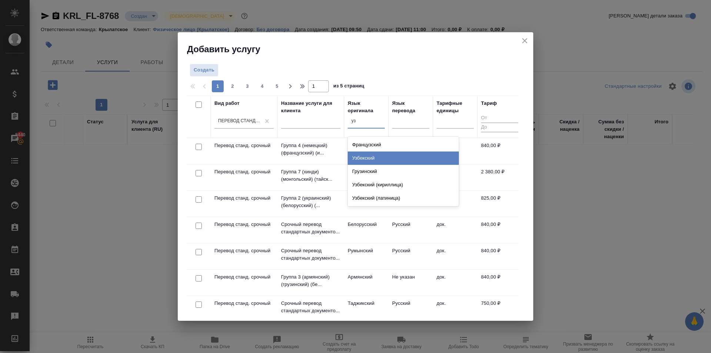
click at [370, 155] on div "Узбекский" at bounding box center [403, 157] width 111 height 13
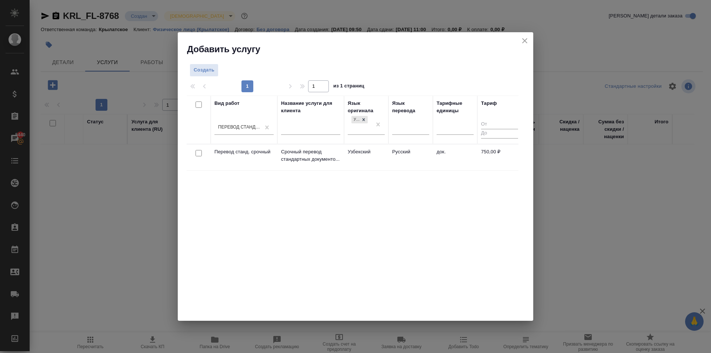
click at [369, 154] on td "Узбекский" at bounding box center [366, 157] width 44 height 26
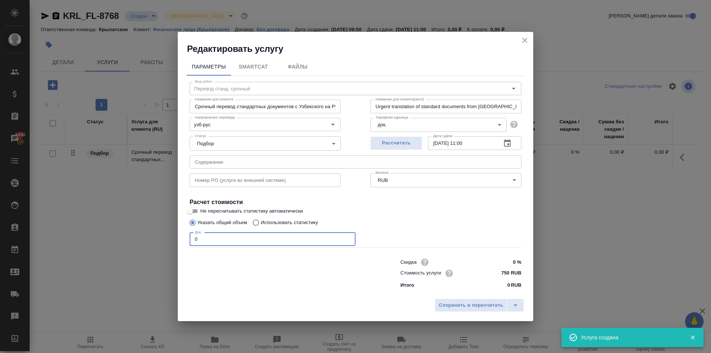
drag, startPoint x: 208, startPoint y: 239, endPoint x: 170, endPoint y: 236, distance: 37.9
click at [170, 236] on div "Редактировать услугу Параметры SmartCat Файлы Вид работ Перевод станд. срочный …" at bounding box center [355, 176] width 711 height 353
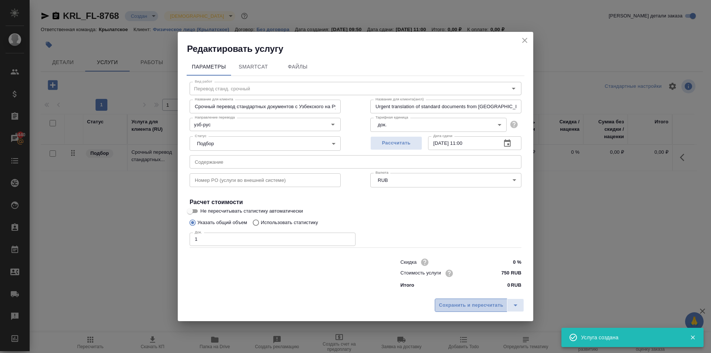
click at [489, 302] on span "Сохранить и пересчитать" at bounding box center [471, 305] width 64 height 9
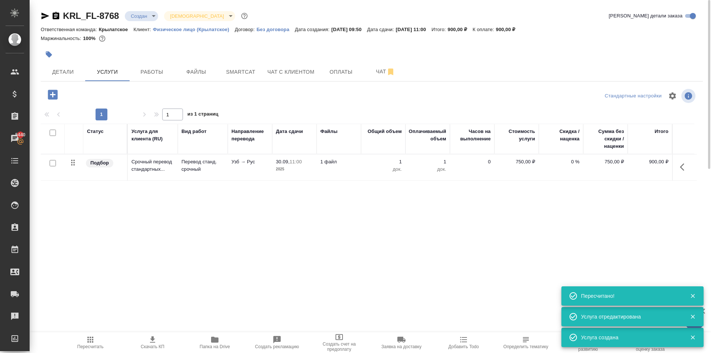
click at [53, 88] on icon "button" at bounding box center [52, 94] width 13 height 13
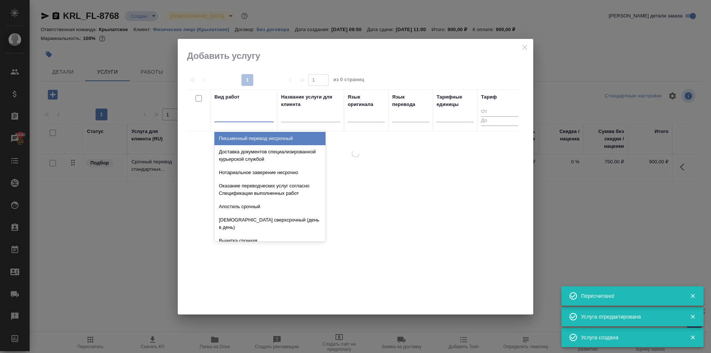
click at [245, 108] on div at bounding box center [243, 115] width 59 height 14
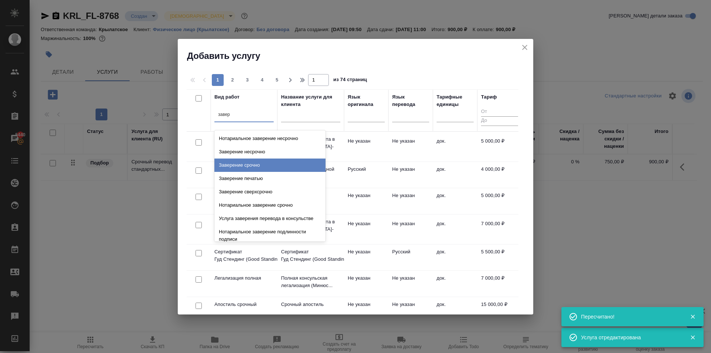
click at [272, 164] on div "Заверение срочно" at bounding box center [269, 164] width 111 height 13
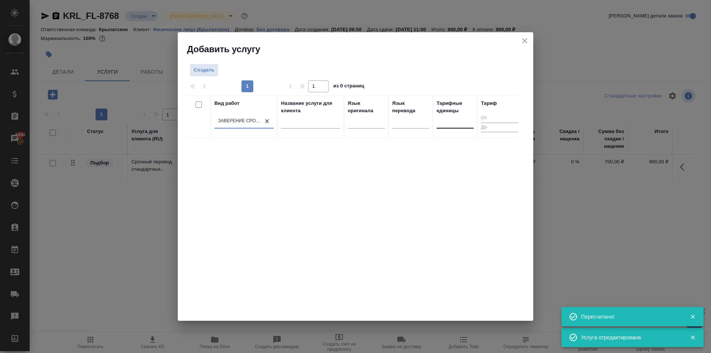
click at [441, 123] on input "text" at bounding box center [440, 120] width 1 height 5
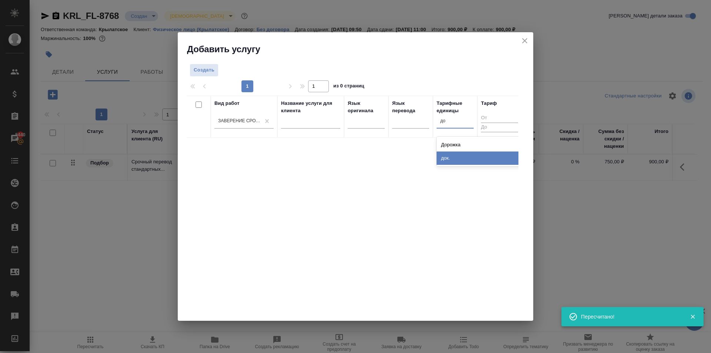
click at [454, 152] on div "док." at bounding box center [492, 157] width 111 height 13
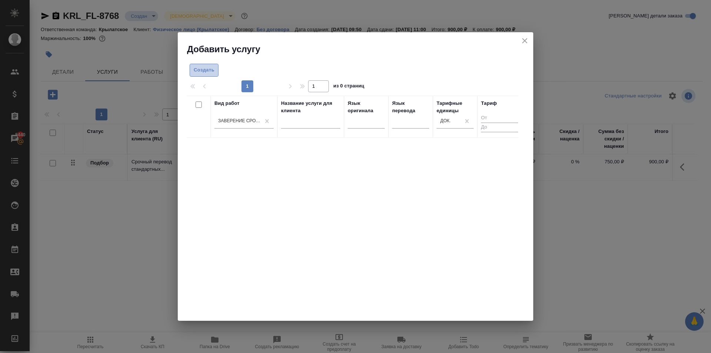
click at [212, 72] on span "Создать" at bounding box center [204, 70] width 21 height 9
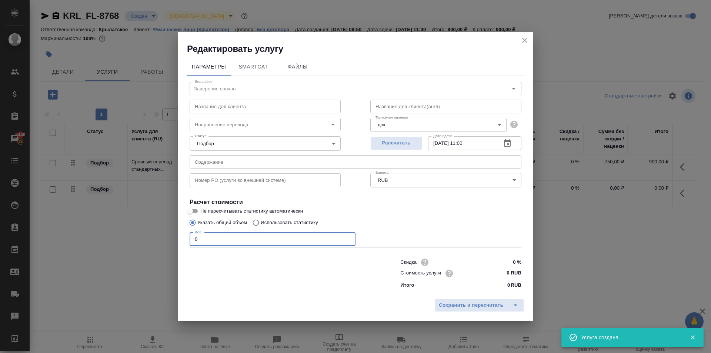
drag, startPoint x: 211, startPoint y: 234, endPoint x: 169, endPoint y: 233, distance: 42.2
click at [169, 233] on div "Редактировать услугу Параметры SmartCat Файлы Вид работ Заверение срочно Вид ра…" at bounding box center [355, 176] width 711 height 353
click at [495, 273] on input "0 RUB" at bounding box center [507, 273] width 27 height 11
click at [478, 304] on span "Сохранить и пересчитать" at bounding box center [471, 305] width 64 height 9
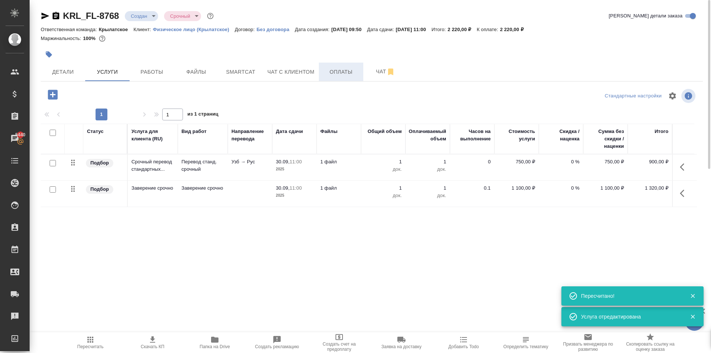
click at [327, 77] on button "Оплаты" at bounding box center [341, 72] width 44 height 19
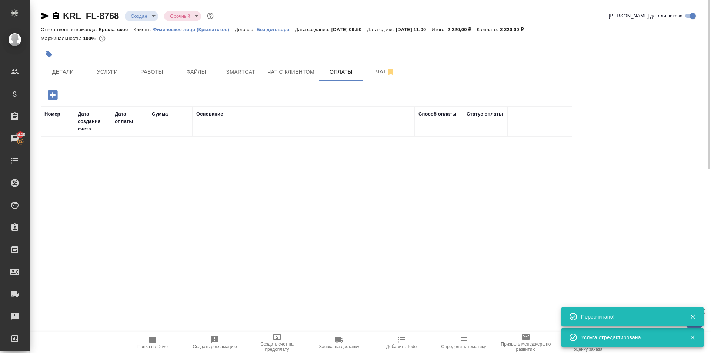
click at [50, 92] on icon "button" at bounding box center [53, 95] width 10 height 10
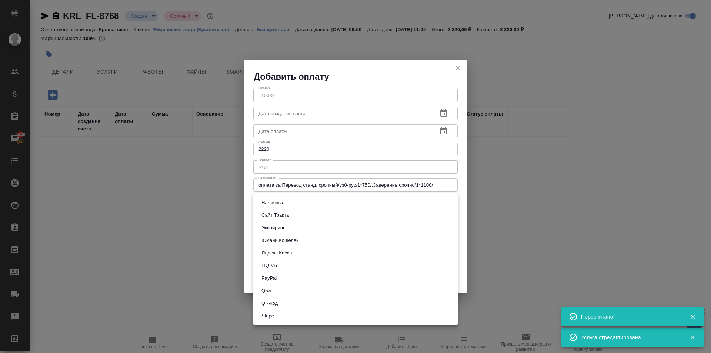
click at [295, 200] on body "🙏 .cls-1 fill:#fff; AWATERA Kasymov Timur Клиенты Спецификации Заказы 5440 Чаты…" at bounding box center [355, 176] width 711 height 353
click at [278, 224] on button "Эквайринг" at bounding box center [273, 228] width 28 height 8
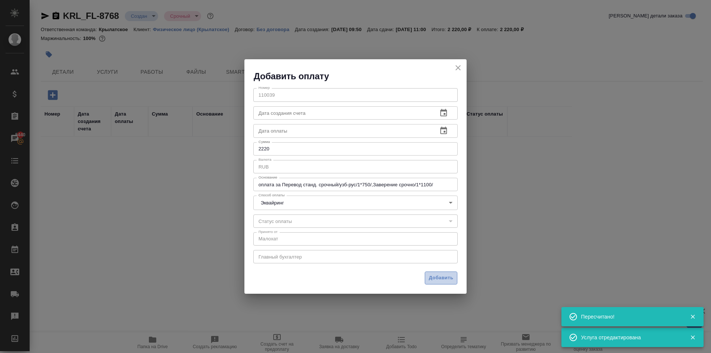
click at [435, 282] on button "Добавить" at bounding box center [441, 277] width 33 height 13
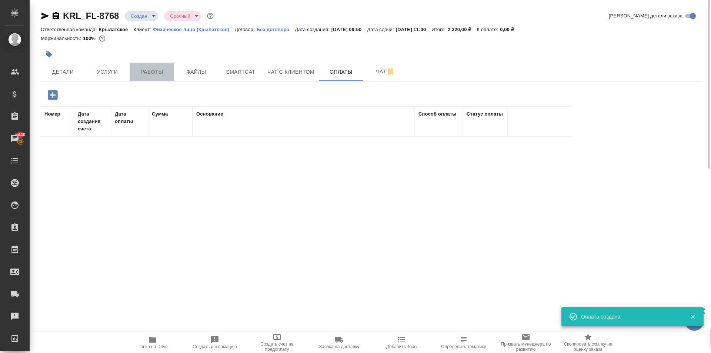
click at [157, 68] on span "Работы" at bounding box center [152, 71] width 36 height 9
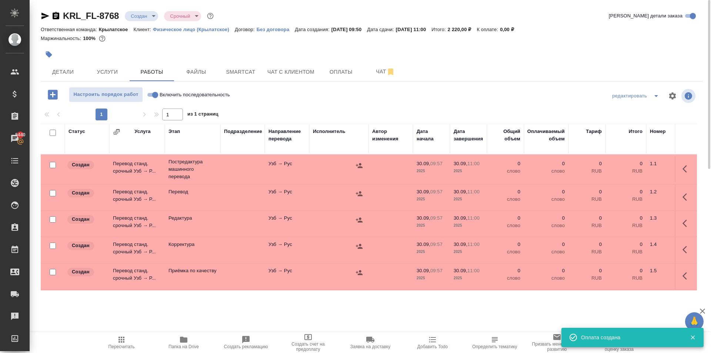
click at [153, 93] on input "Включить последовательность" at bounding box center [155, 94] width 27 height 9
click at [53, 133] on input "checkbox" at bounding box center [53, 133] width 6 height 6
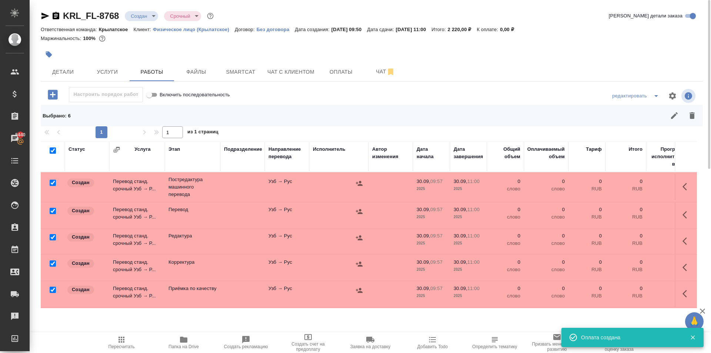
click at [51, 208] on input "checkbox" at bounding box center [53, 211] width 6 height 6
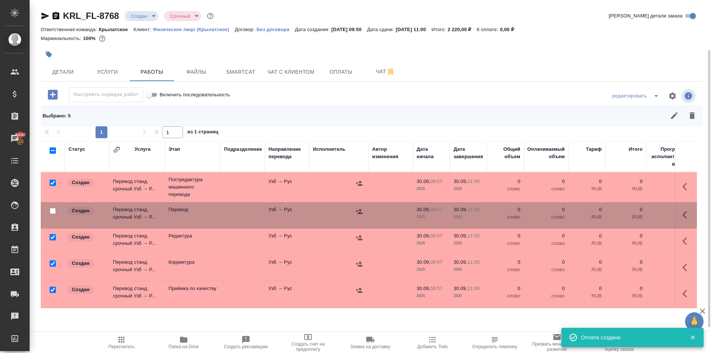
scroll to position [35, 0]
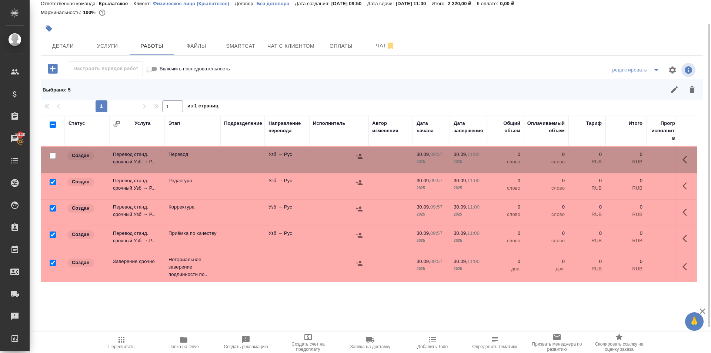
click at [51, 260] on input "checkbox" at bounding box center [53, 263] width 6 height 6
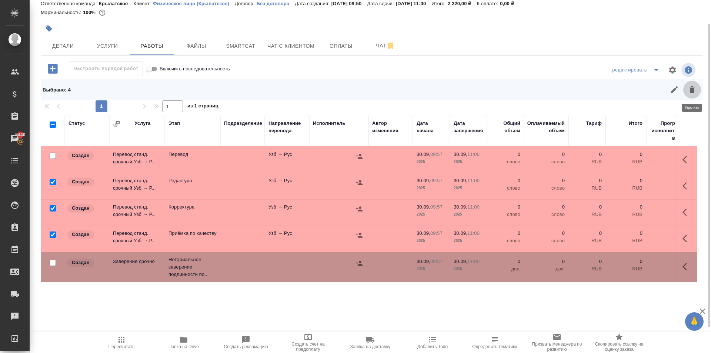
click at [692, 93] on icon "button" at bounding box center [691, 89] width 5 height 7
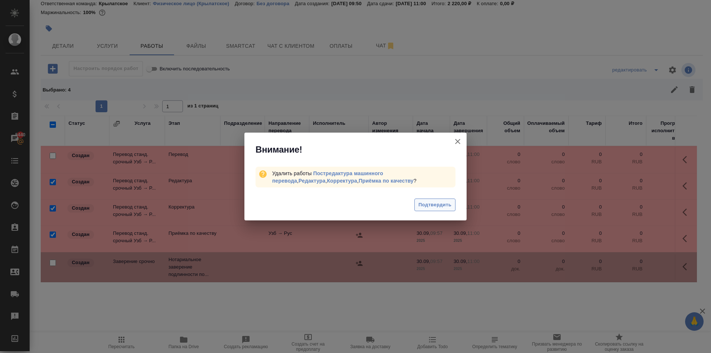
click at [433, 202] on span "Подтвердить" at bounding box center [434, 205] width 33 height 9
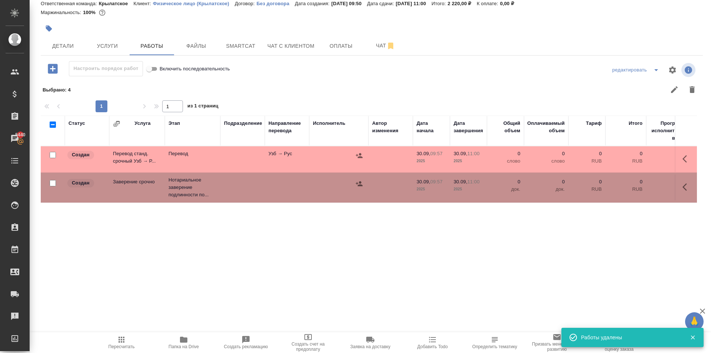
scroll to position [0, 0]
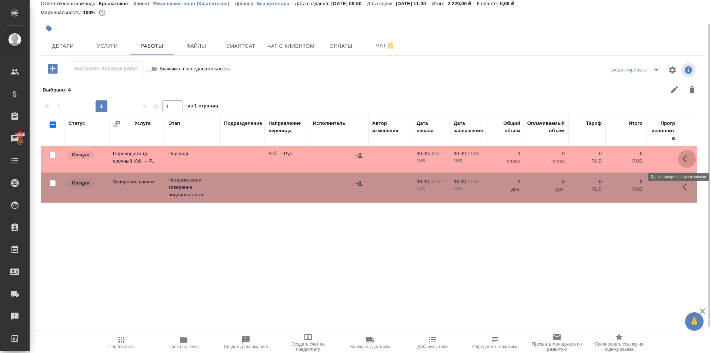
click at [690, 160] on button "button" at bounding box center [687, 159] width 18 height 18
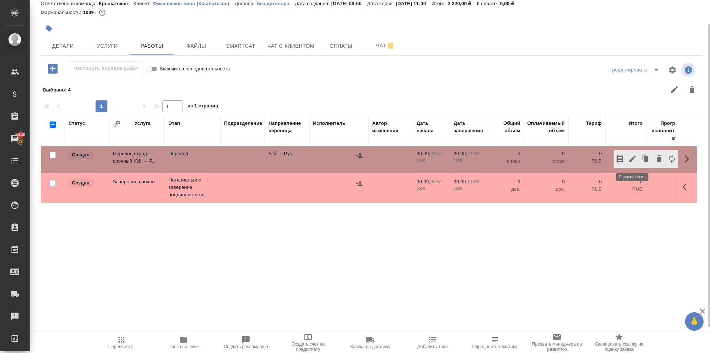
click at [633, 158] on icon "button" at bounding box center [632, 159] width 7 height 7
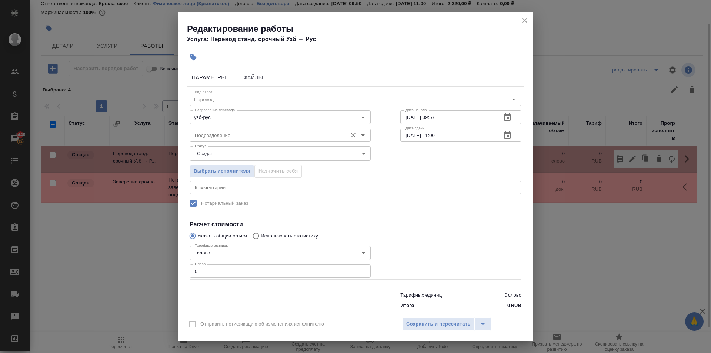
click at [229, 139] on input "Подразделение" at bounding box center [268, 135] width 152 height 9
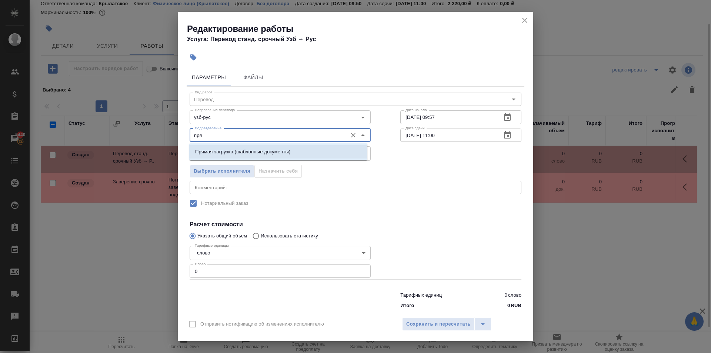
click at [227, 150] on p "Прямая загрузка (шаблонные документы)" at bounding box center [242, 151] width 95 height 7
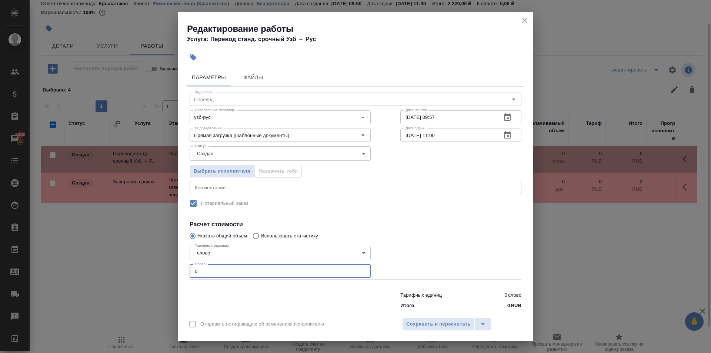
drag, startPoint x: 191, startPoint y: 271, endPoint x: 178, endPoint y: 271, distance: 13.3
click at [178, 271] on div "Параметры Файлы Вид работ Перевод Вид работ Направление перевода узб-рус Направ…" at bounding box center [355, 189] width 355 height 247
click at [217, 157] on body "🙏 .cls-1 fill:#fff; AWATERA Kasymov Timur Клиенты Спецификации Заказы 5440 Чаты…" at bounding box center [355, 176] width 711 height 353
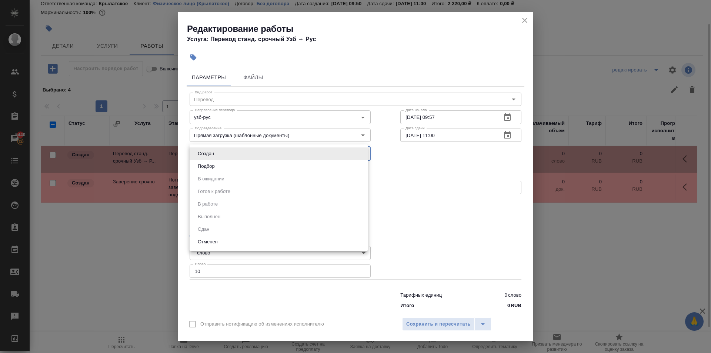
click at [211, 167] on button "Подбор" at bounding box center [205, 166] width 21 height 8
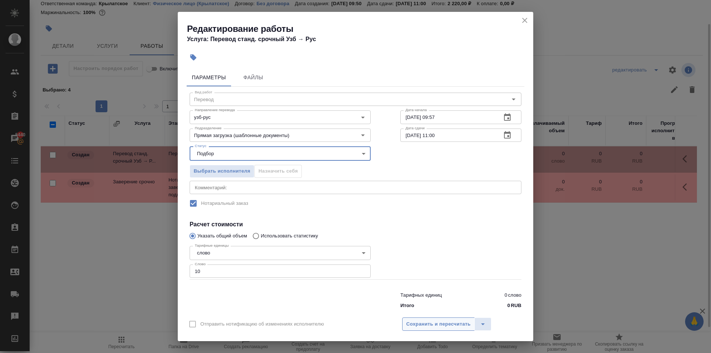
click at [432, 323] on span "Сохранить и пересчитать" at bounding box center [438, 324] width 64 height 9
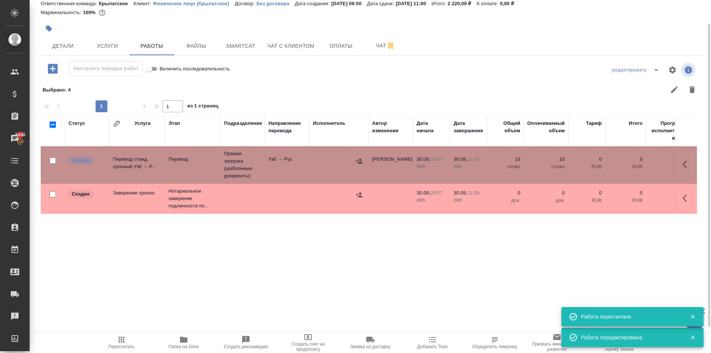
click at [692, 197] on button "button" at bounding box center [687, 198] width 18 height 18
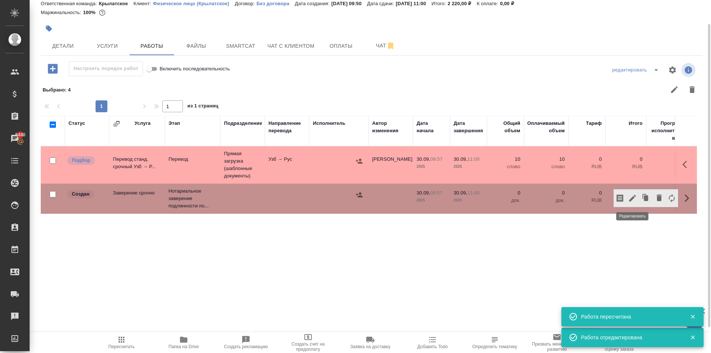
click at [632, 196] on icon "button" at bounding box center [632, 198] width 9 height 9
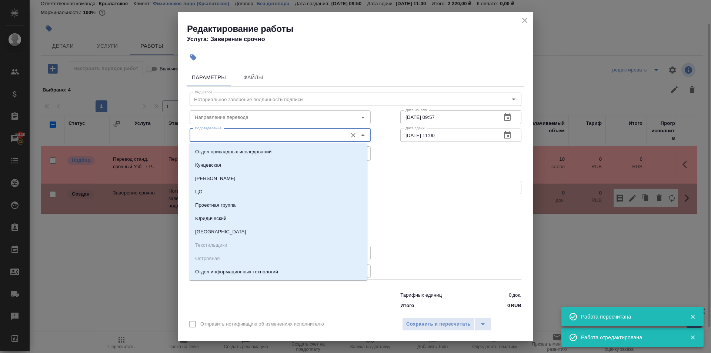
click at [276, 132] on input "Подразделение" at bounding box center [268, 135] width 152 height 9
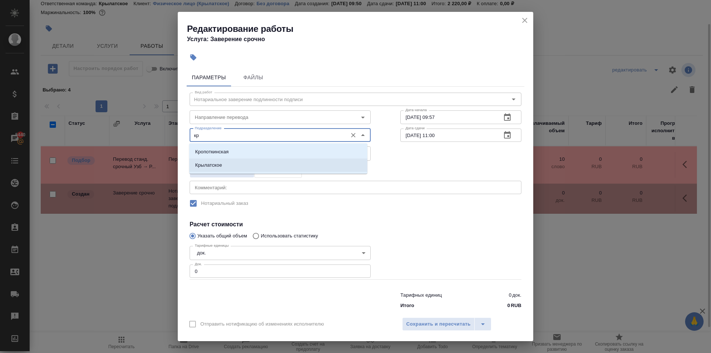
click at [263, 172] on ul "Кропоткинская Крылатское" at bounding box center [278, 164] width 178 height 27
click at [262, 170] on li "Крылатское" at bounding box center [278, 164] width 178 height 13
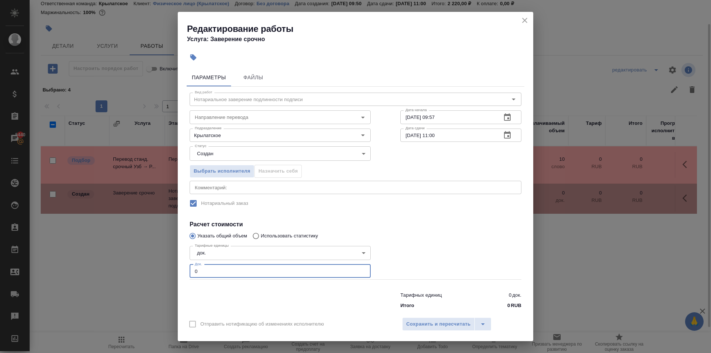
drag, startPoint x: 201, startPoint y: 273, endPoint x: 183, endPoint y: 272, distance: 18.2
click at [183, 272] on div "Параметры Файлы Вид работ Нотариальное заверение подлинности подписи Вид работ …" at bounding box center [355, 189] width 355 height 247
click at [411, 322] on span "Сохранить и пересчитать" at bounding box center [438, 324] width 64 height 9
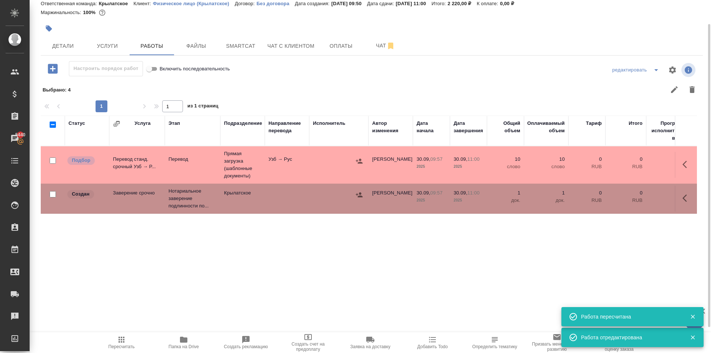
click at [361, 197] on icon "button" at bounding box center [359, 194] width 7 height 5
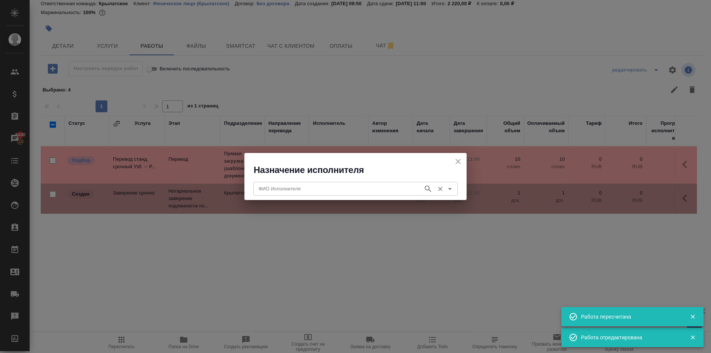
click at [355, 191] on input "ФИО Исполнителя" at bounding box center [337, 188] width 164 height 9
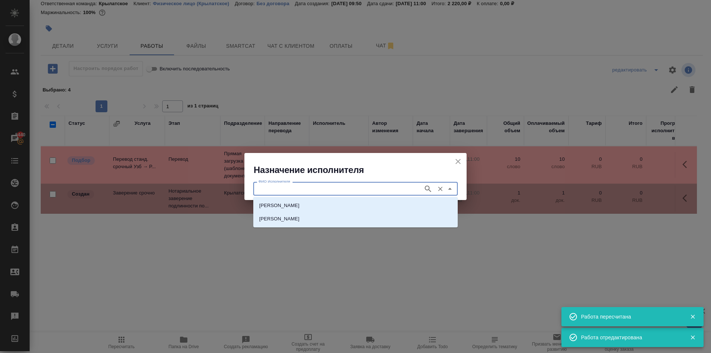
click at [351, 205] on li "НОТАРИУС Мацуленко Юлия Юрьевна" at bounding box center [355, 205] width 204 height 13
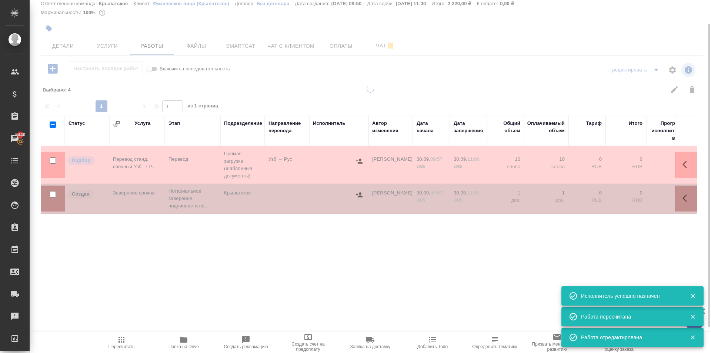
click at [128, 332] on button "Пересчитать" at bounding box center [121, 342] width 62 height 21
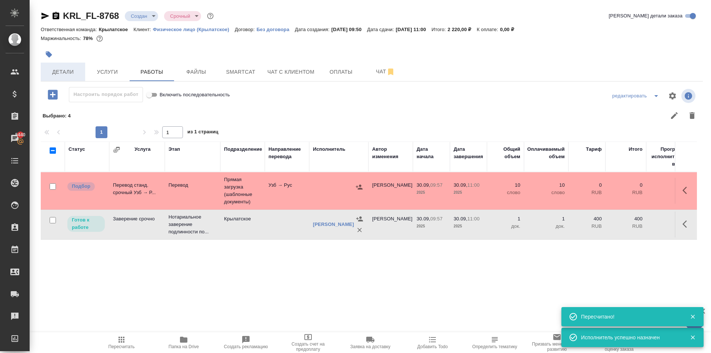
click at [80, 74] on span "Детали" at bounding box center [63, 71] width 36 height 9
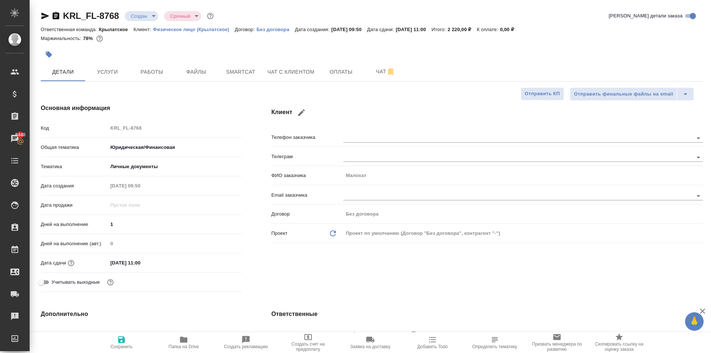
scroll to position [148, 0]
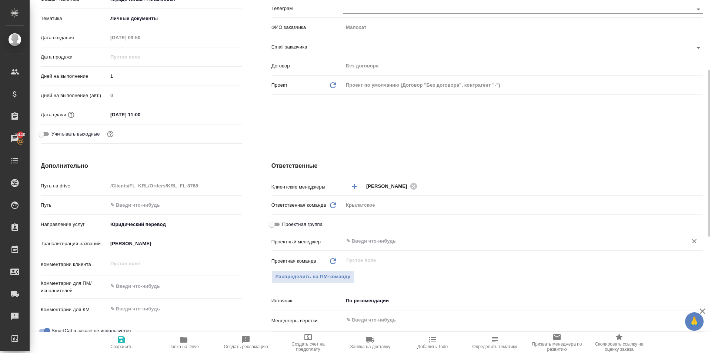
click at [380, 238] on input "text" at bounding box center [510, 241] width 330 height 9
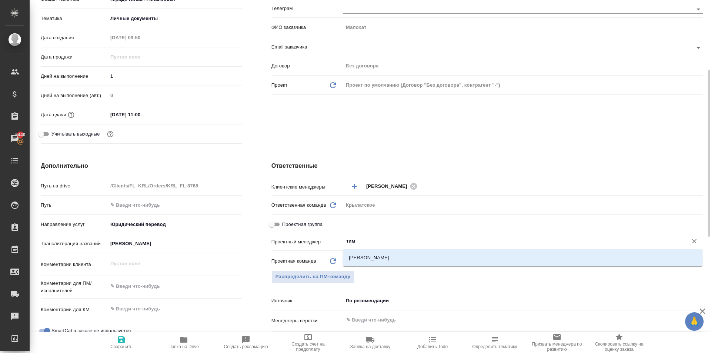
click at [377, 246] on div "тим ​" at bounding box center [523, 240] width 360 height 13
click at [375, 253] on li "[PERSON_NAME]" at bounding box center [523, 257] width 360 height 13
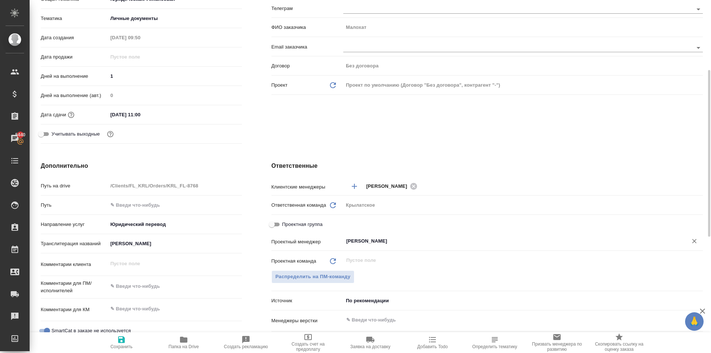
click at [102, 342] on span "Сохранить" at bounding box center [121, 342] width 53 height 14
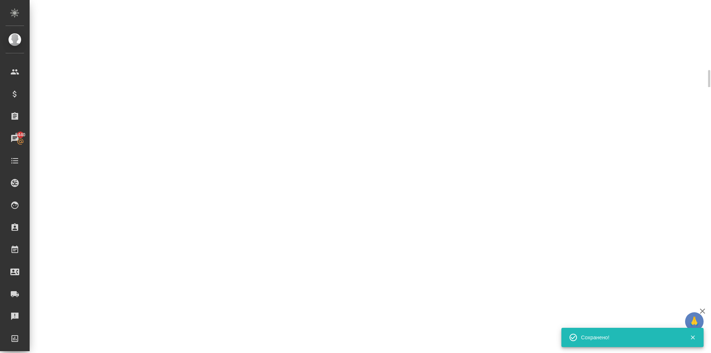
scroll to position [0, 0]
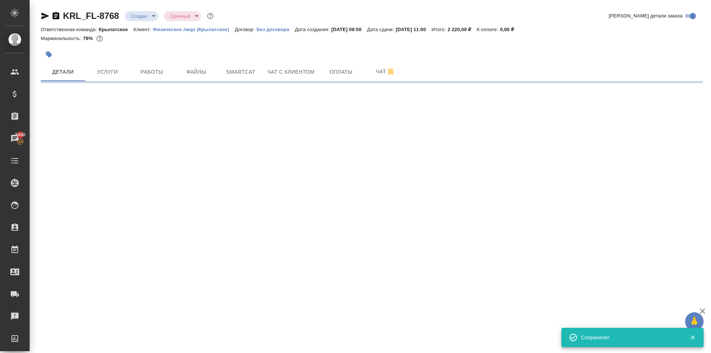
click at [152, 15] on body "🙏 .cls-1 fill:#fff; AWATERA Kasymov Timur Клиенты Спецификации Заказы 5440 Чаты…" at bounding box center [355, 176] width 711 height 353
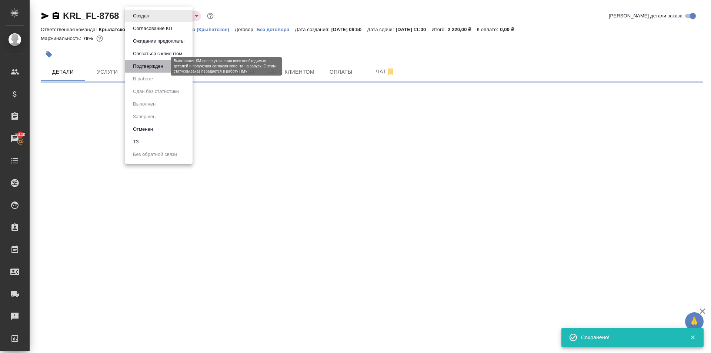
click at [144, 64] on button "Подтвержден" at bounding box center [148, 66] width 35 height 8
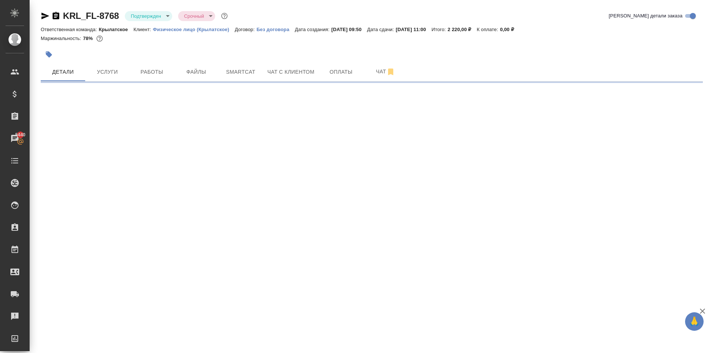
click at [167, 16] on body "🙏 .cls-1 fill:#fff; AWATERA Kasymov Timur Клиенты Спецификации Заказы 5440 Чаты…" at bounding box center [355, 176] width 711 height 353
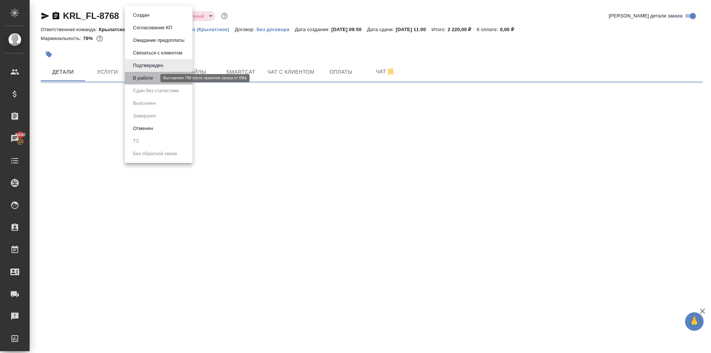
click at [147, 76] on button "В работе" at bounding box center [143, 78] width 24 height 8
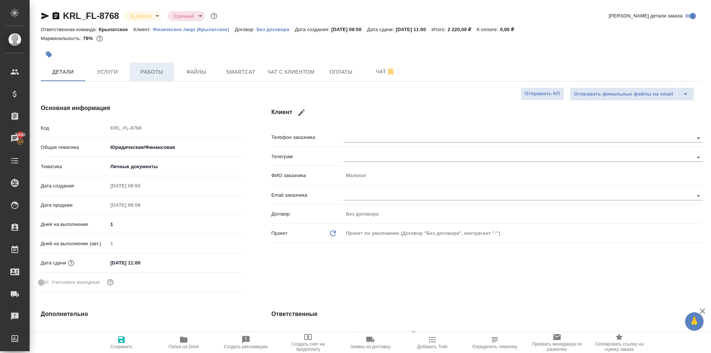
click at [156, 72] on span "Работы" at bounding box center [152, 71] width 36 height 9
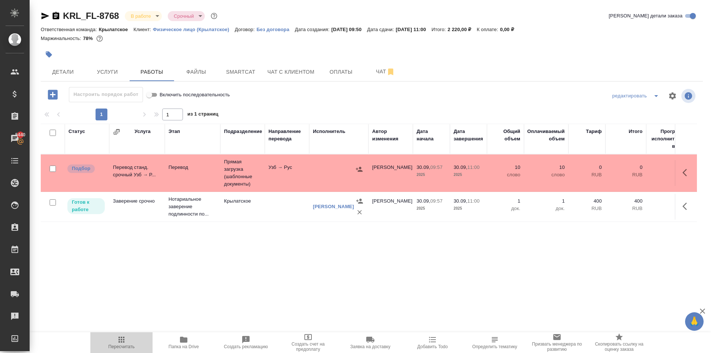
click at [120, 338] on icon "button" at bounding box center [121, 340] width 6 height 6
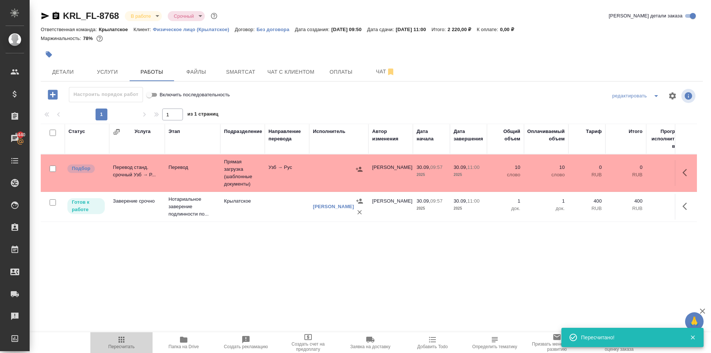
click at [134, 347] on span "Пересчитать" at bounding box center [121, 342] width 53 height 14
click at [120, 338] on icon "button" at bounding box center [121, 339] width 9 height 9
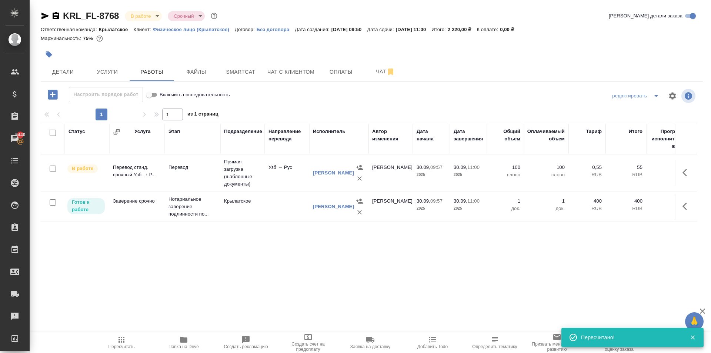
click at [129, 350] on button "Пересчитать" at bounding box center [121, 342] width 62 height 21
